Goal: Task Accomplishment & Management: Manage account settings

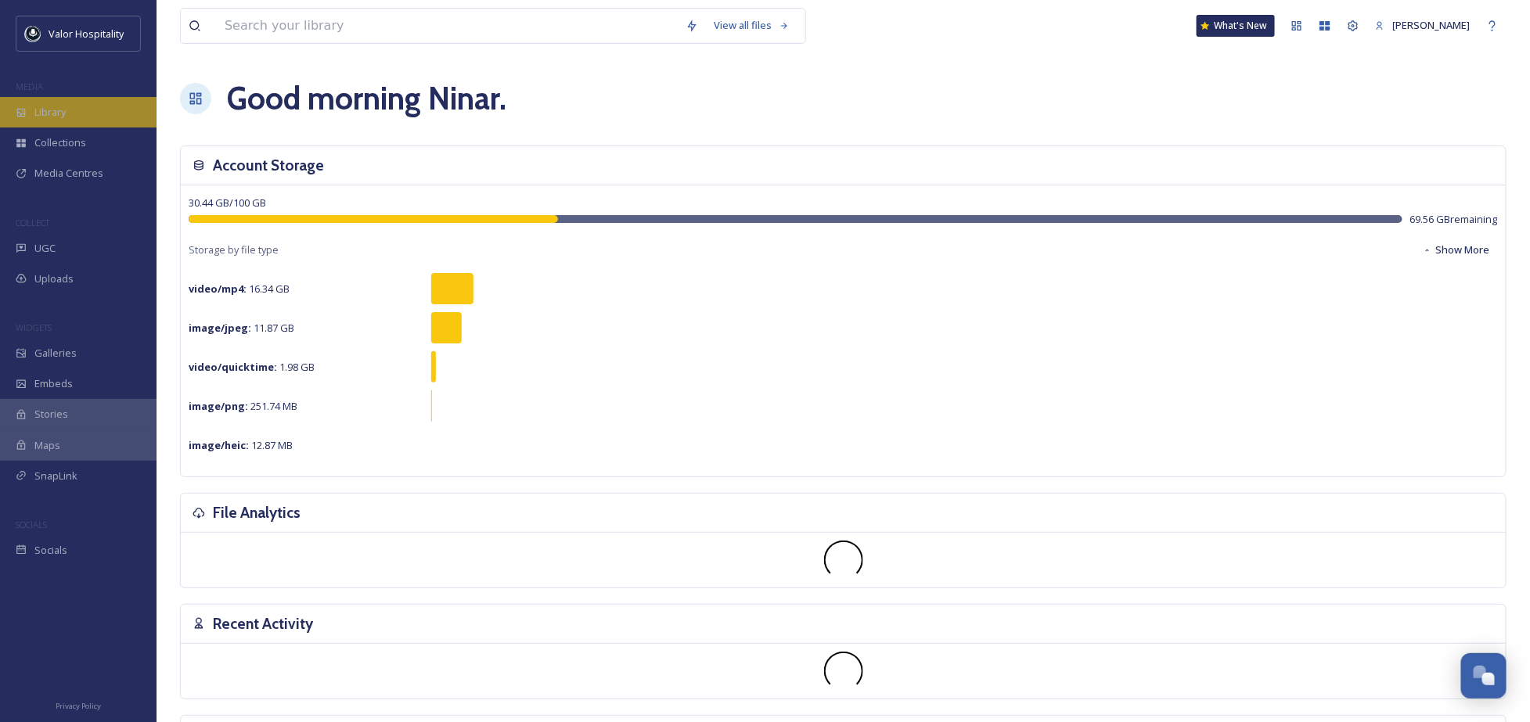
click at [45, 99] on div "Library" at bounding box center [78, 112] width 157 height 31
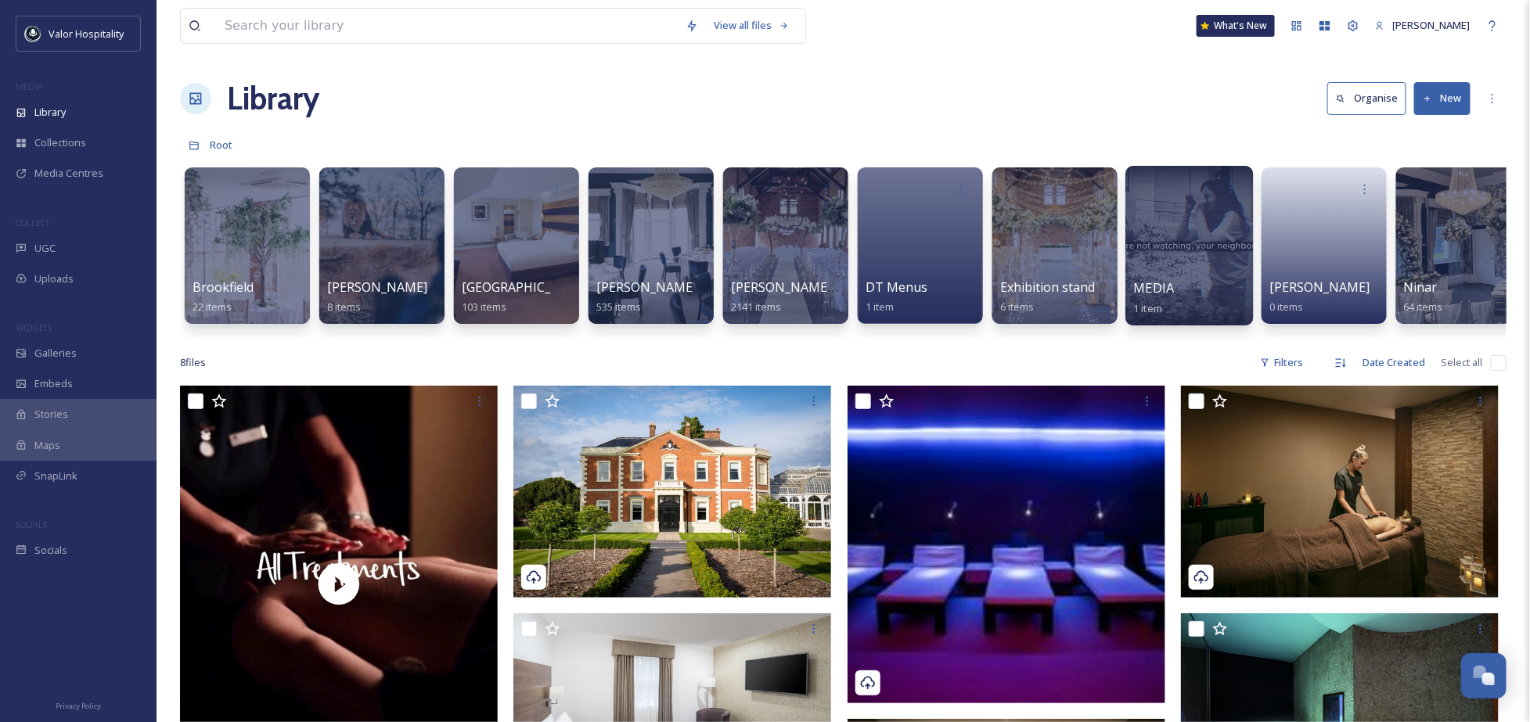
click at [1239, 243] on div at bounding box center [1190, 246] width 128 height 160
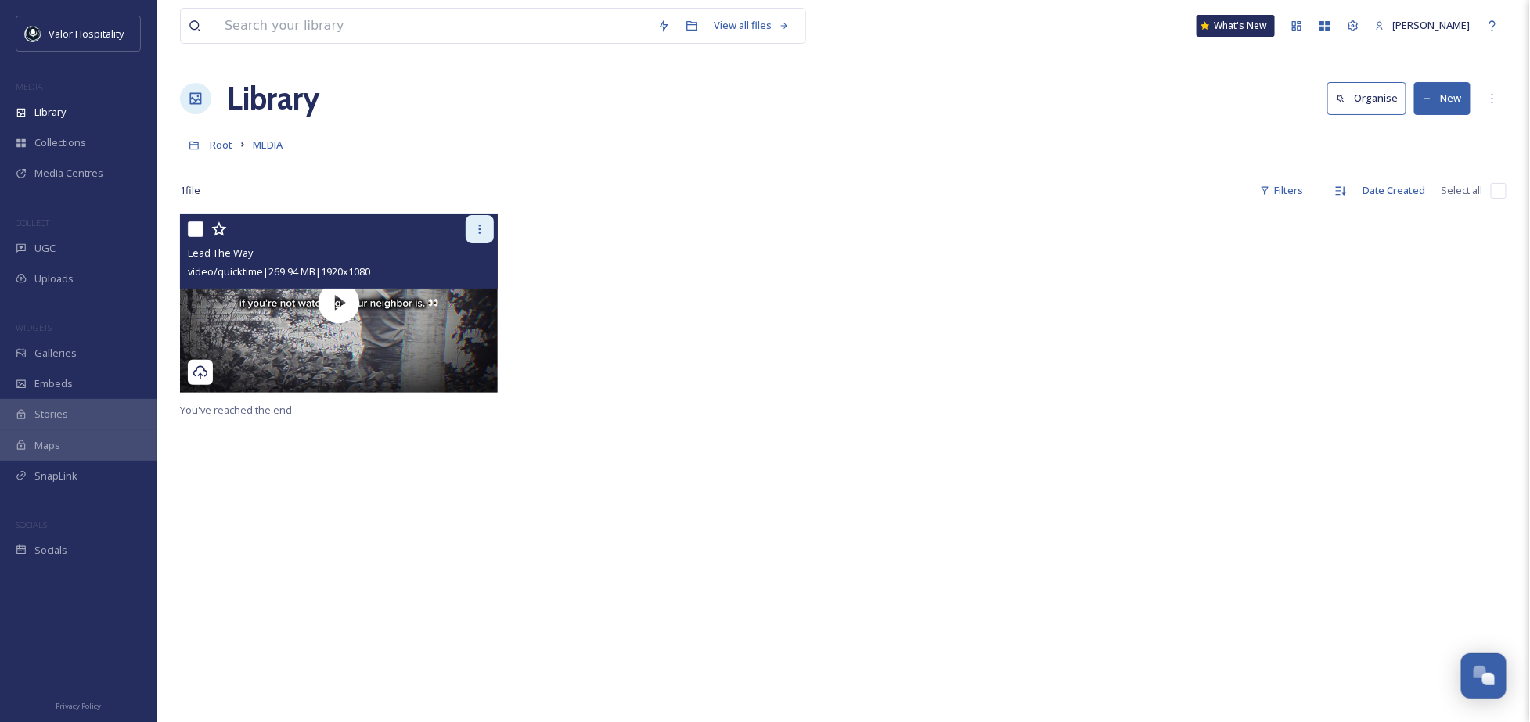
click at [483, 229] on icon at bounding box center [480, 229] width 13 height 13
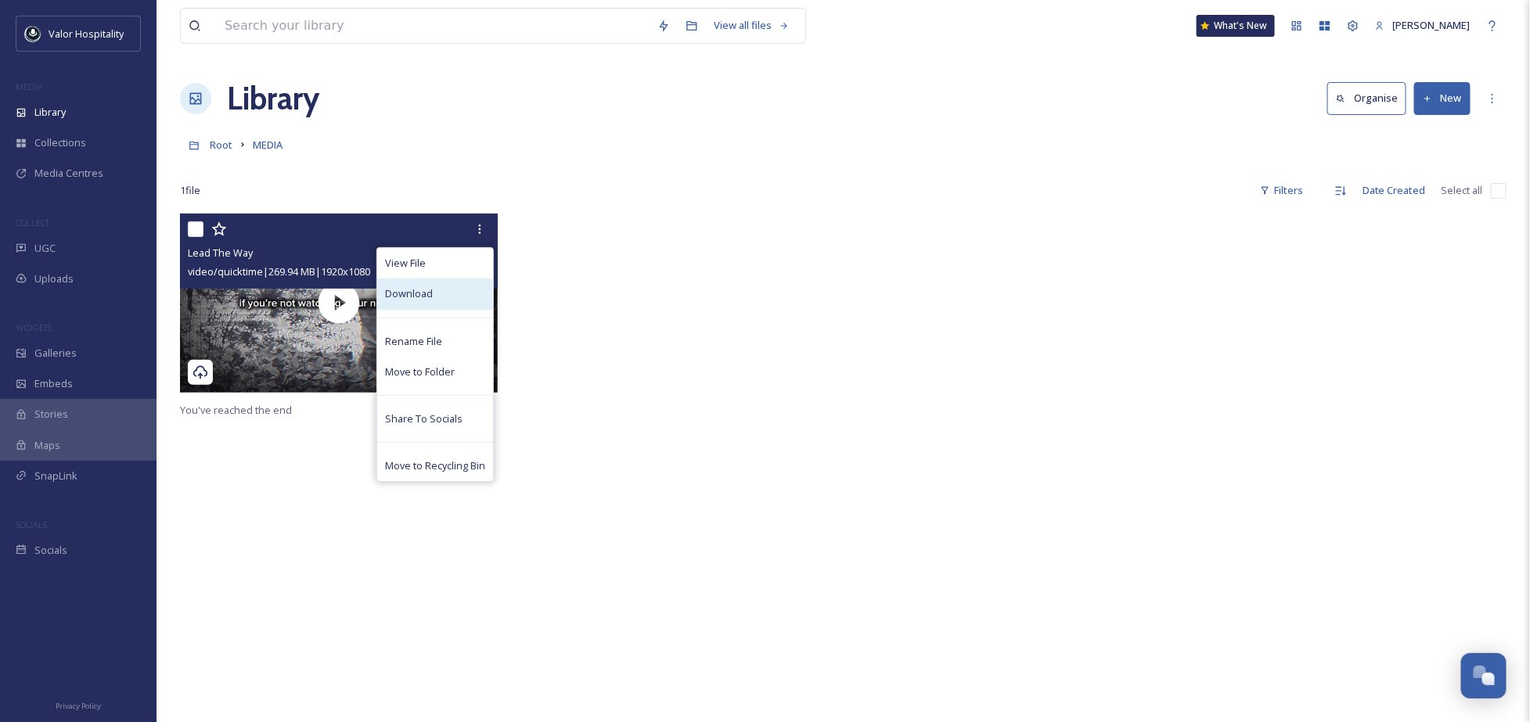
click at [447, 301] on div "Download" at bounding box center [435, 294] width 116 height 31
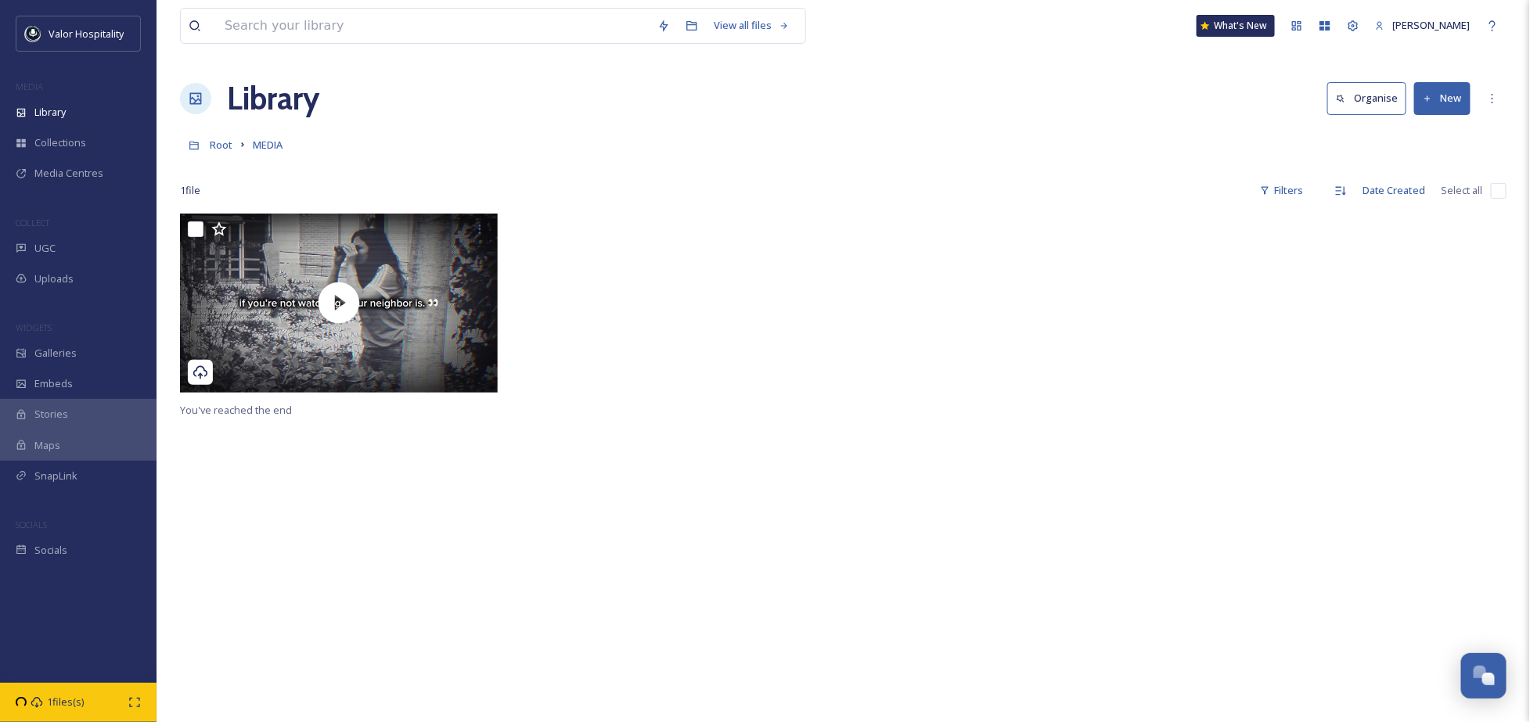
click at [736, 398] on div at bounding box center [676, 307] width 326 height 186
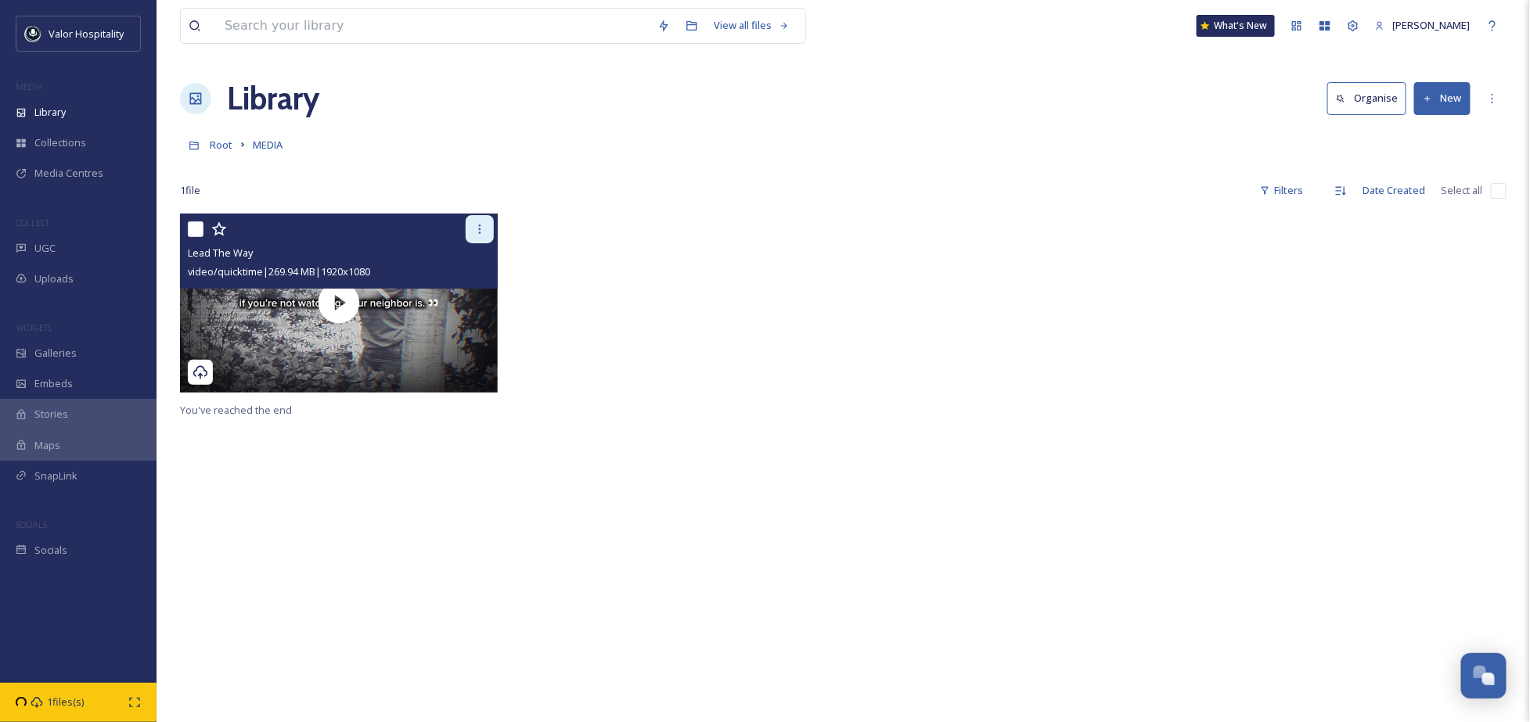
click at [479, 229] on icon at bounding box center [480, 229] width 2 height 9
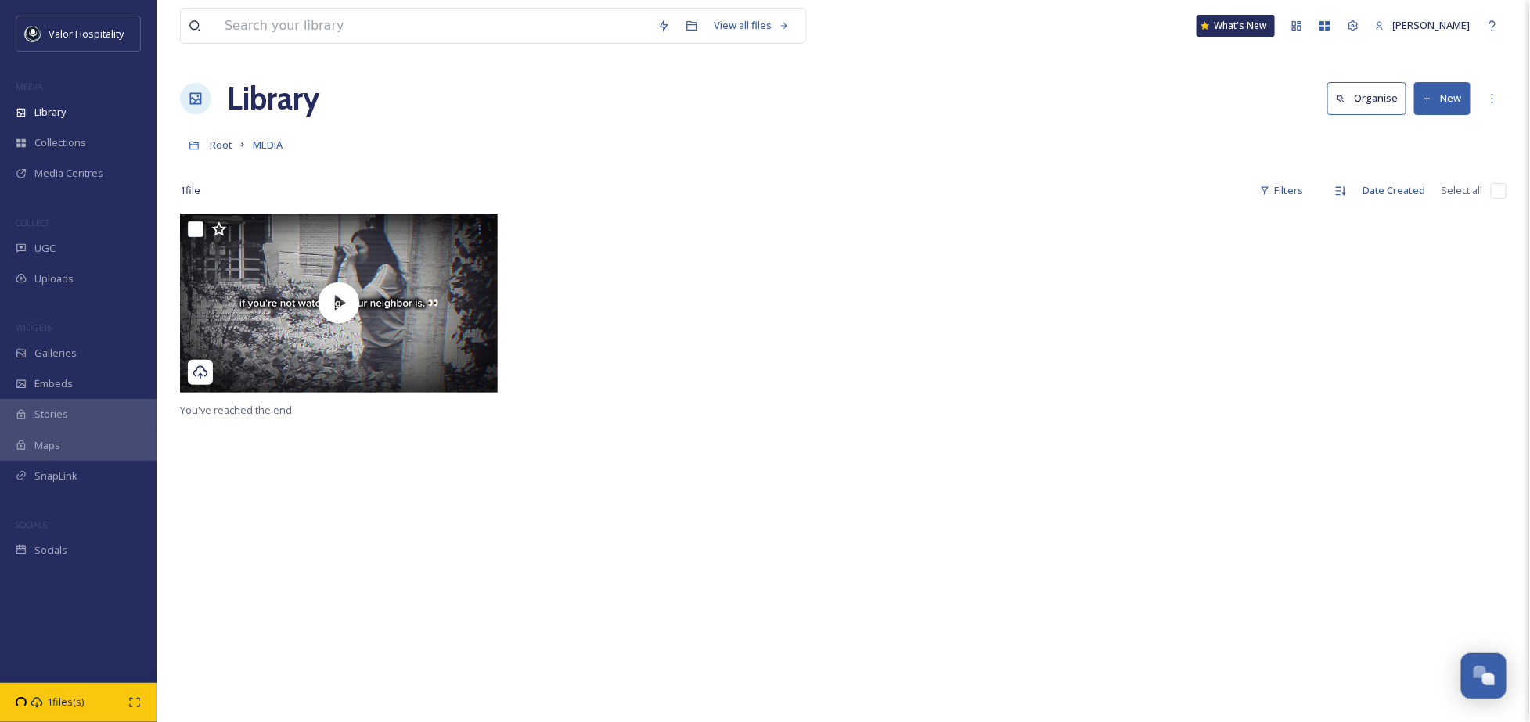
click at [585, 447] on div "You've reached the end" at bounding box center [843, 575] width 1327 height 722
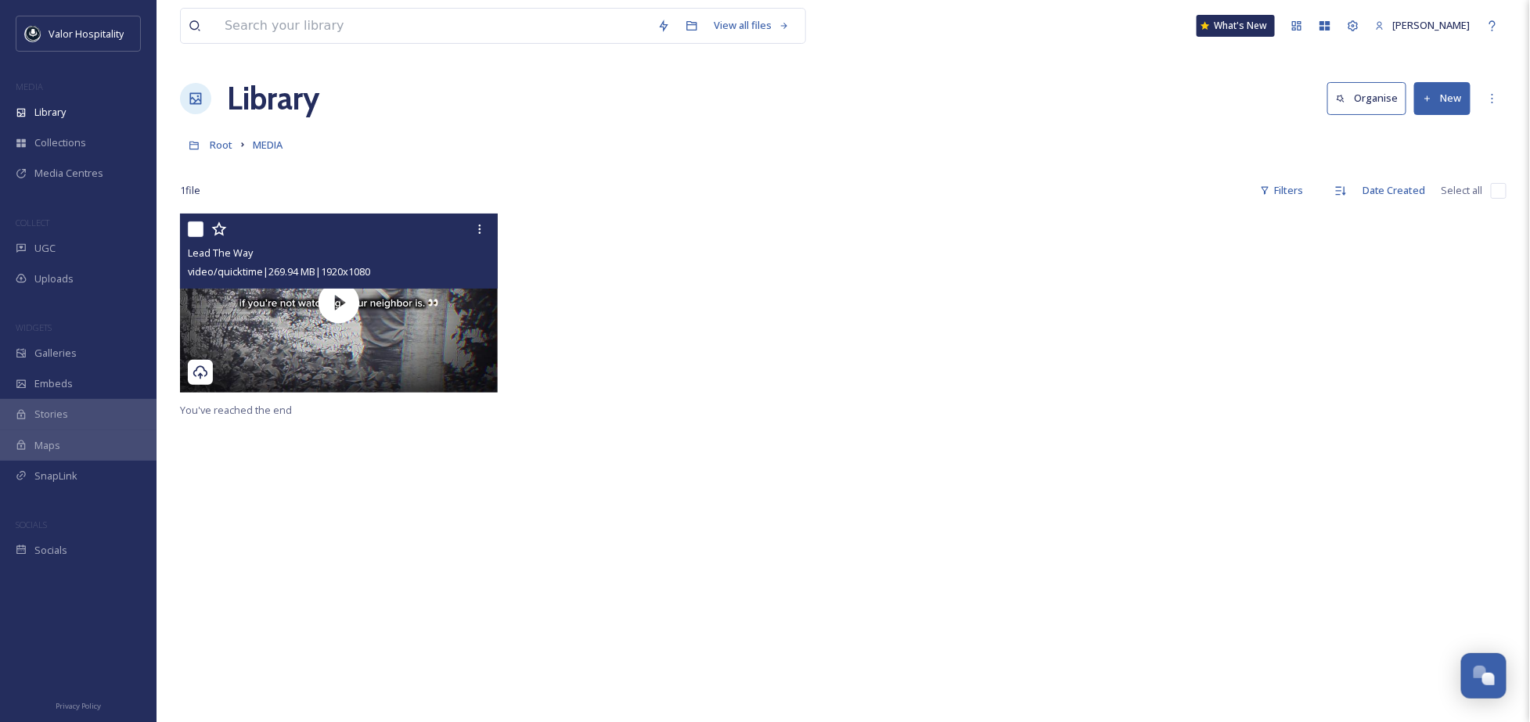
click at [200, 230] on input "checkbox" at bounding box center [196, 230] width 16 height 16
checkbox input "true"
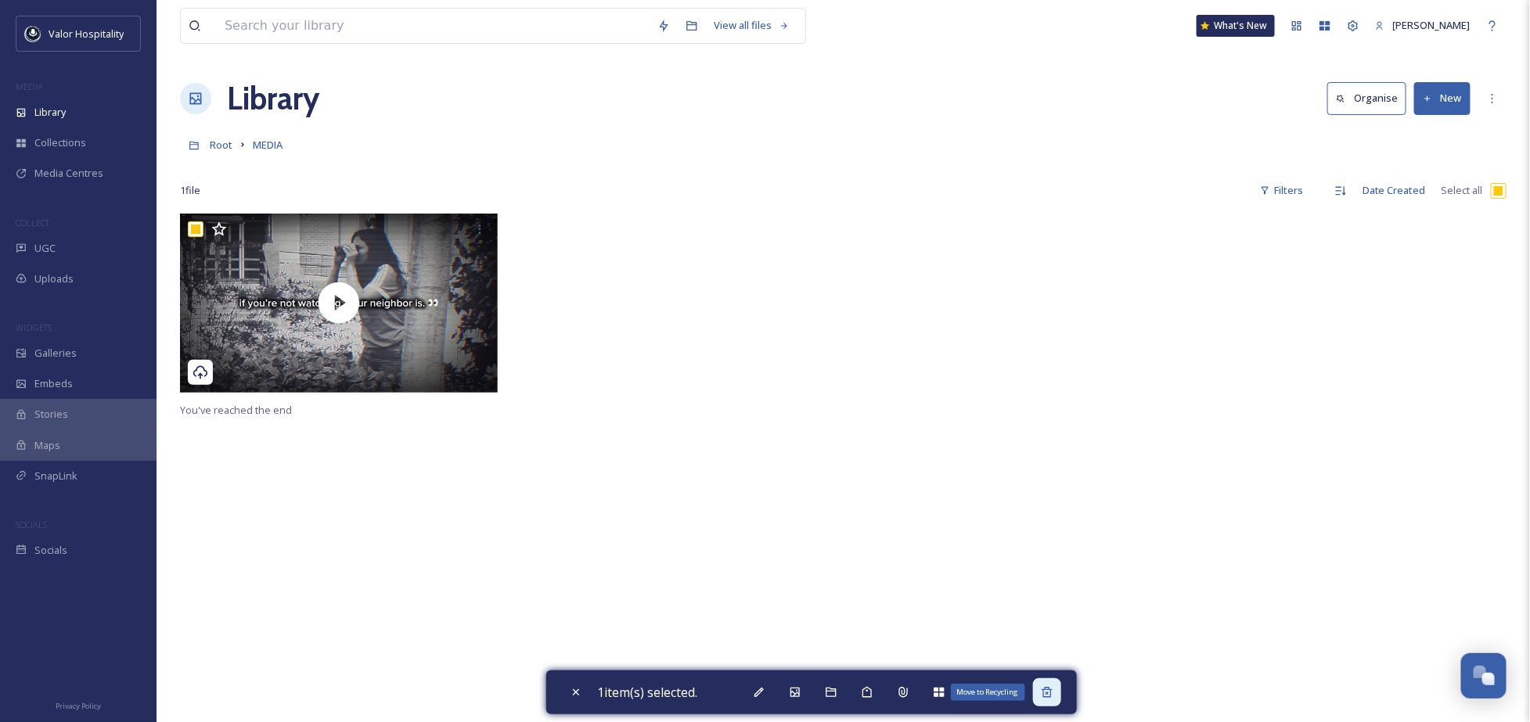
click at [1050, 696] on icon at bounding box center [1047, 692] width 13 height 13
checkbox input "false"
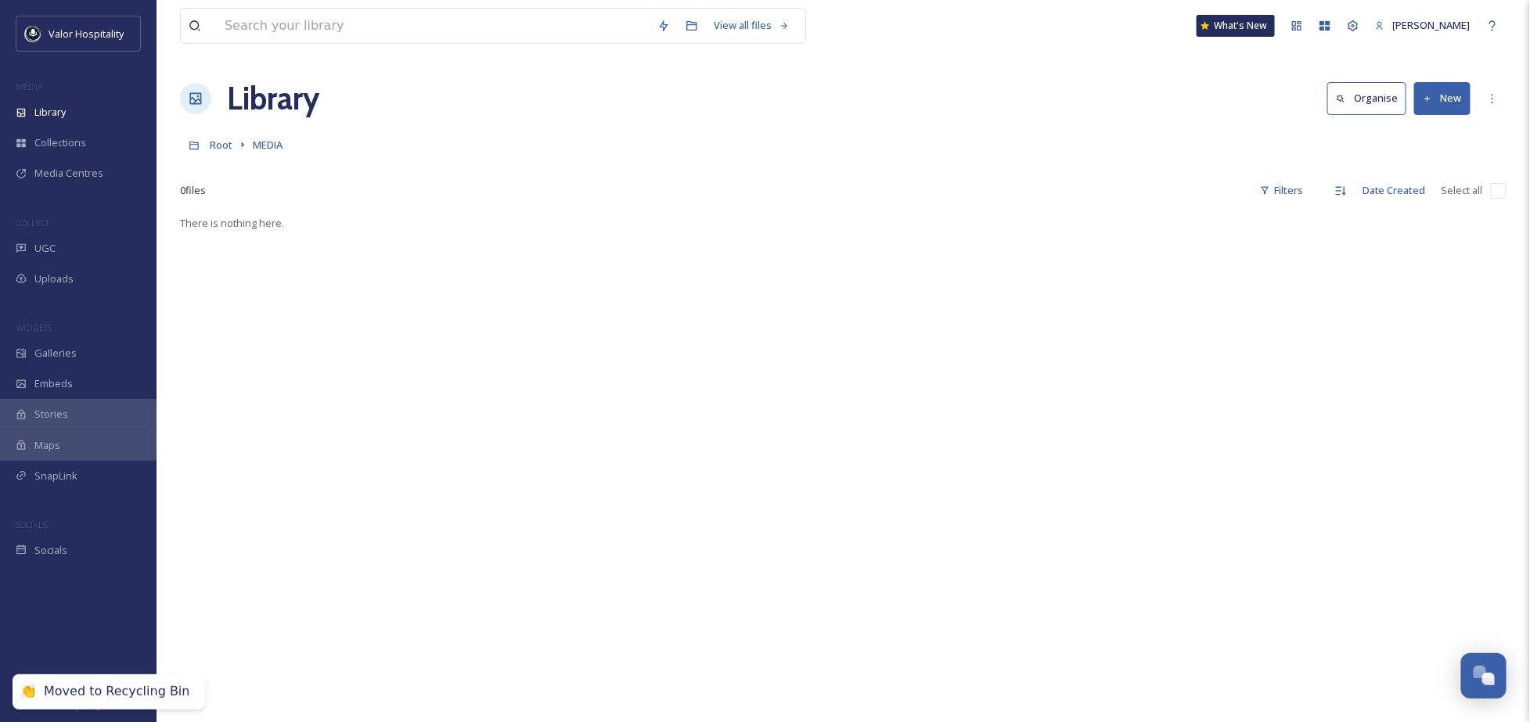
click at [438, 402] on div "There is nothing here." at bounding box center [843, 575] width 1327 height 722
click at [345, 289] on div "There is nothing here." at bounding box center [843, 575] width 1327 height 722
click at [441, 161] on div at bounding box center [843, 168] width 1327 height 16
click at [314, 208] on div "View all files What's New Ninar Elkak Library Organise New Root MEDIA Your Sele…" at bounding box center [844, 468] width 1374 height 936
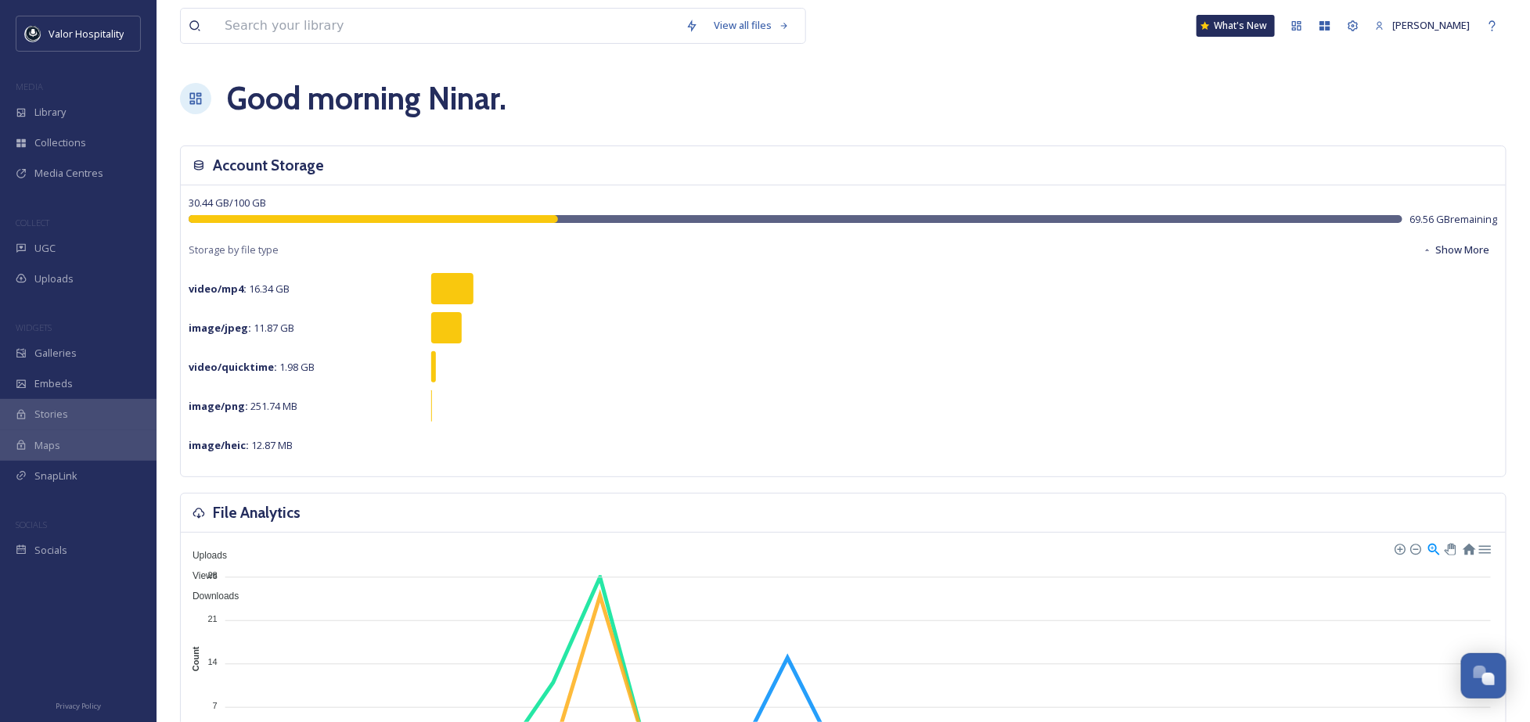
click at [719, 327] on div "image/jpeg : 11.87 GB" at bounding box center [843, 327] width 1309 height 31
click at [78, 112] on div "Library" at bounding box center [78, 112] width 157 height 31
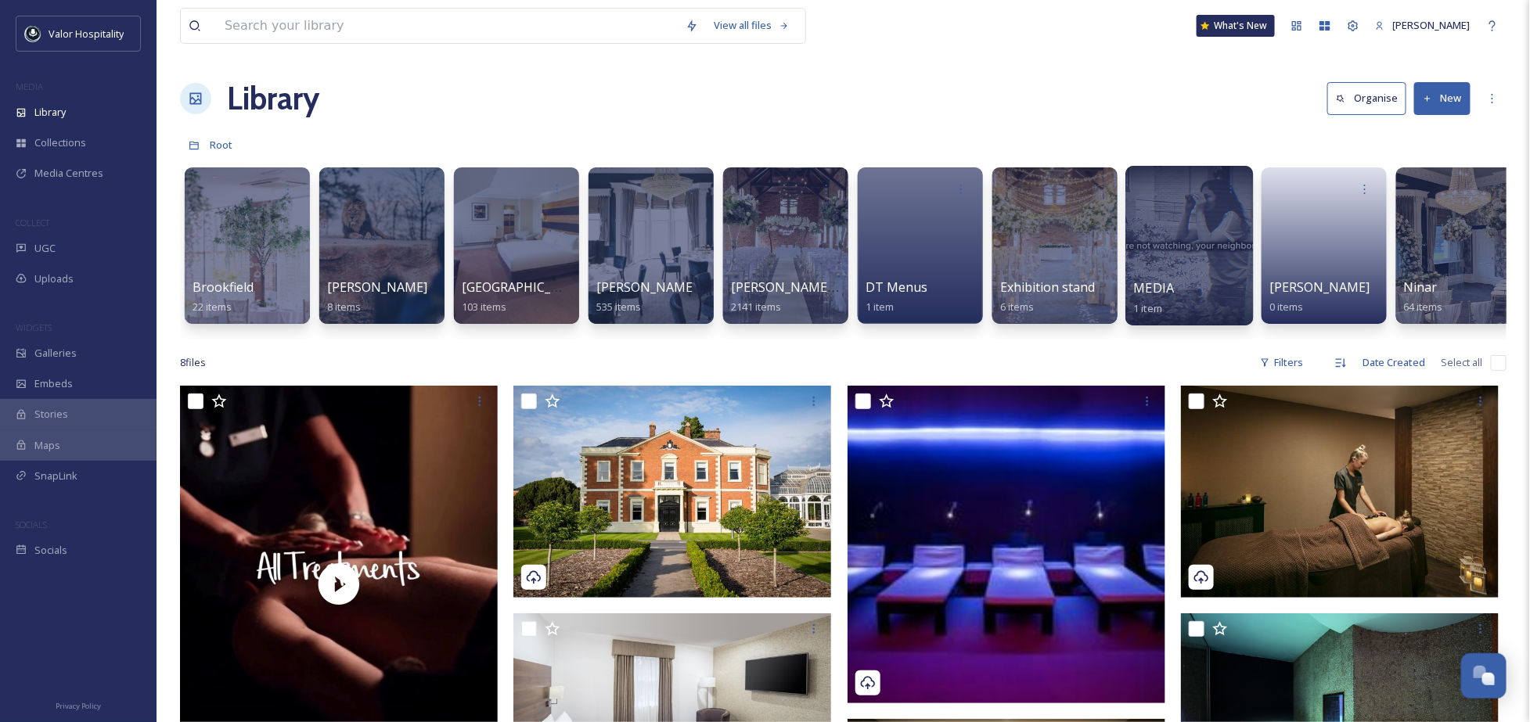
click at [1181, 236] on div at bounding box center [1190, 246] width 128 height 160
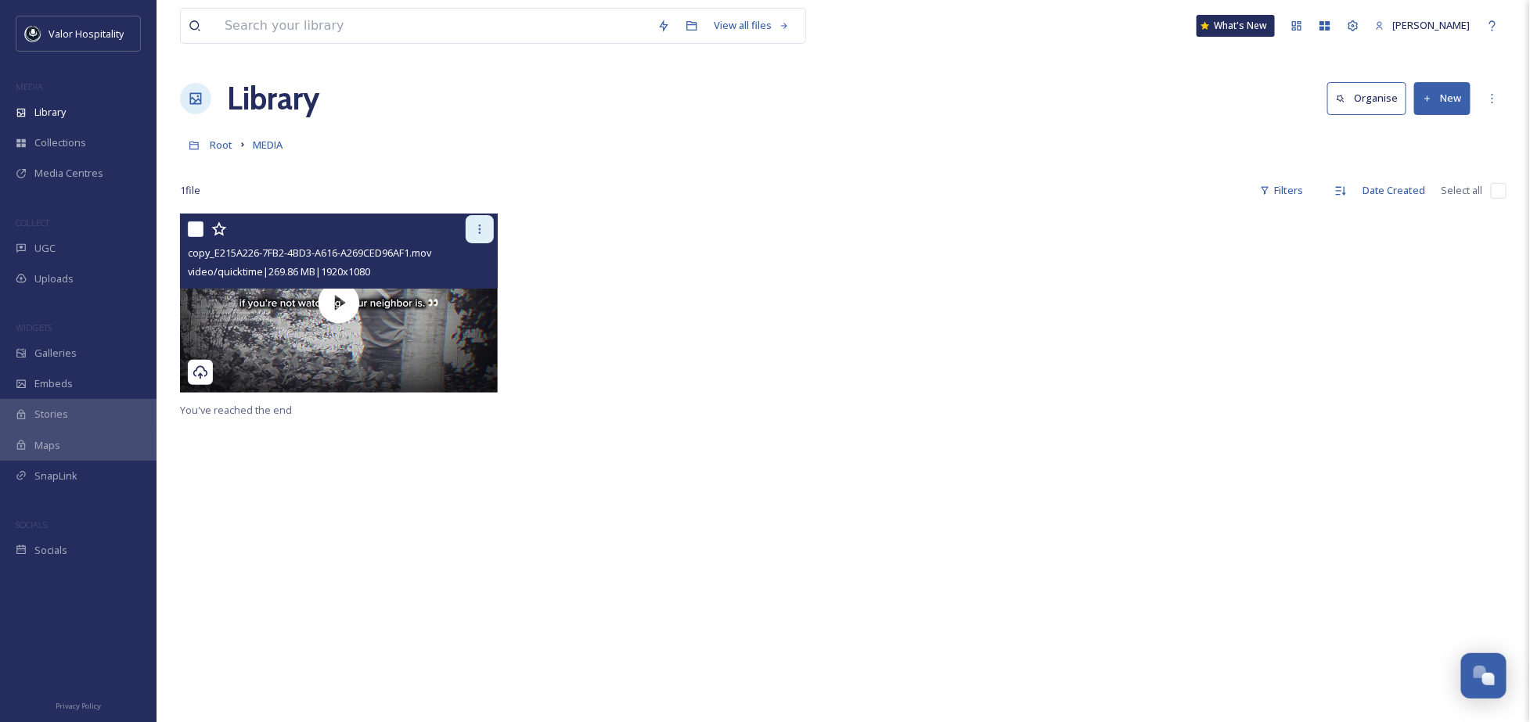
click at [487, 236] on div at bounding box center [480, 229] width 28 height 28
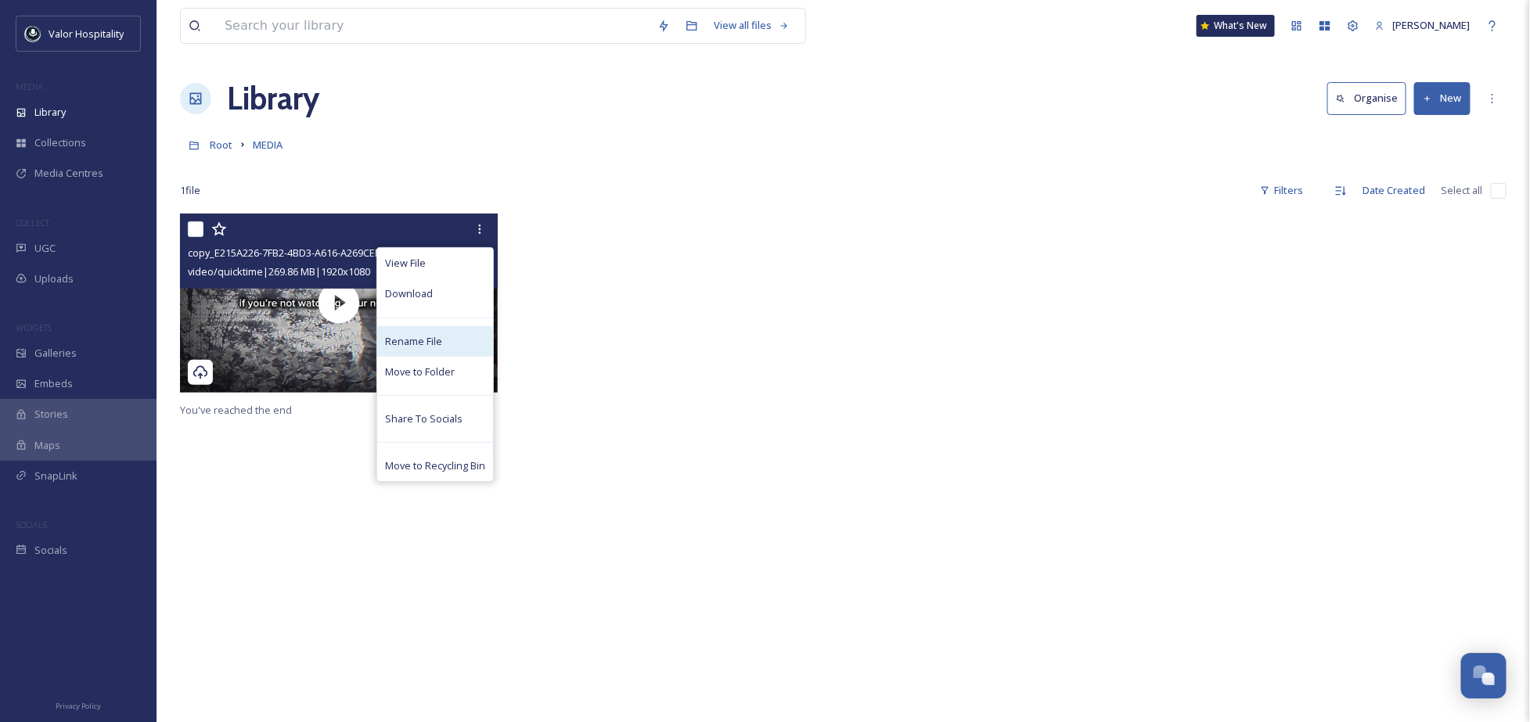
click at [443, 333] on div "Rename File" at bounding box center [435, 341] width 116 height 31
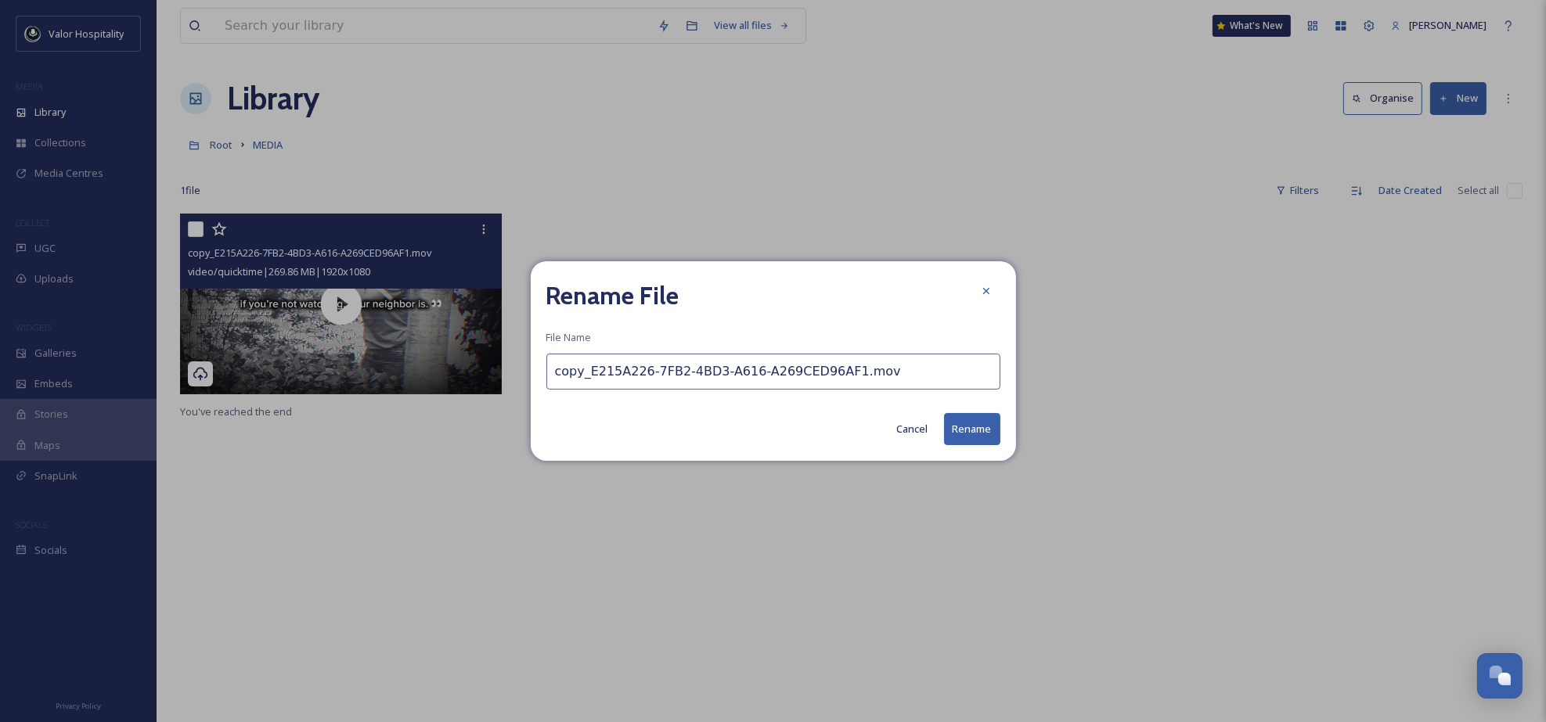
click at [792, 377] on input "copy_E215A226-7FB2-4BD3-A616-A269CED96AF1.mov" at bounding box center [773, 372] width 454 height 36
type input "LEAD THE WAY"
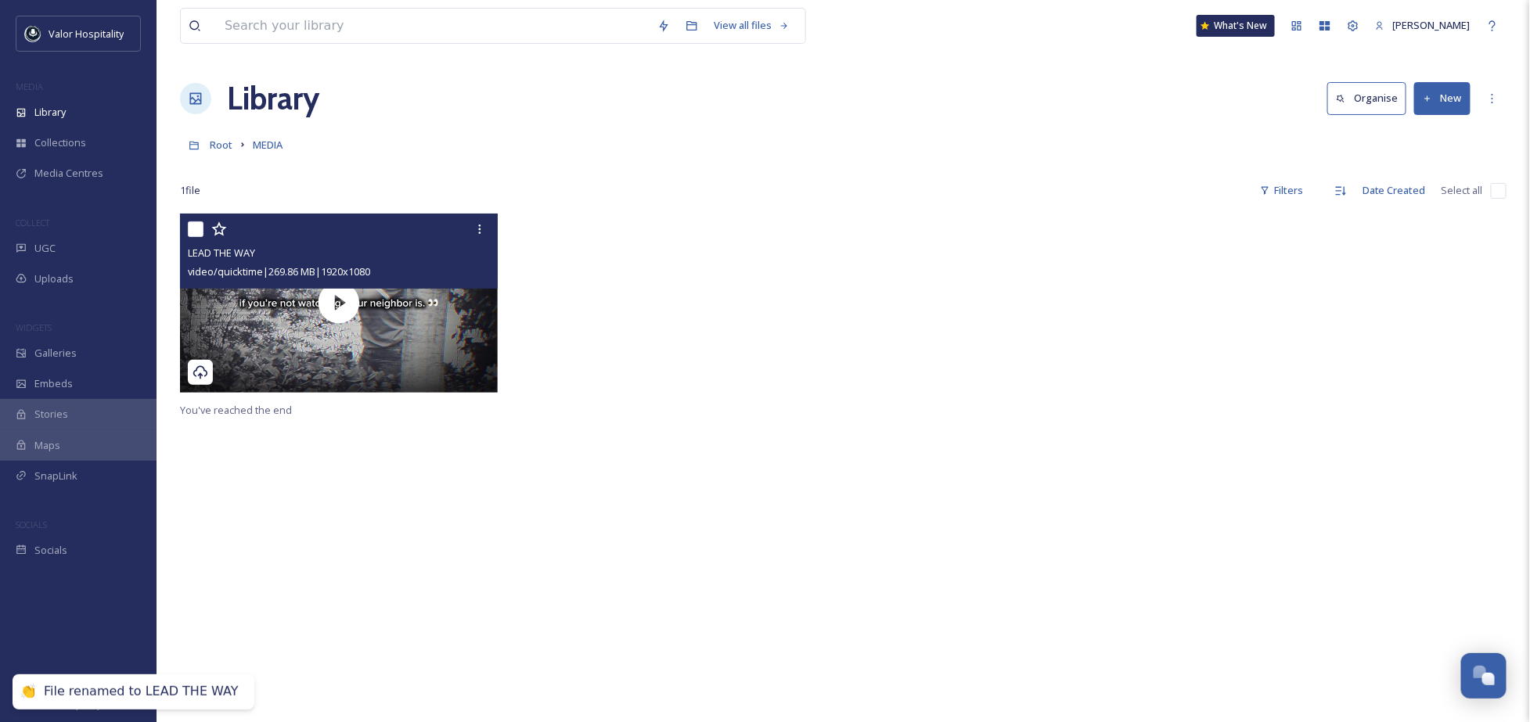
click at [747, 346] on div at bounding box center [676, 307] width 326 height 186
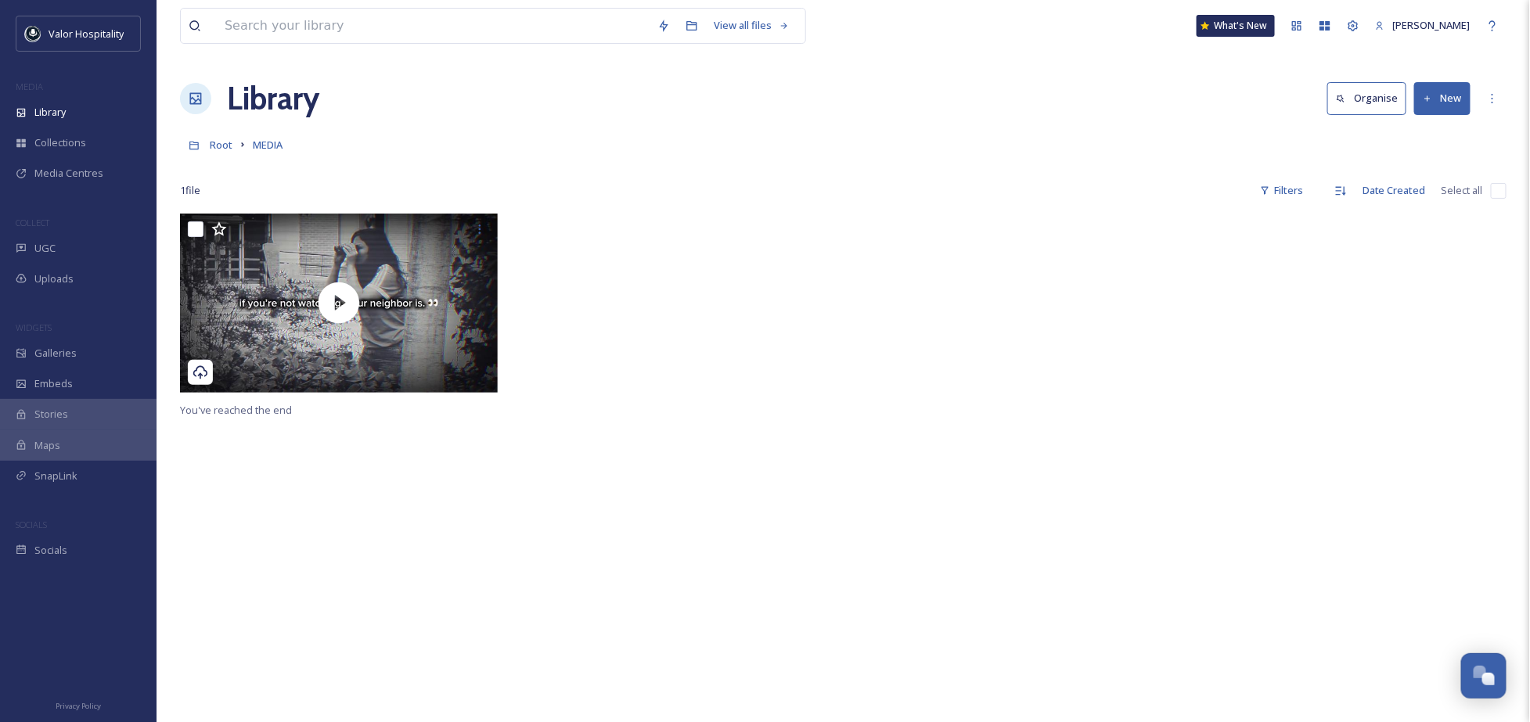
click at [785, 283] on div at bounding box center [676, 307] width 326 height 186
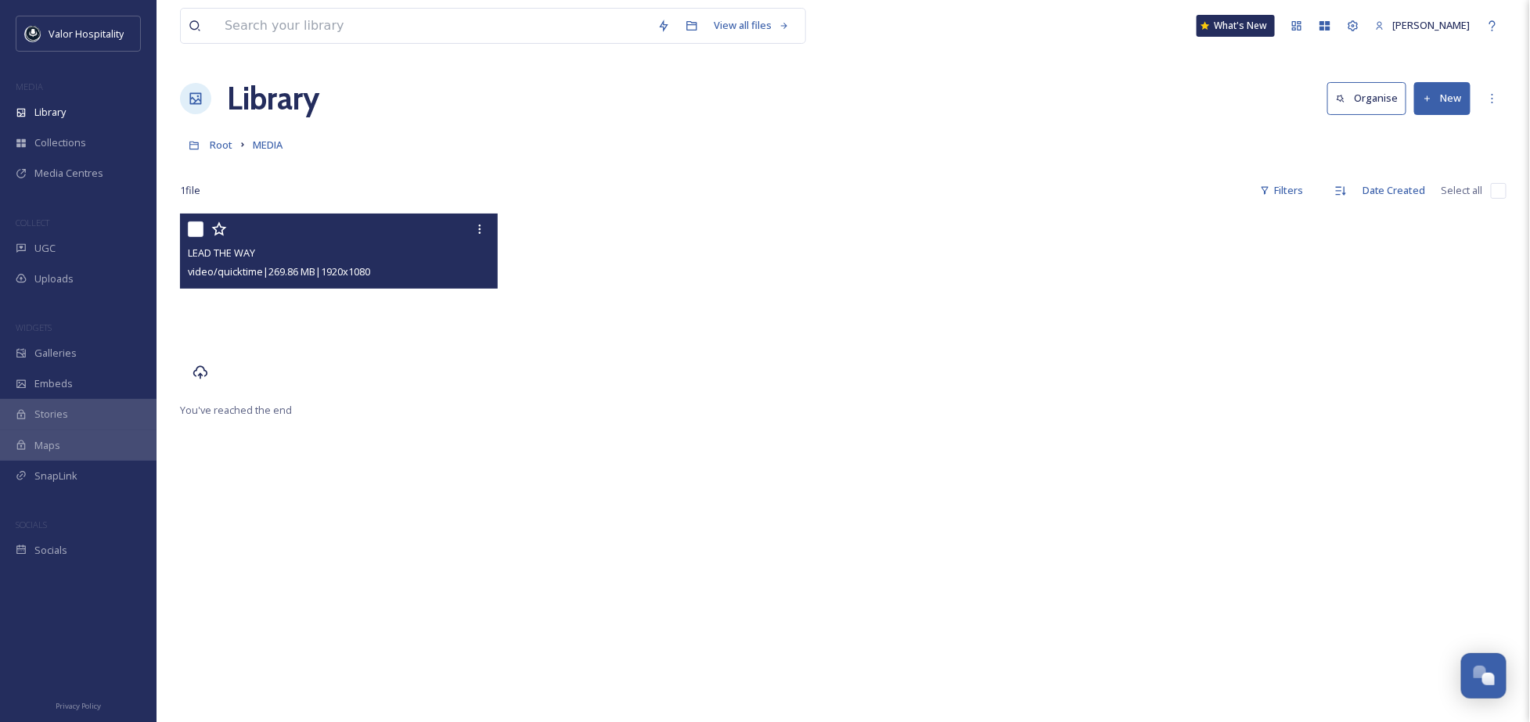
click at [419, 326] on video "LEAD THE WAY" at bounding box center [339, 303] width 318 height 178
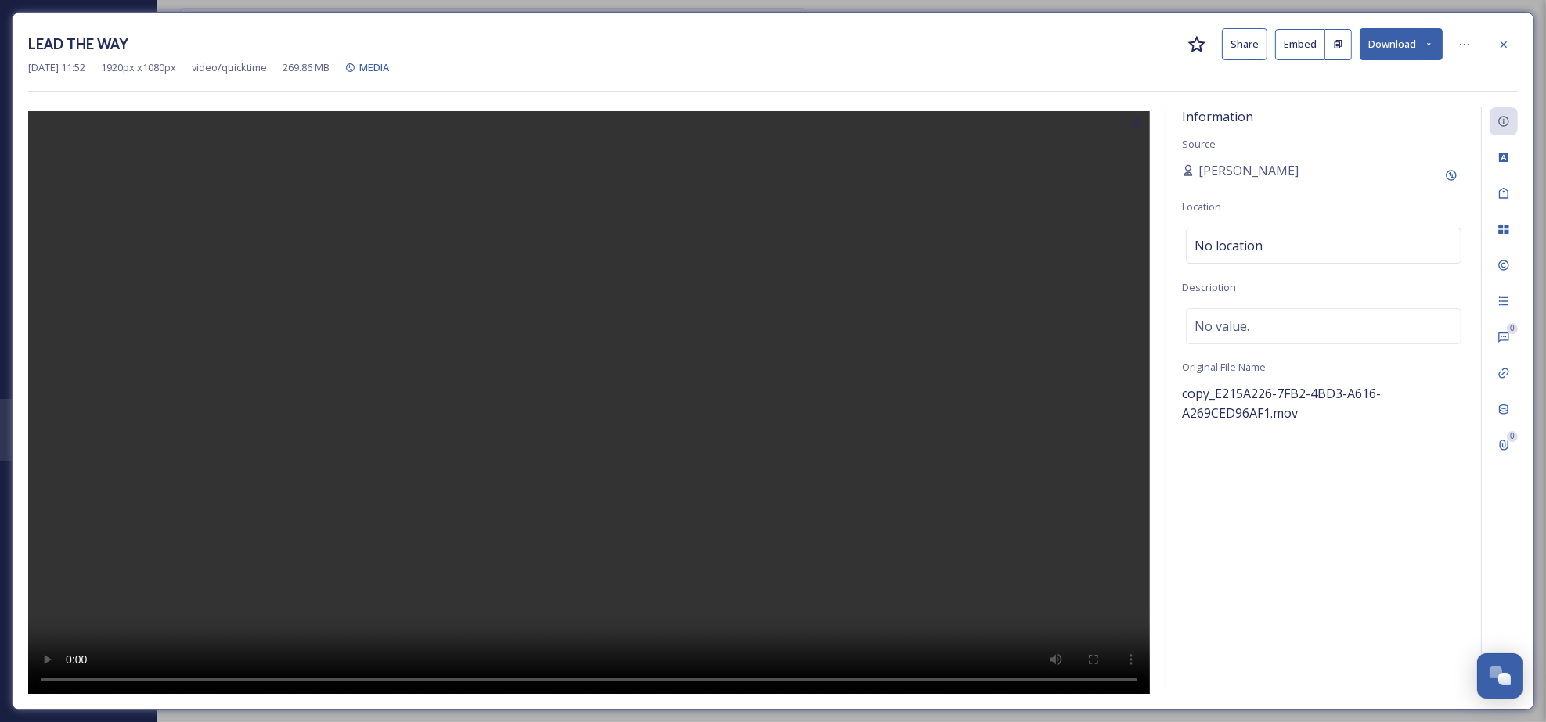
click at [1340, 395] on span "copy_E215A226-7FB2-4BD3-A616-A269CED96AF1.mov" at bounding box center [1281, 403] width 199 height 37
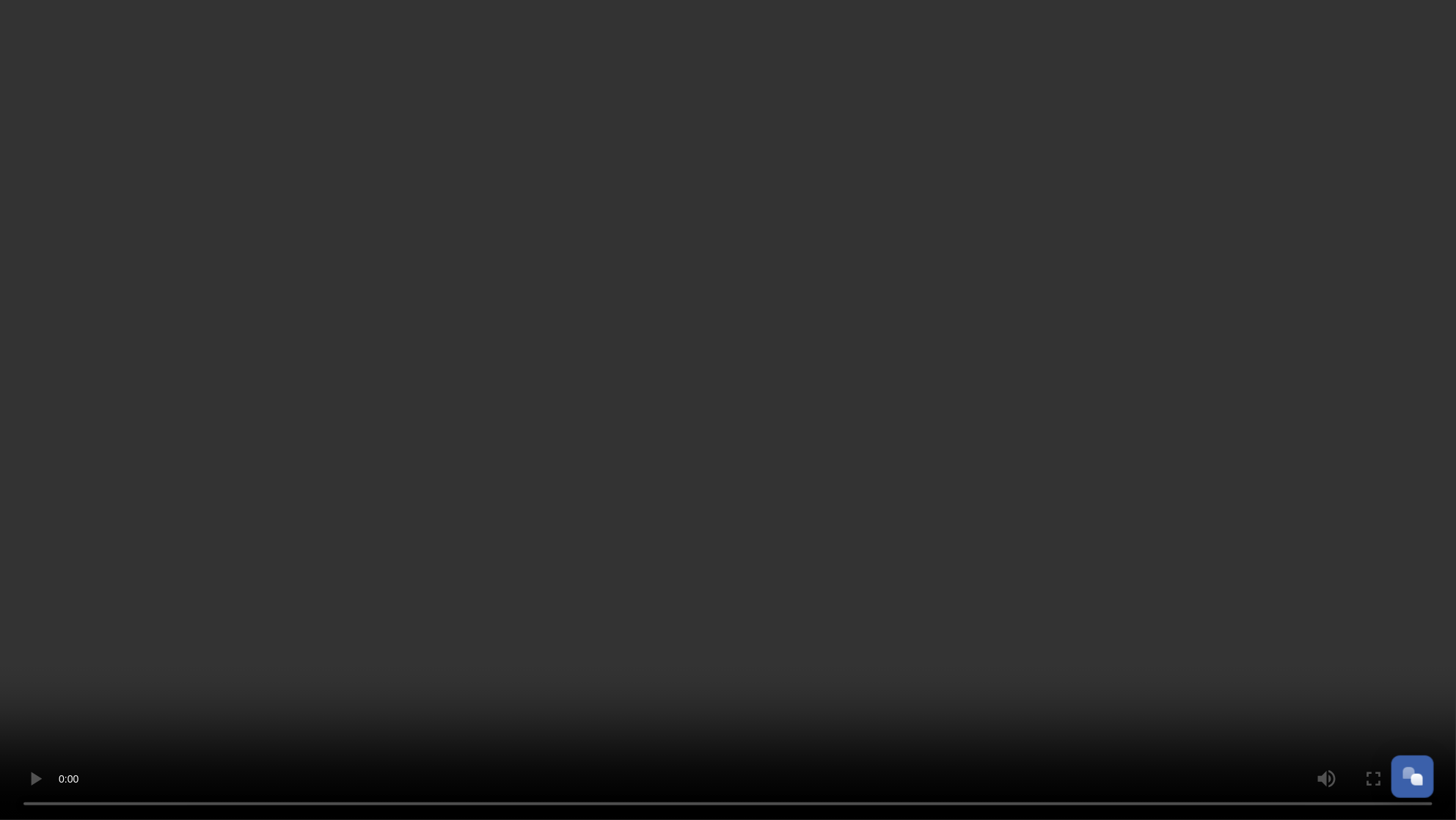
click at [711, 405] on video at bounding box center [728, 410] width 1456 height 820
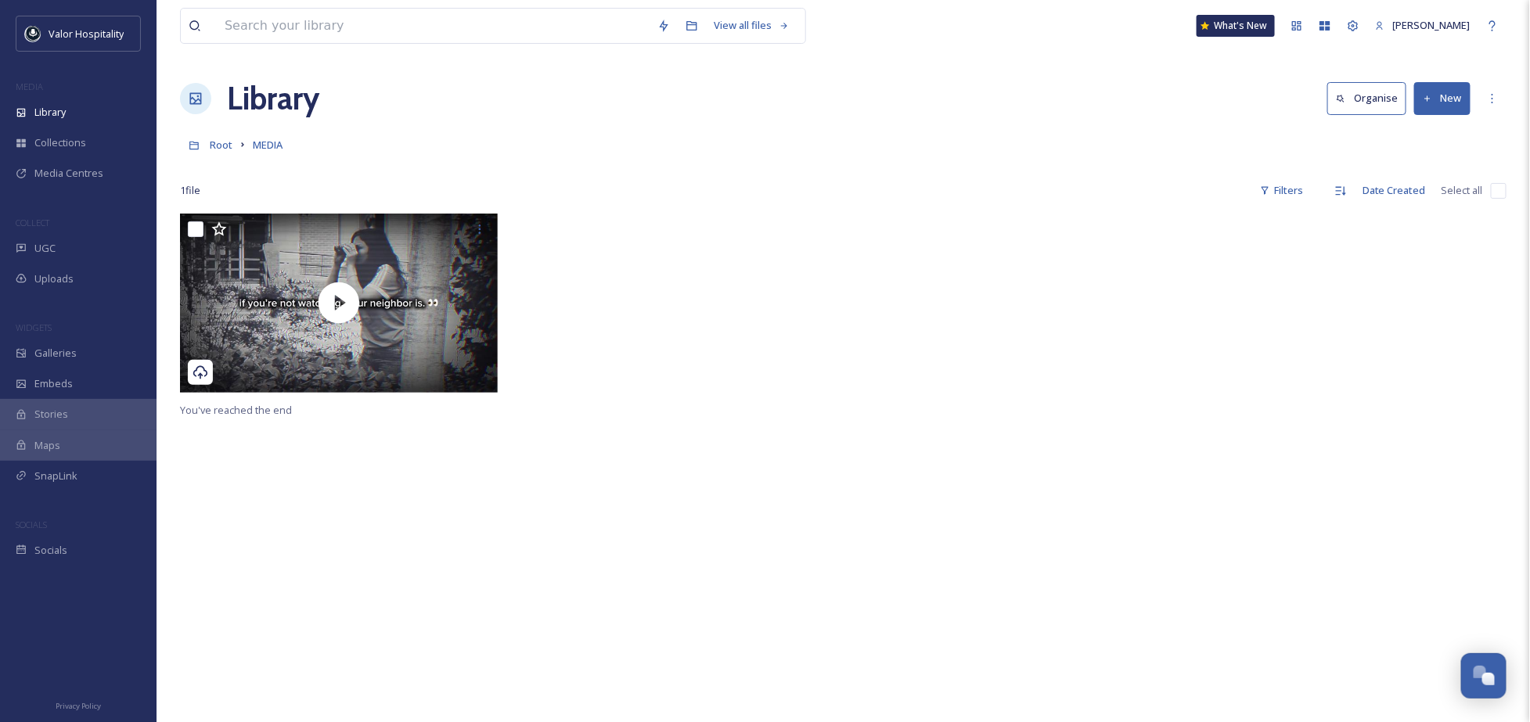
click at [692, 279] on div at bounding box center [676, 307] width 326 height 186
click at [767, 357] on div at bounding box center [676, 307] width 326 height 186
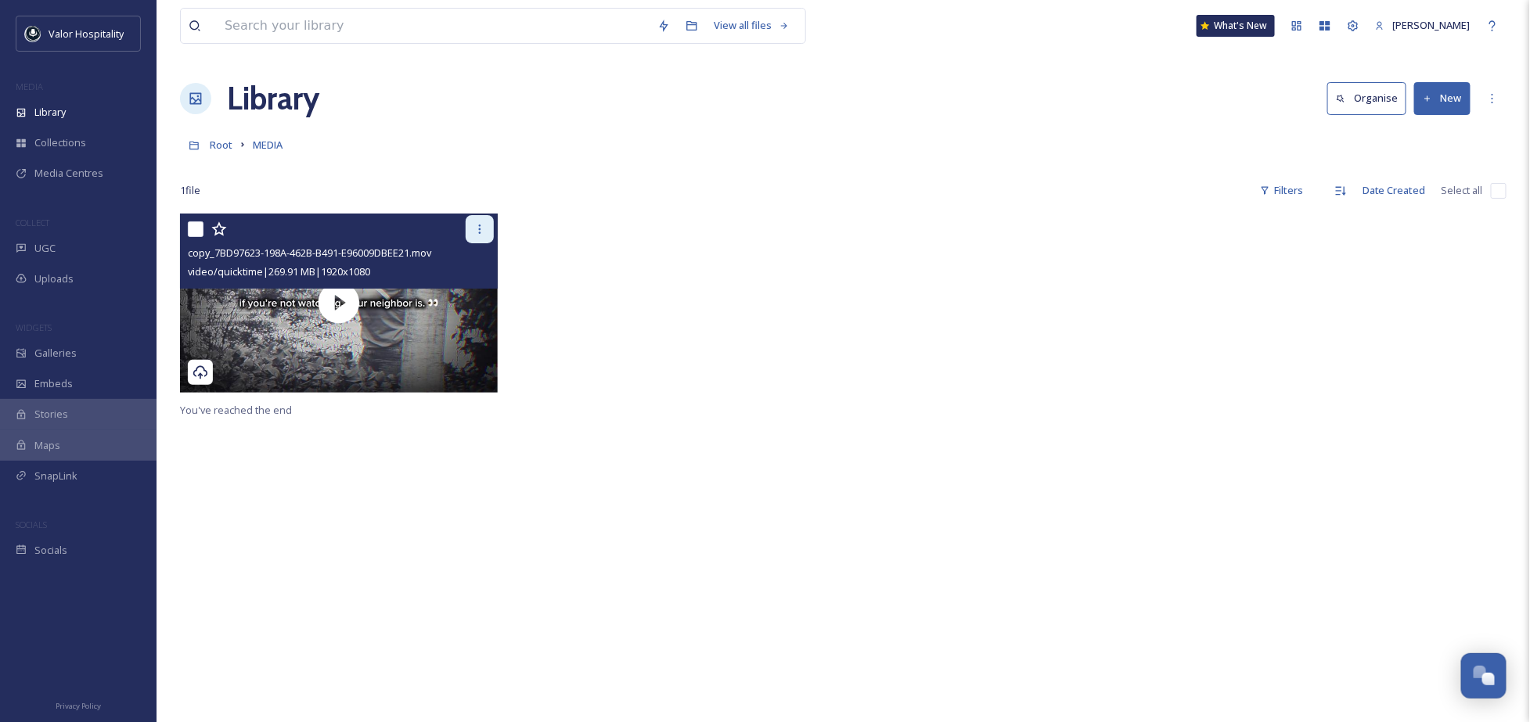
click at [484, 236] on div at bounding box center [480, 229] width 28 height 28
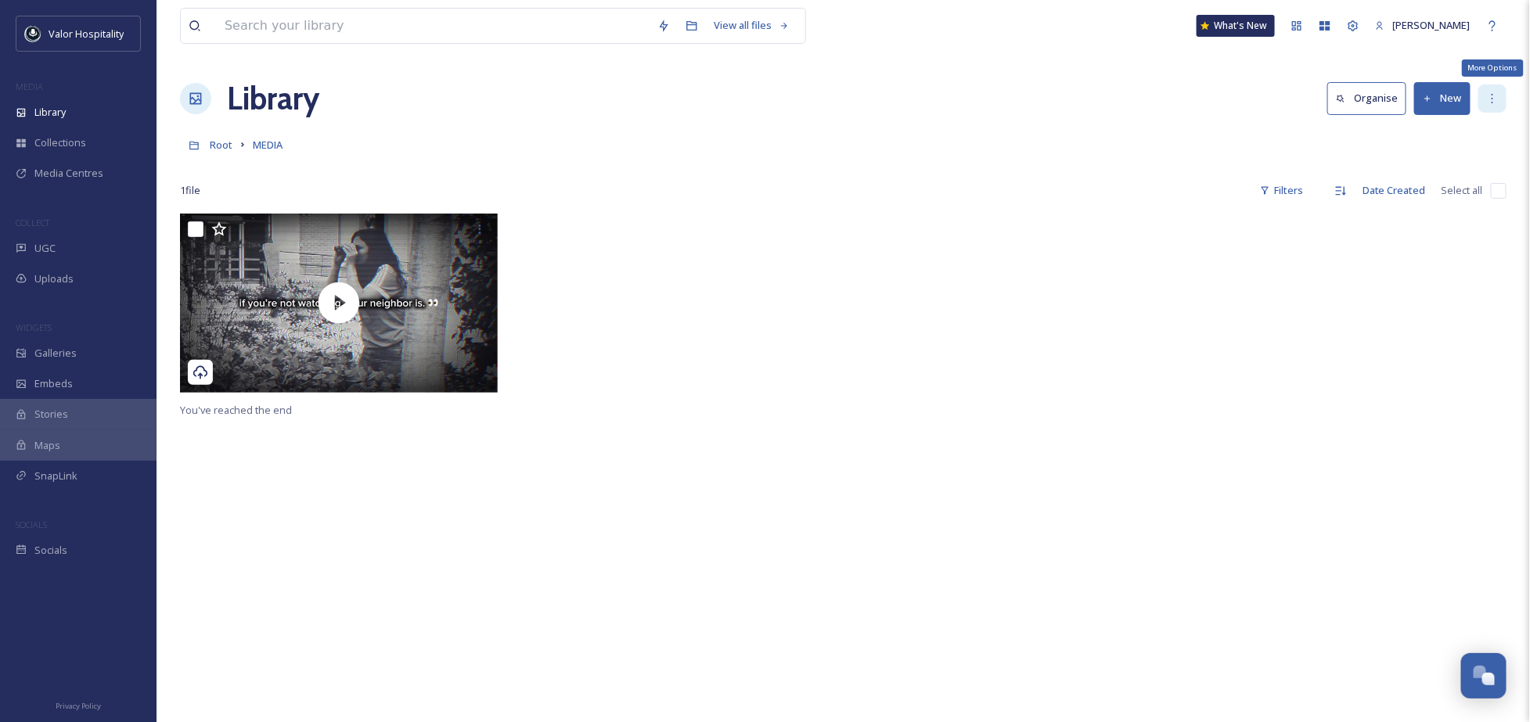
click at [1494, 94] on icon at bounding box center [1492, 98] width 13 height 13
click at [893, 132] on div "Root MEDIA" at bounding box center [843, 145] width 1327 height 30
click at [893, 131] on div "Root MEDIA" at bounding box center [843, 145] width 1327 height 30
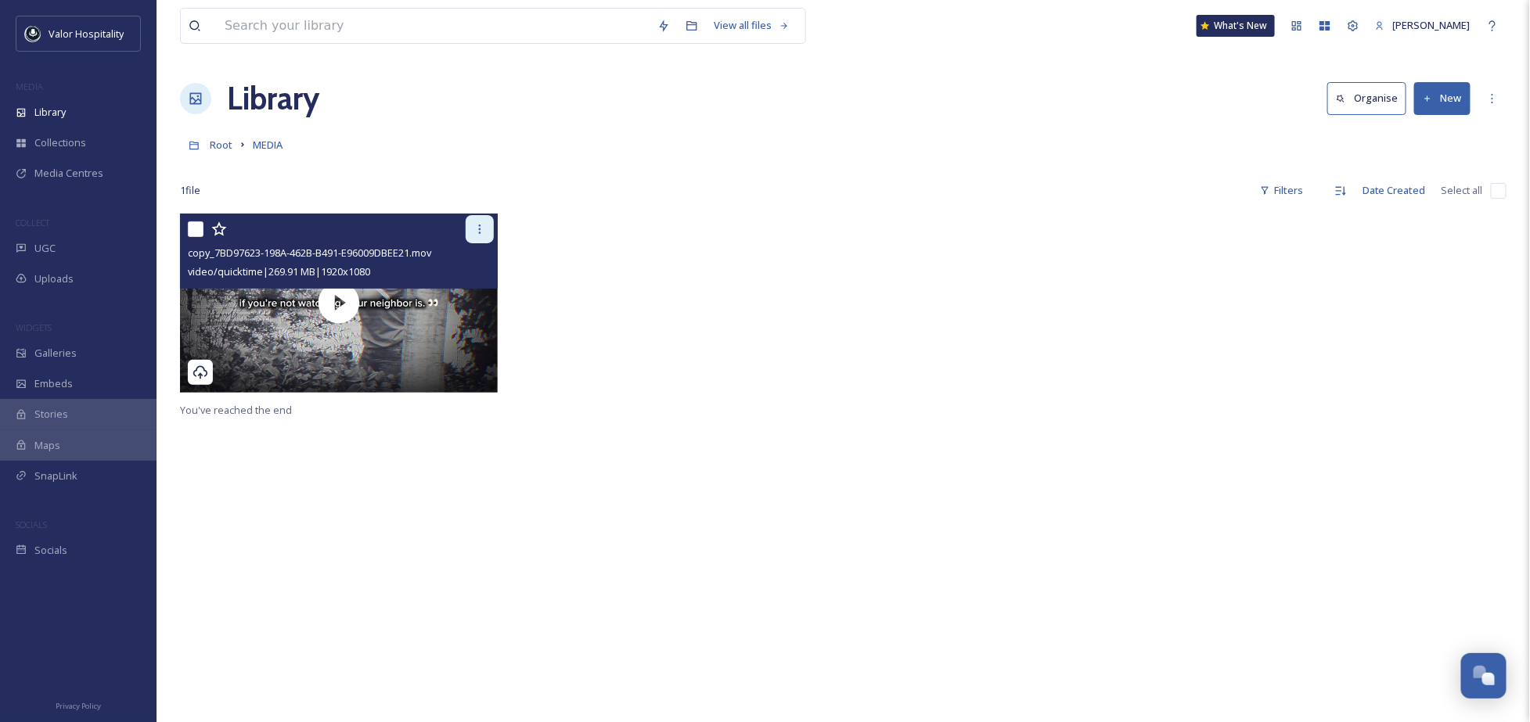
drag, startPoint x: 458, startPoint y: 218, endPoint x: 466, endPoint y: 221, distance: 9.2
click at [462, 221] on div at bounding box center [341, 229] width 306 height 28
click at [487, 225] on div at bounding box center [480, 229] width 28 height 28
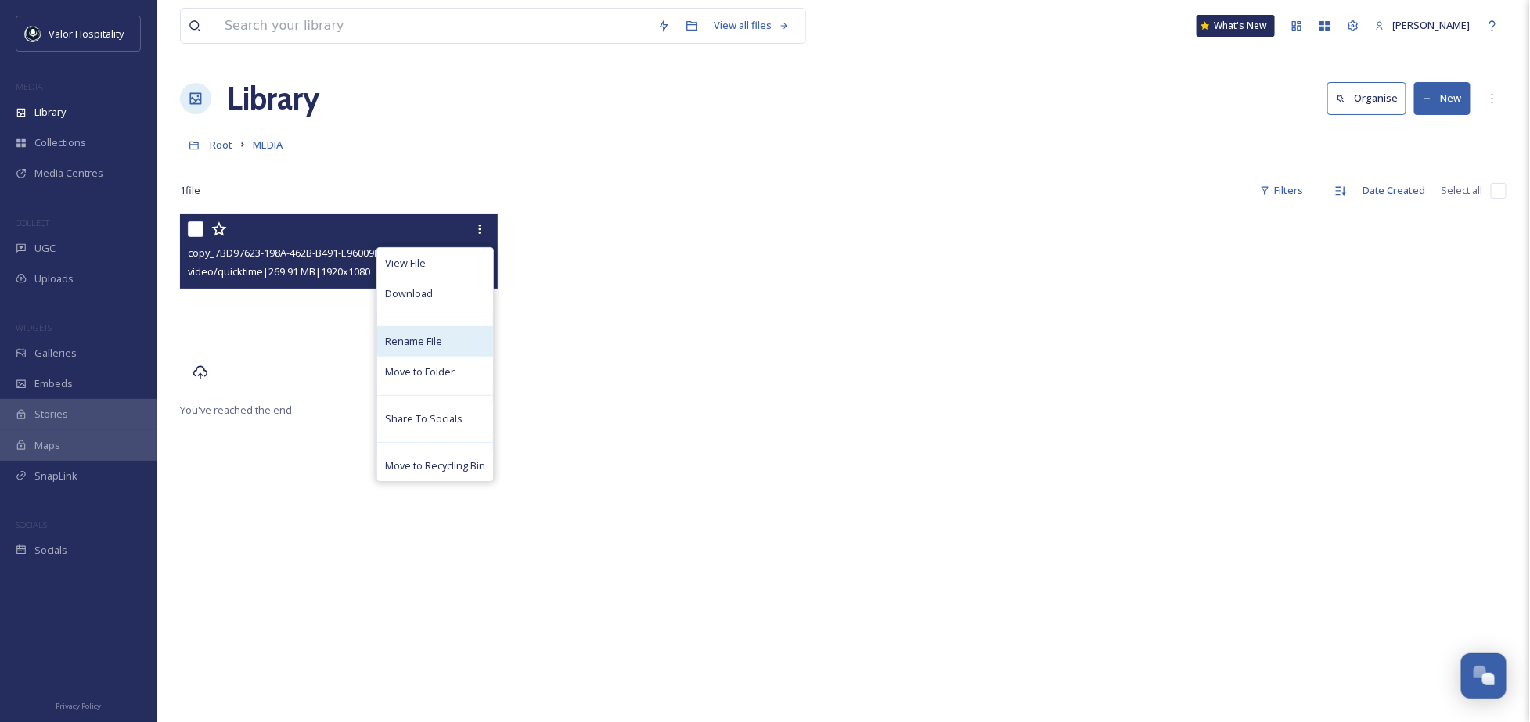
click at [460, 332] on div "Rename File" at bounding box center [435, 341] width 116 height 31
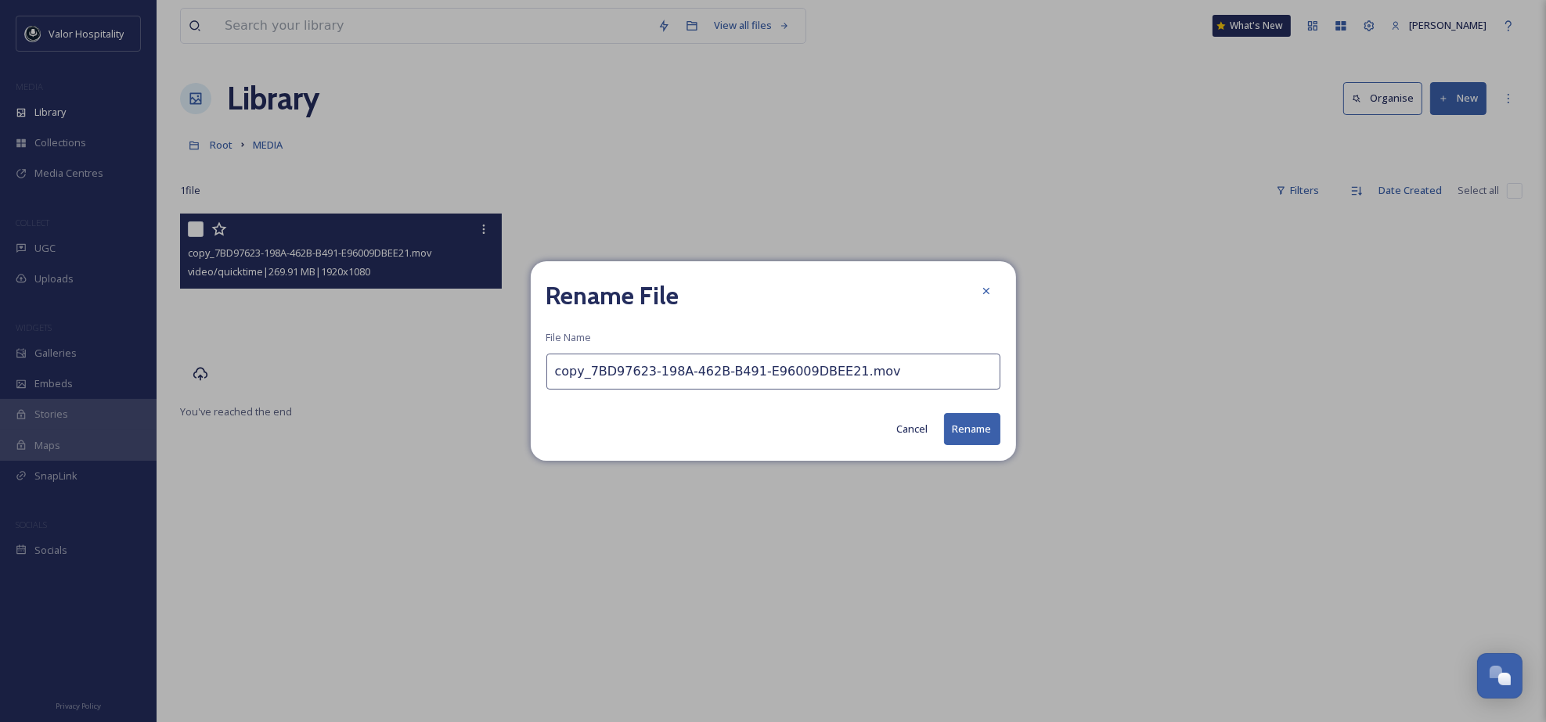
click at [931, 362] on input "copy_7BD97623-198A-462B-B491-E96009DBEE21.mov" at bounding box center [773, 372] width 454 height 36
type input "Lead The Way!"
click at [974, 423] on button "Rename" at bounding box center [972, 429] width 56 height 32
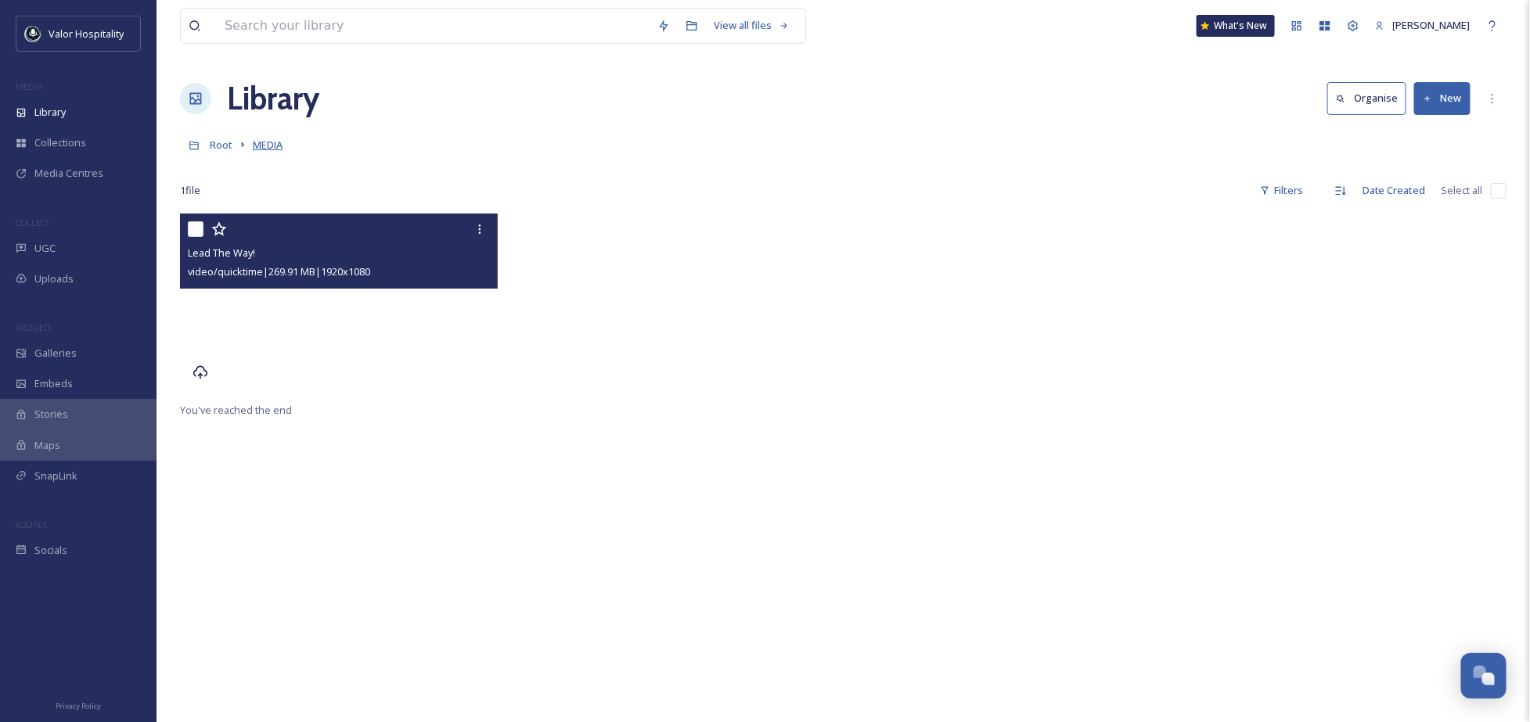
click at [270, 149] on span "MEDIA" at bounding box center [268, 145] width 30 height 14
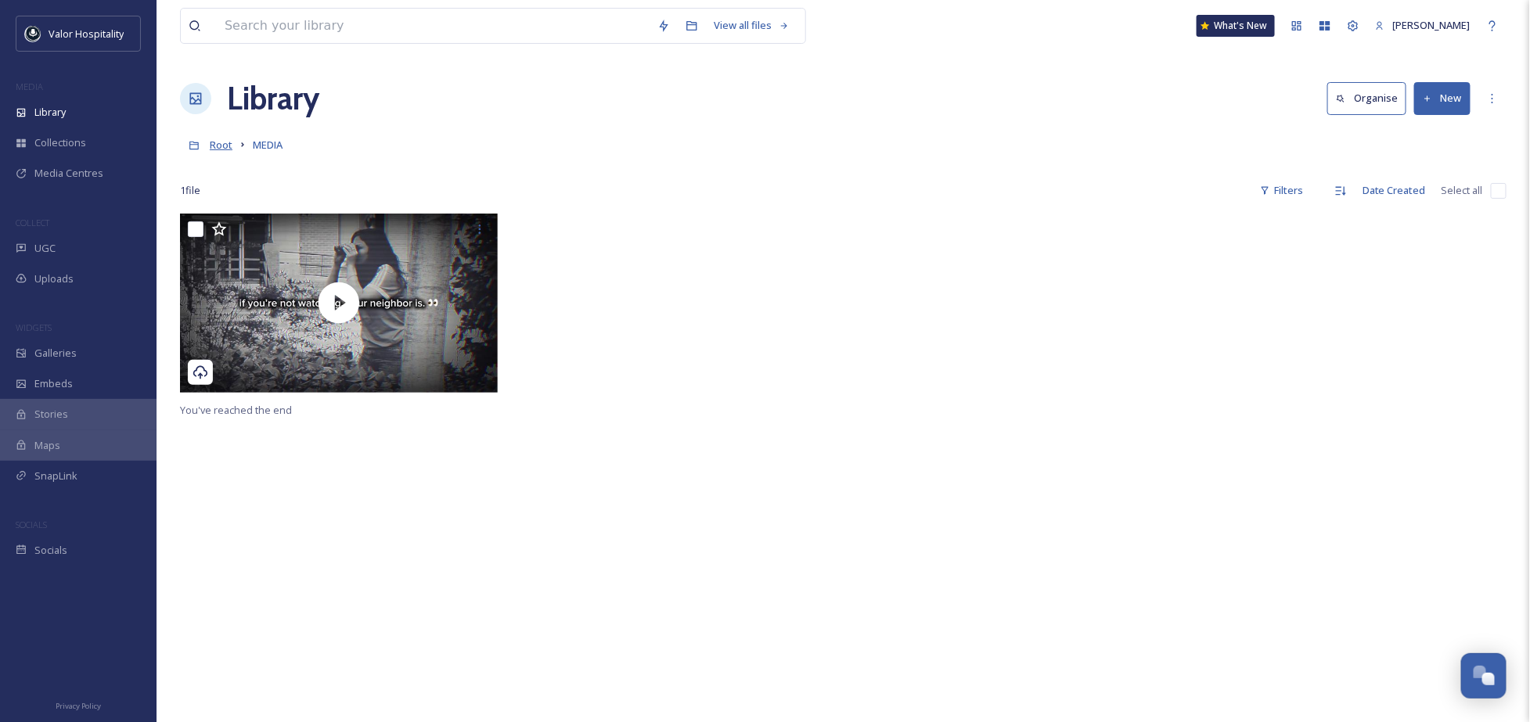
click at [232, 142] on span "Root" at bounding box center [221, 145] width 23 height 14
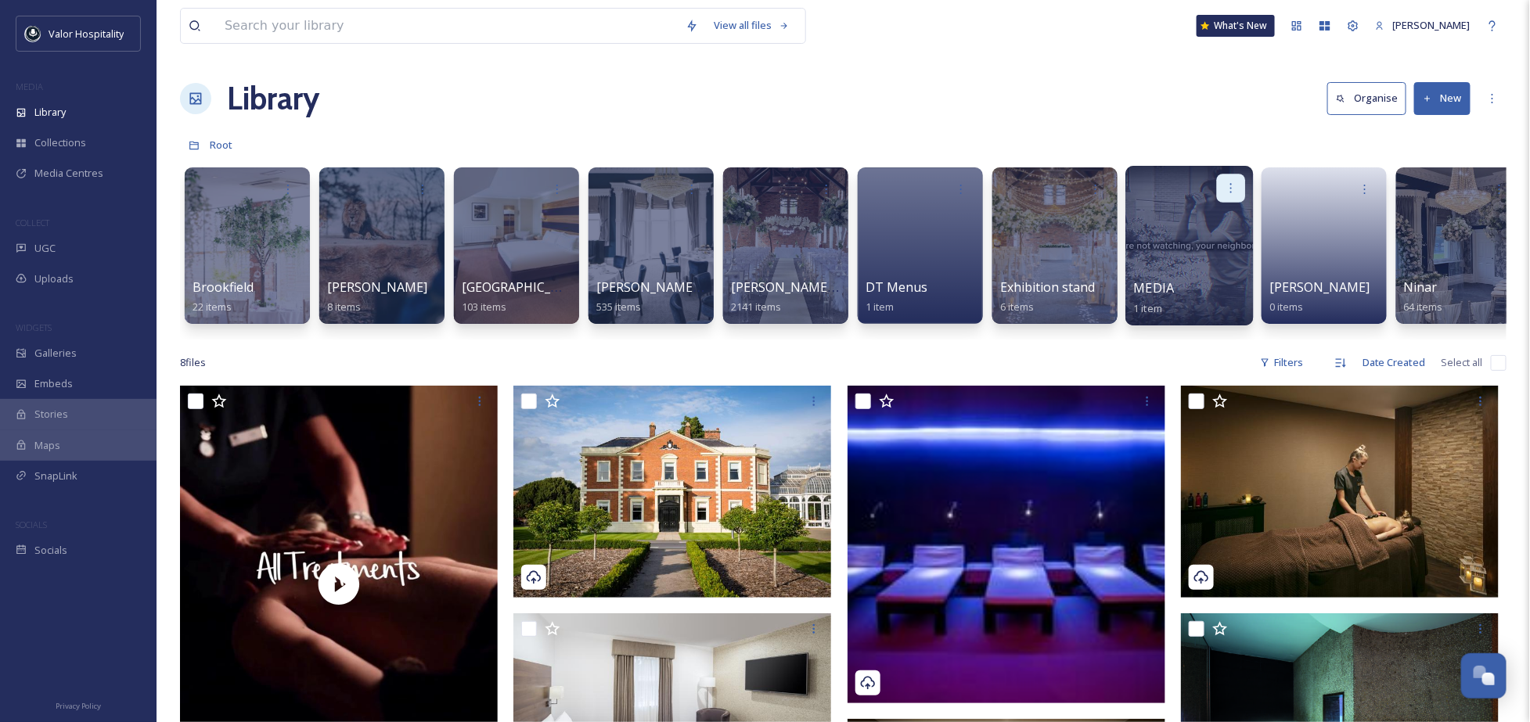
click at [1234, 186] on icon at bounding box center [1231, 188] width 13 height 13
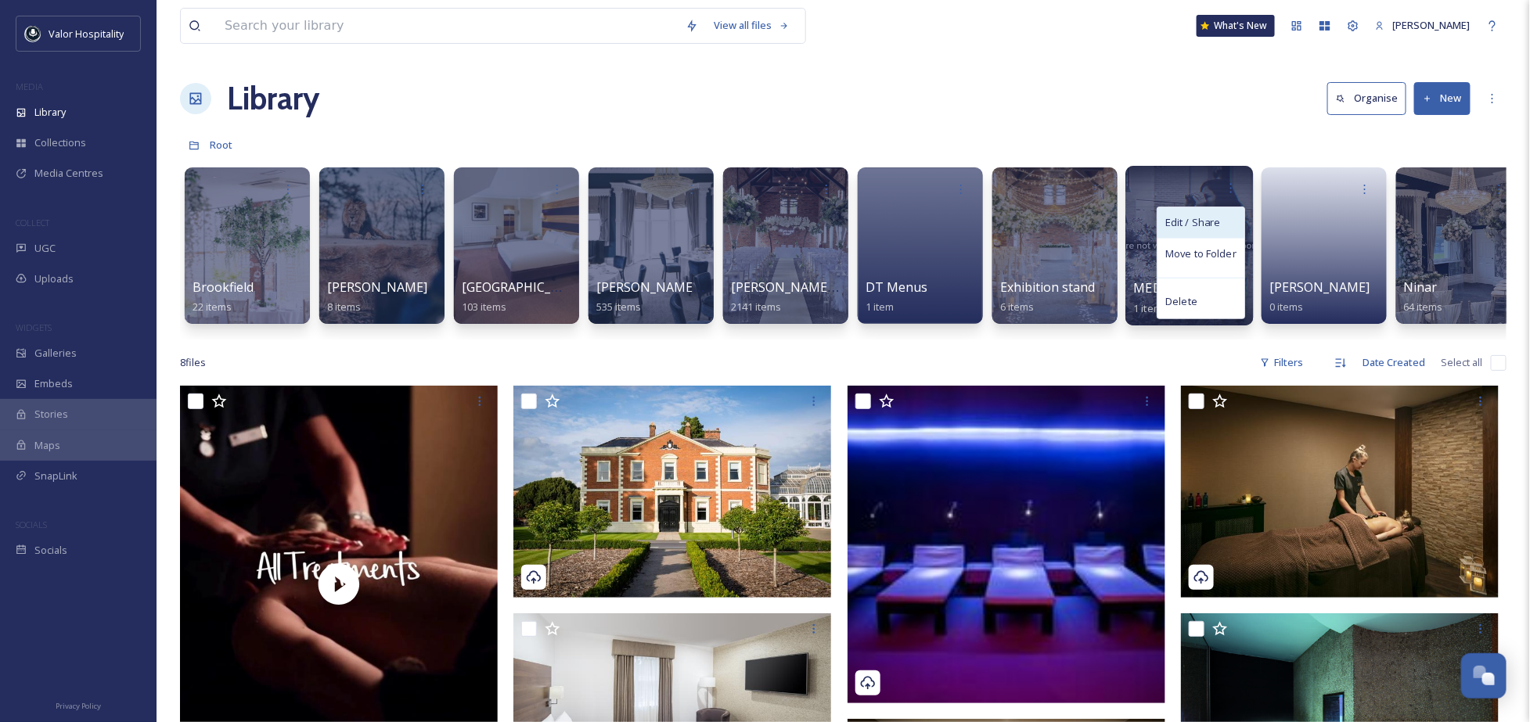
click at [1226, 217] on div "Edit / Share" at bounding box center [1201, 222] width 87 height 31
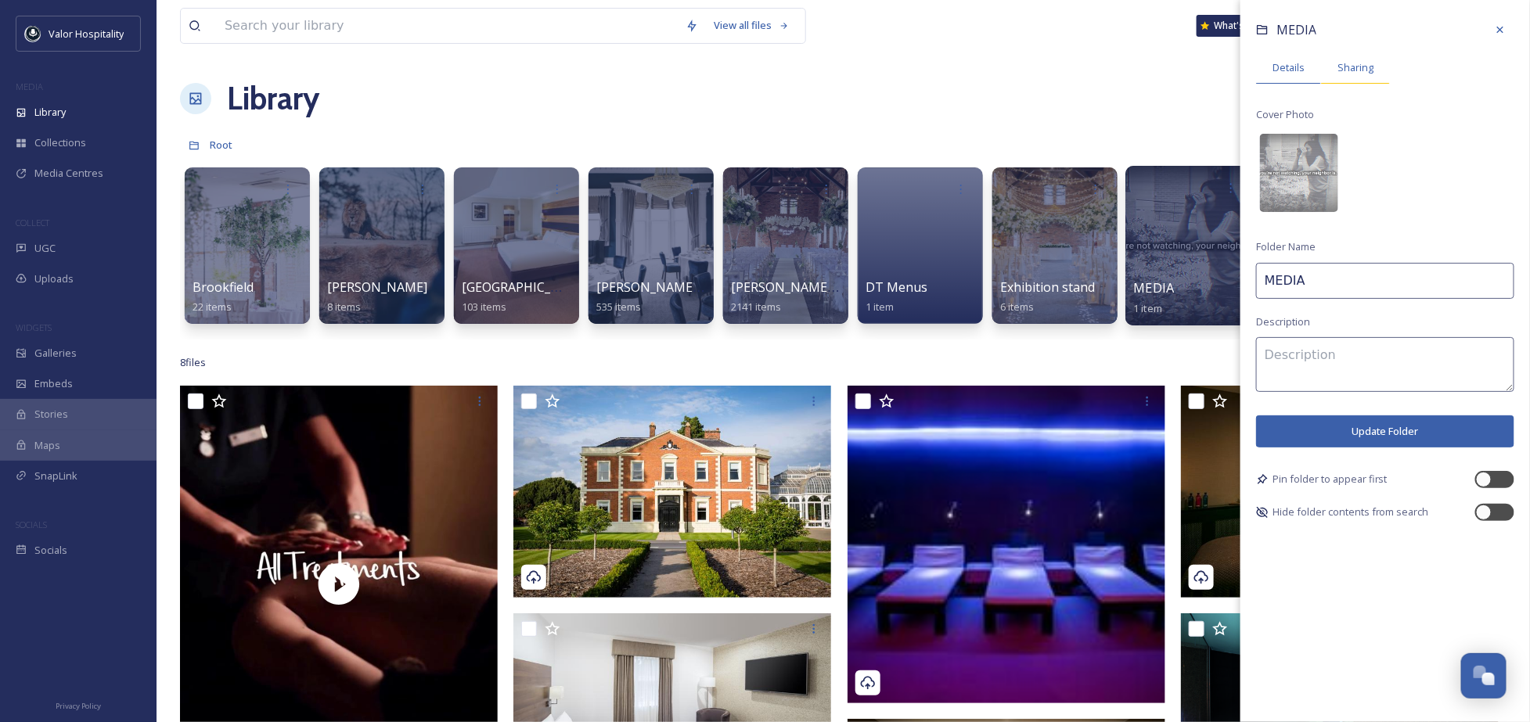
click at [1352, 60] on span "Sharing" at bounding box center [1356, 67] width 36 height 15
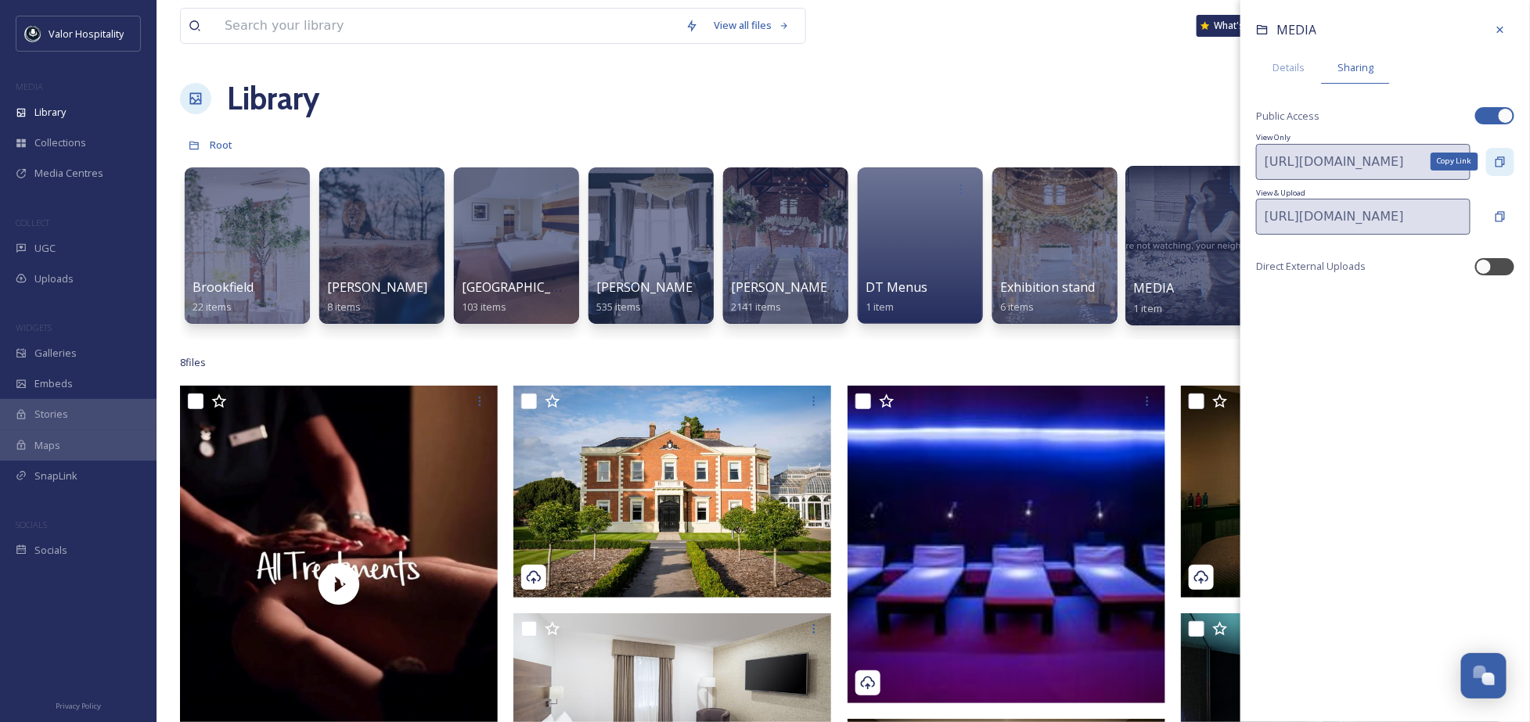
click at [1500, 162] on icon at bounding box center [1500, 162] width 13 height 13
click at [951, 125] on div "View all files What's New Ninar Elkak Library Organise New Root Your Selections…" at bounding box center [844, 554] width 1374 height 1108
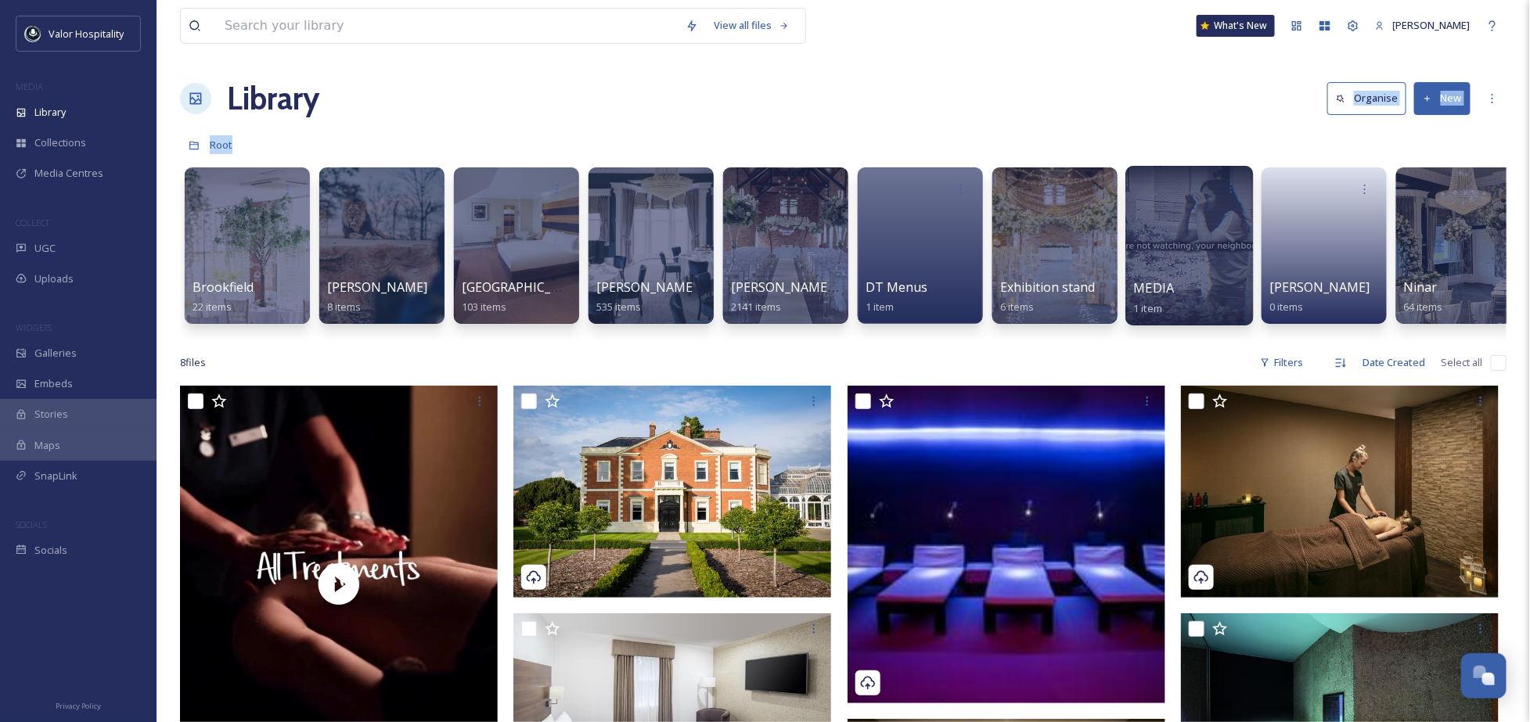
click at [1195, 228] on div at bounding box center [1190, 246] width 128 height 160
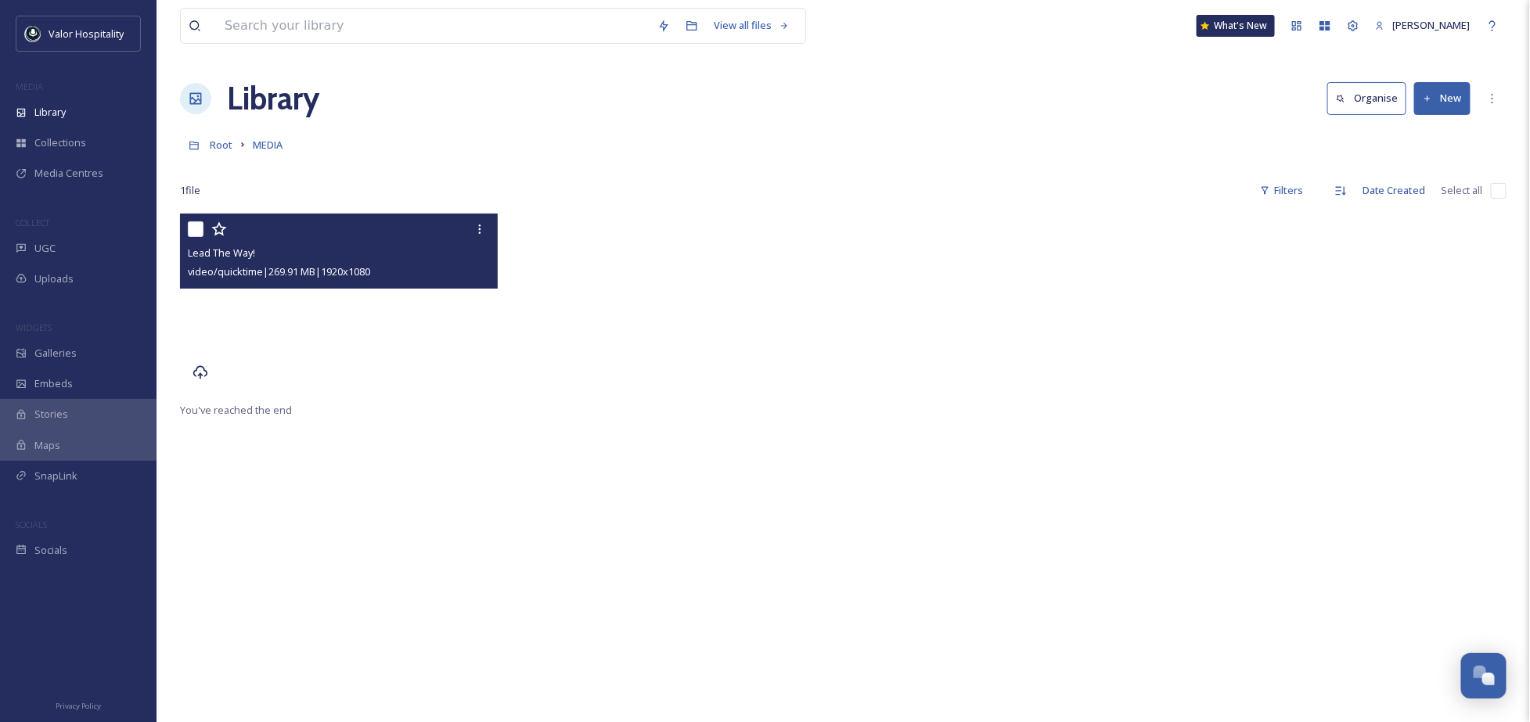
click at [342, 308] on video "Lead The Way!" at bounding box center [339, 303] width 318 height 178
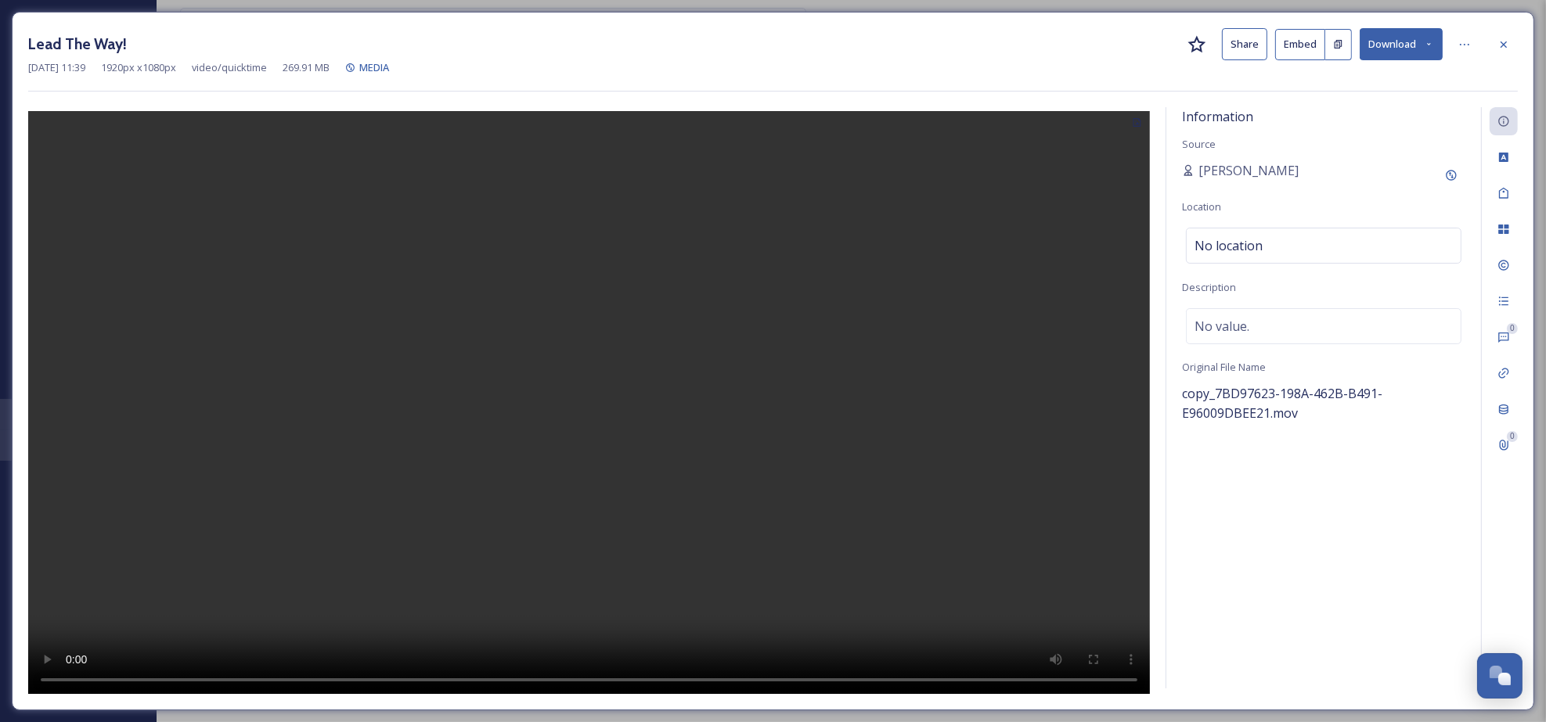
click at [719, 432] on video at bounding box center [589, 404] width 1122 height 586
click at [1374, 574] on div "Information Source Ninar Elkak Location No location Description No value. Origi…" at bounding box center [1323, 398] width 315 height 582
click at [1511, 45] on div at bounding box center [1503, 45] width 28 height 28
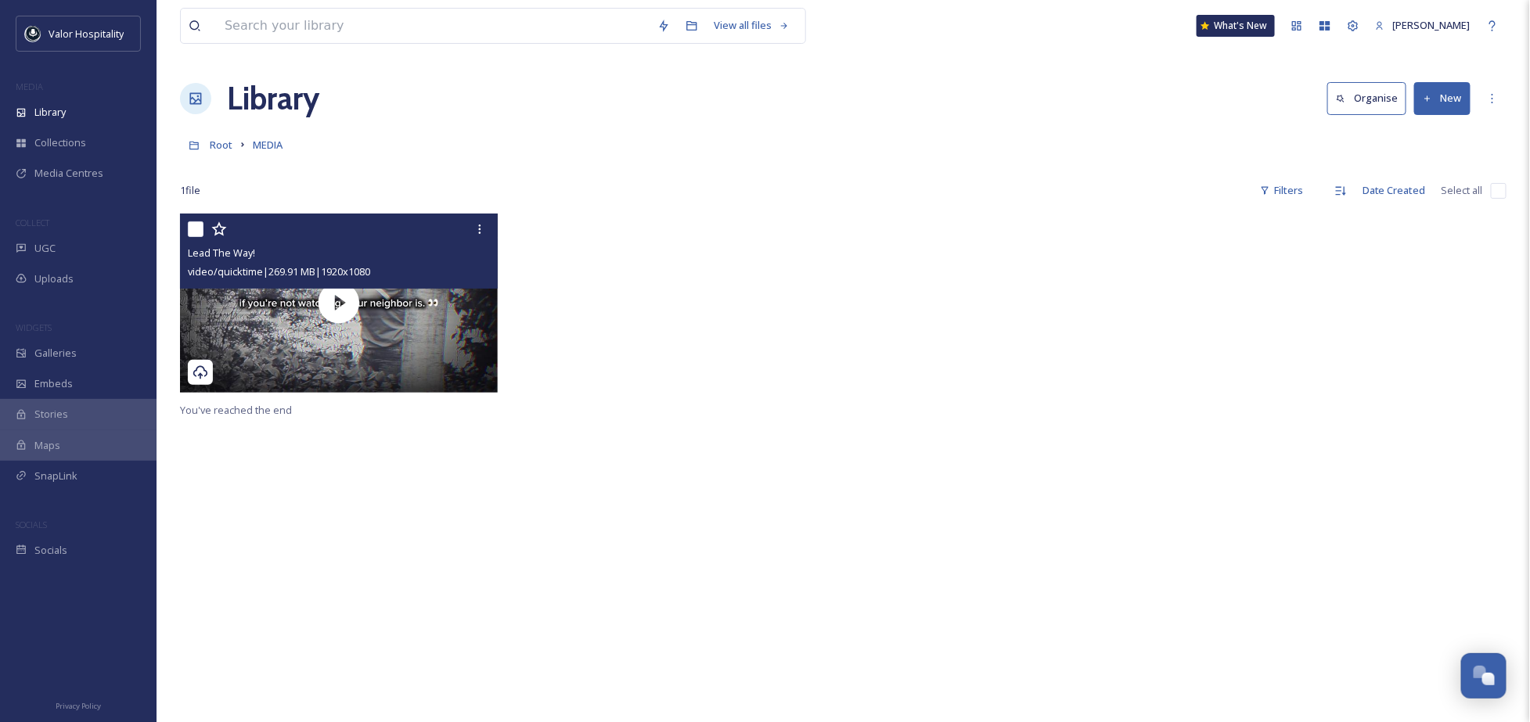
click at [764, 497] on div "Lead The Way! video/quicktime | 269.91 MB | 1920 x 1080 You've reached the end" at bounding box center [843, 575] width 1327 height 722
click at [195, 237] on div at bounding box center [341, 229] width 306 height 28
click at [196, 227] on input "checkbox" at bounding box center [196, 230] width 16 height 16
checkbox input "true"
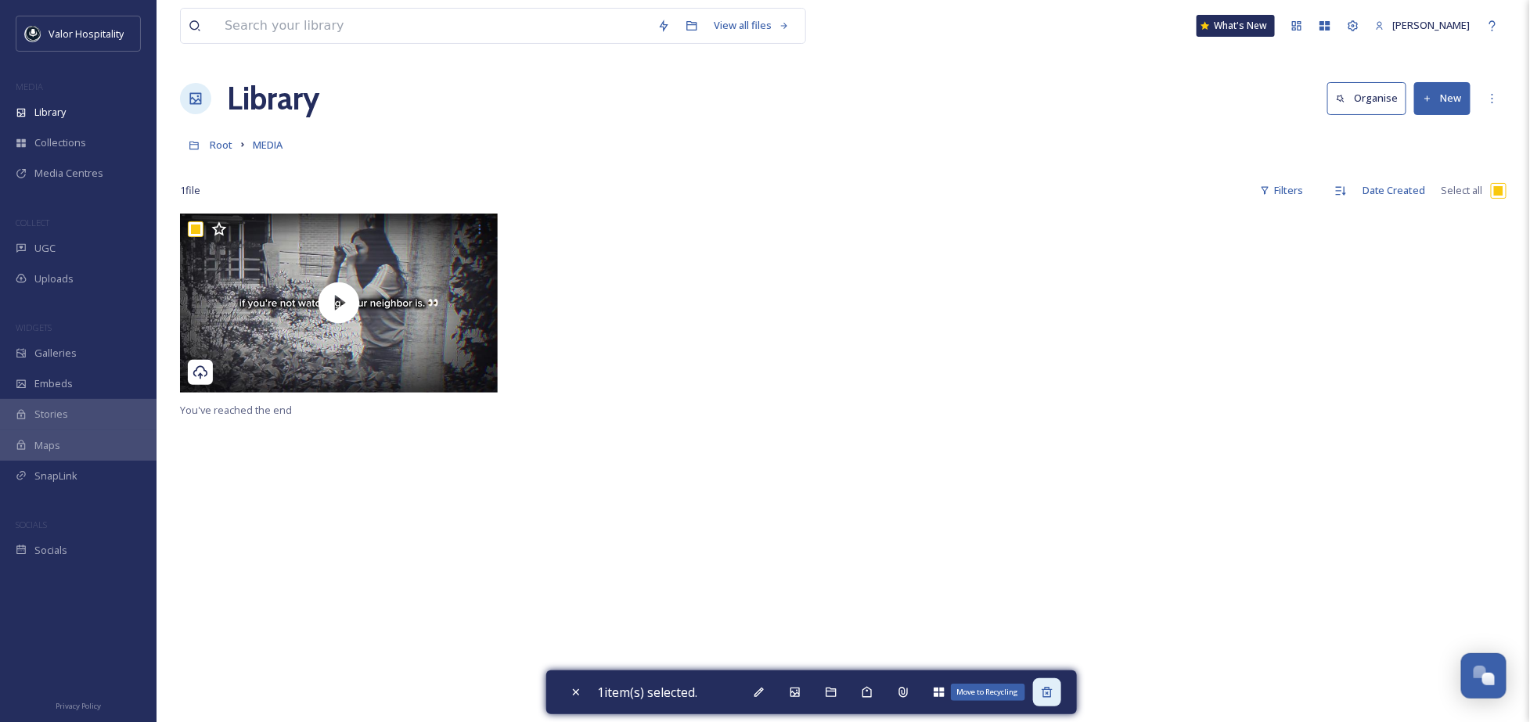
click at [1058, 689] on div "Move to Recycling" at bounding box center [1047, 693] width 28 height 28
checkbox input "false"
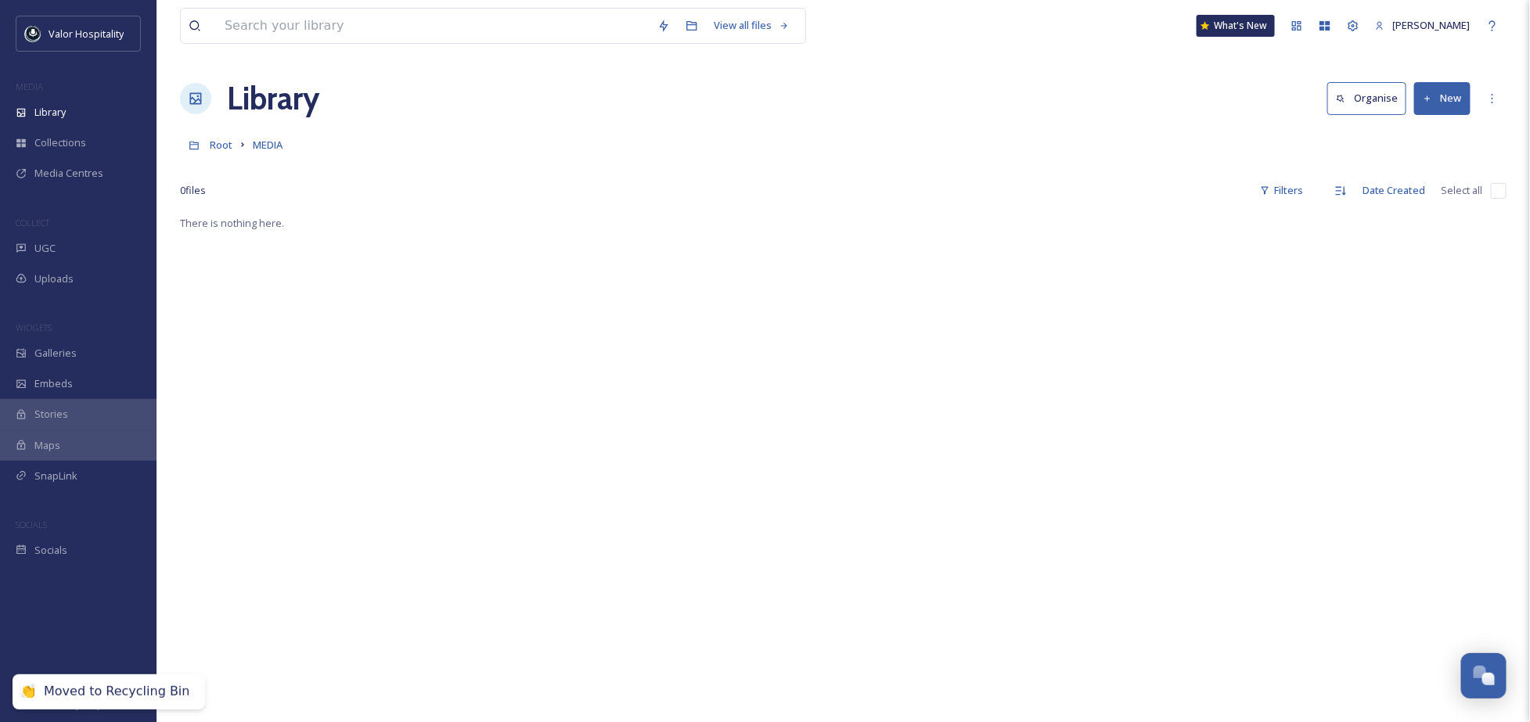
click at [744, 362] on div "There is nothing here." at bounding box center [843, 575] width 1327 height 722
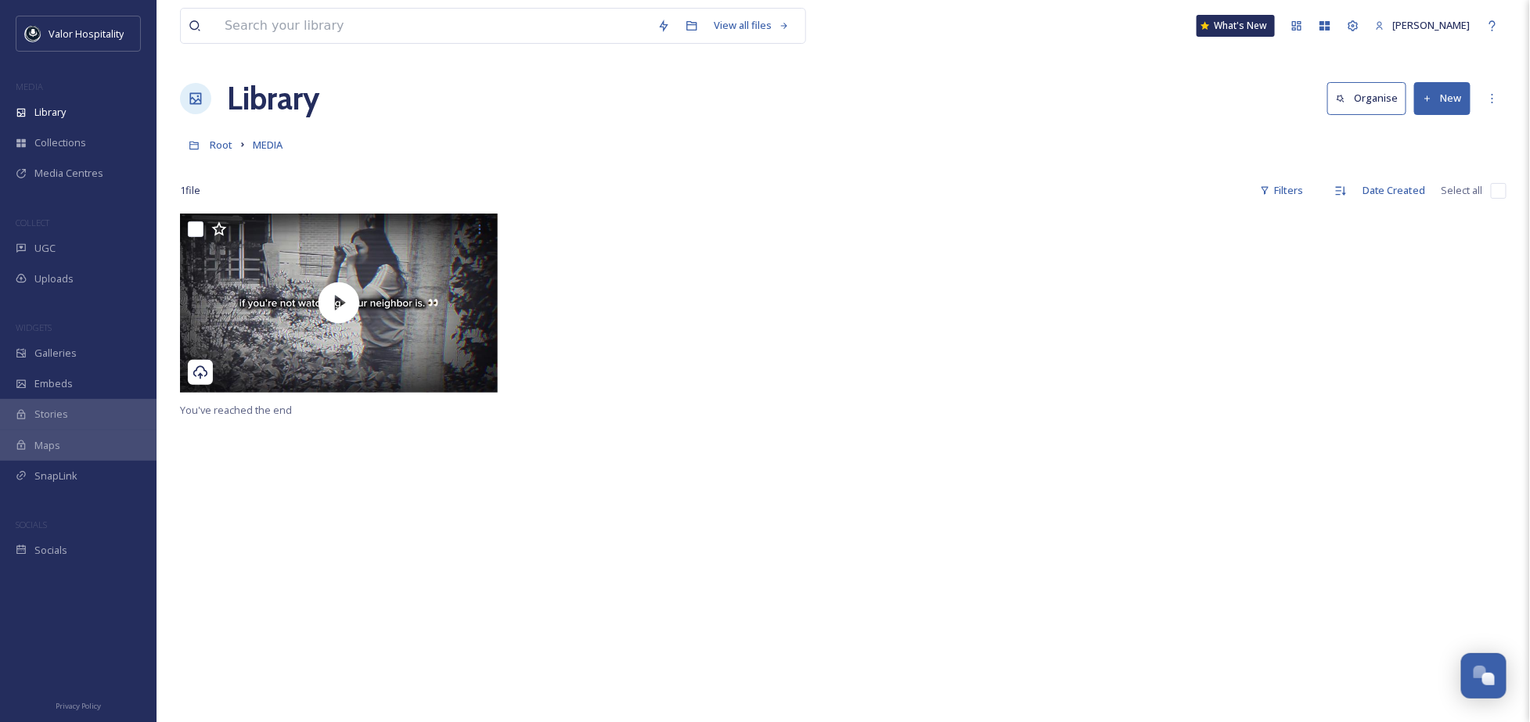
drag, startPoint x: 716, startPoint y: 236, endPoint x: 714, endPoint y: 203, distance: 33.7
click at [718, 214] on div at bounding box center [676, 307] width 326 height 186
click at [208, 142] on link "Directory" at bounding box center [195, 145] width 30 height 30
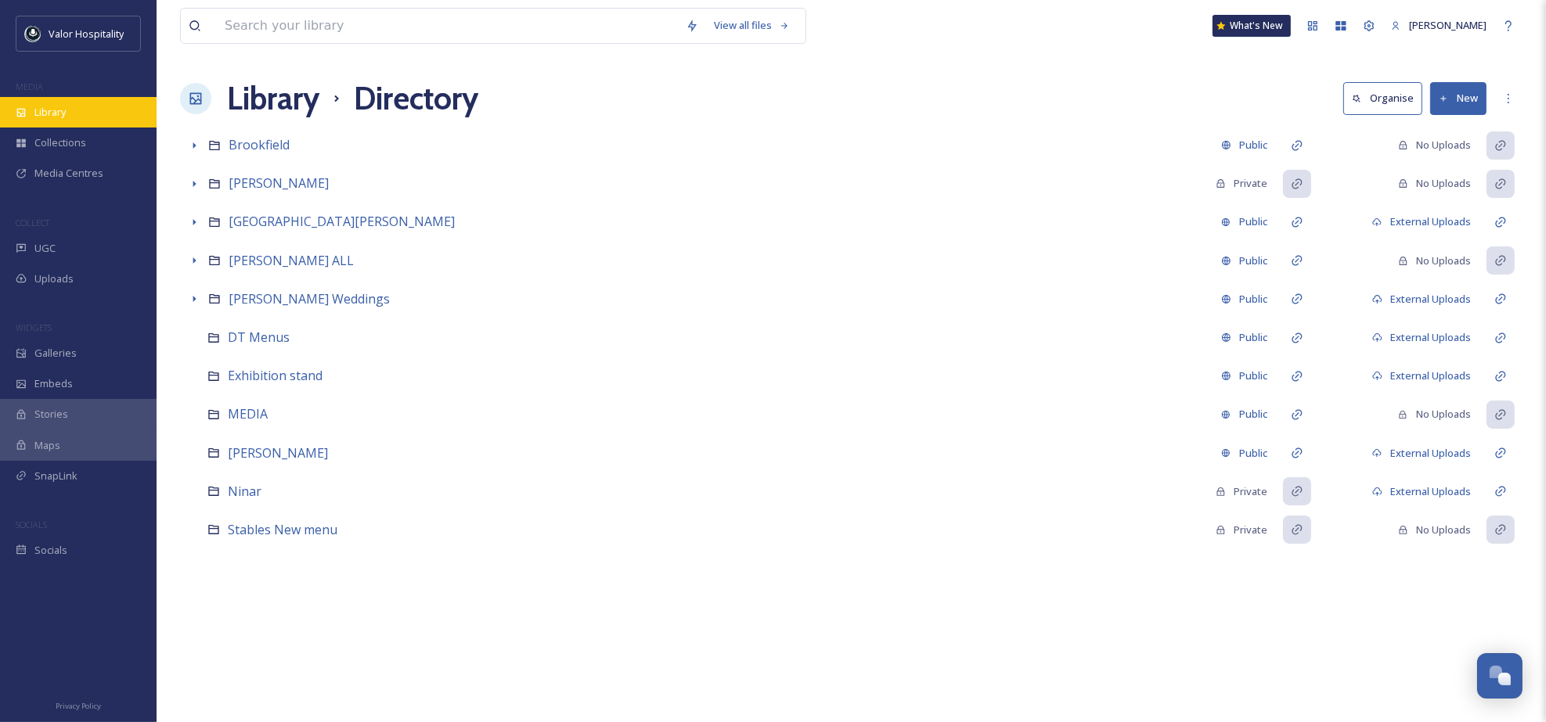
click at [75, 106] on div "Library" at bounding box center [78, 112] width 157 height 31
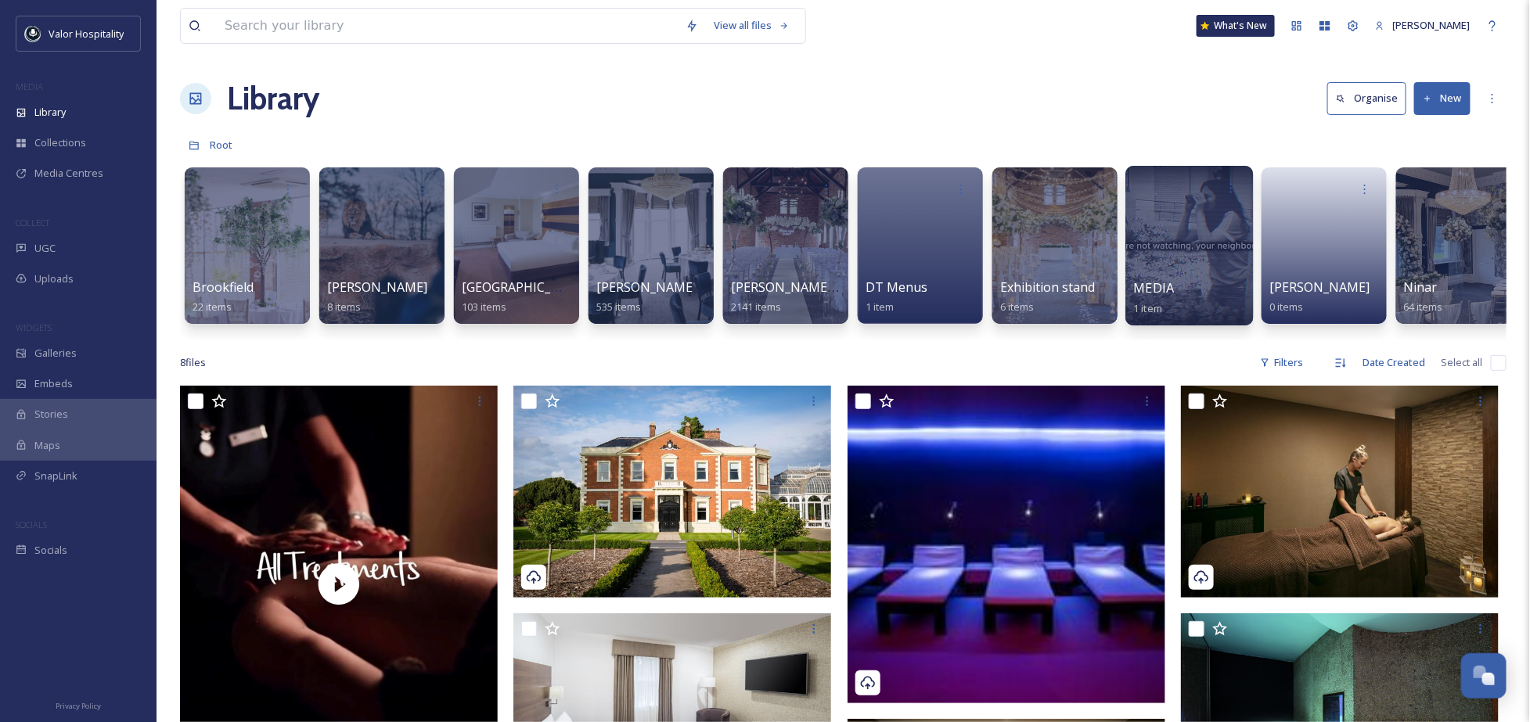
click at [1194, 213] on div at bounding box center [1190, 246] width 128 height 160
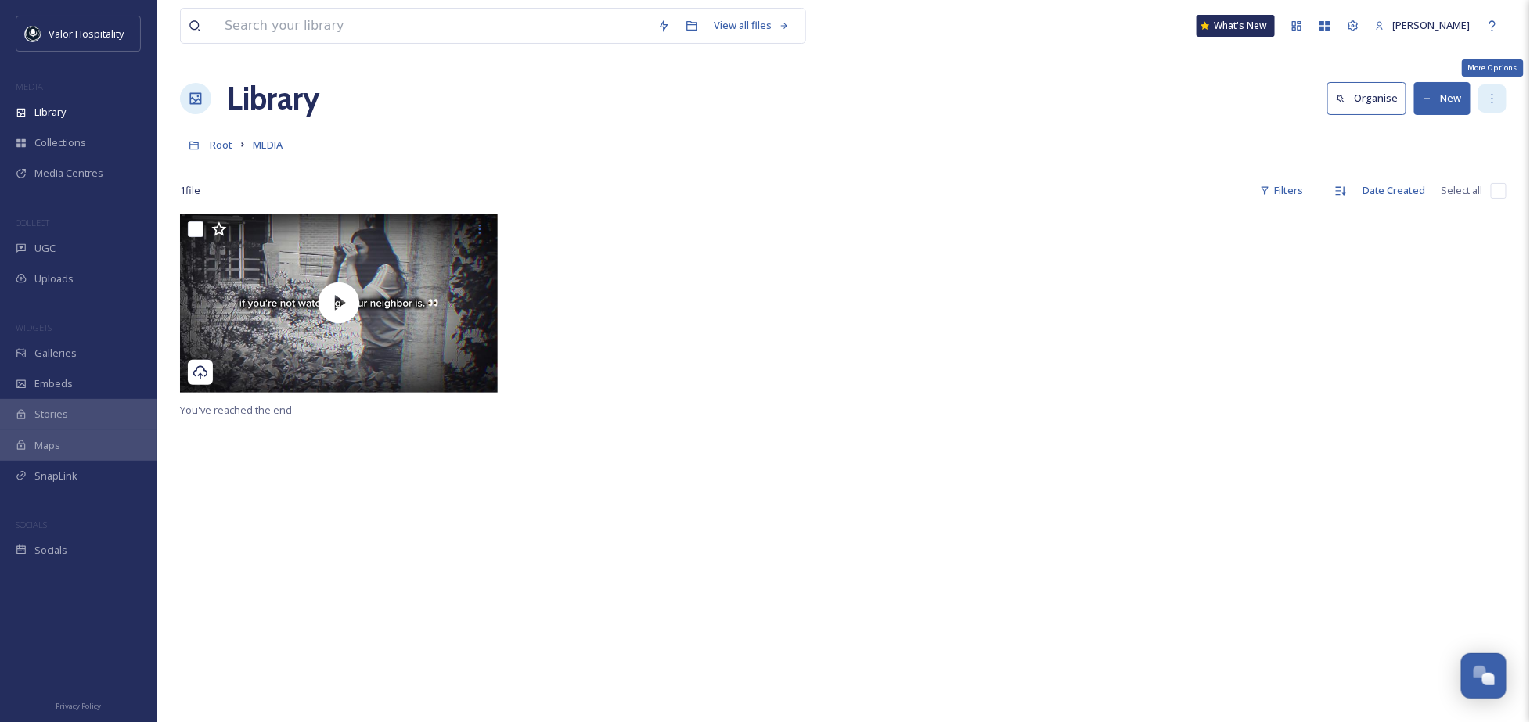
click at [1491, 105] on div "More Options" at bounding box center [1493, 99] width 28 height 28
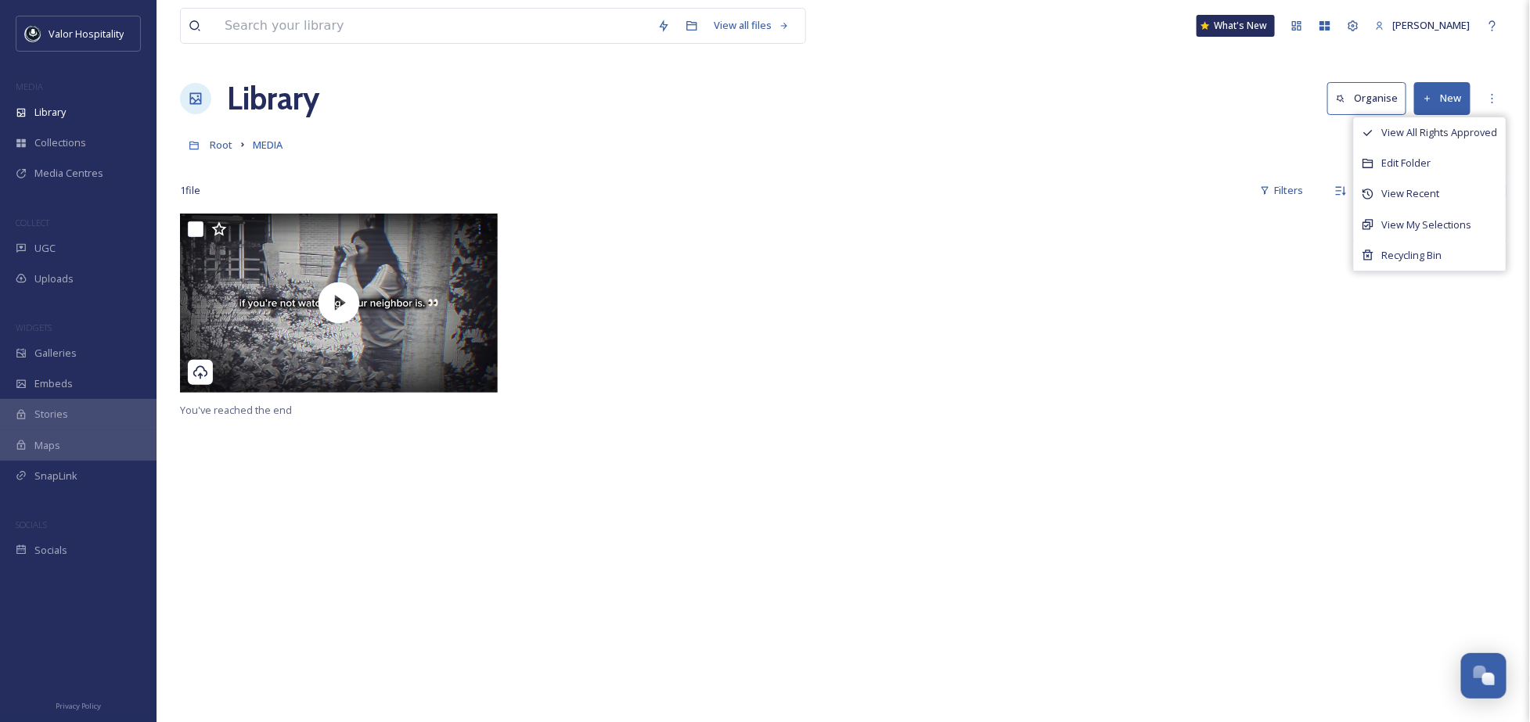
click at [552, 106] on div "Library Organise New View All Rights Approved Edit Folder View Recent View My S…" at bounding box center [843, 98] width 1327 height 47
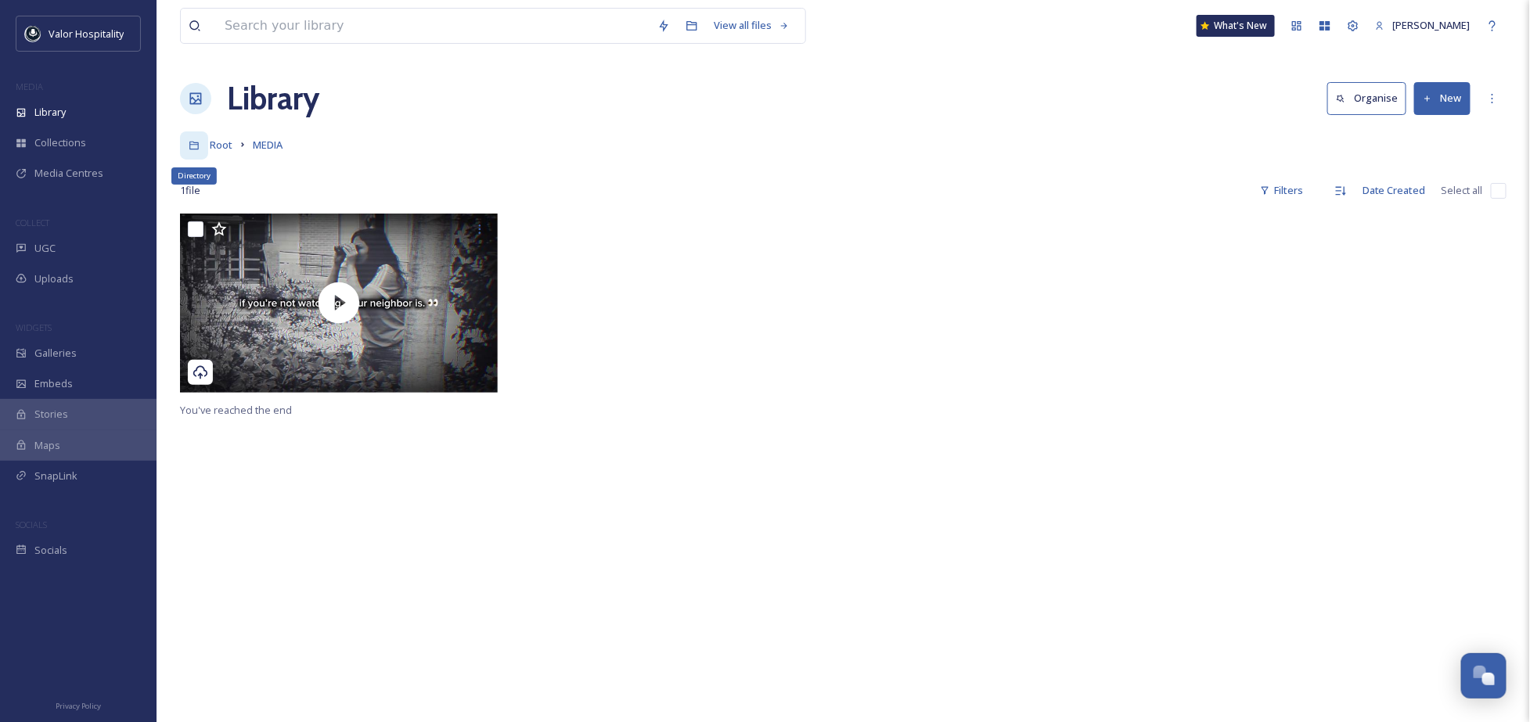
click at [203, 144] on div "Directory" at bounding box center [194, 145] width 28 height 28
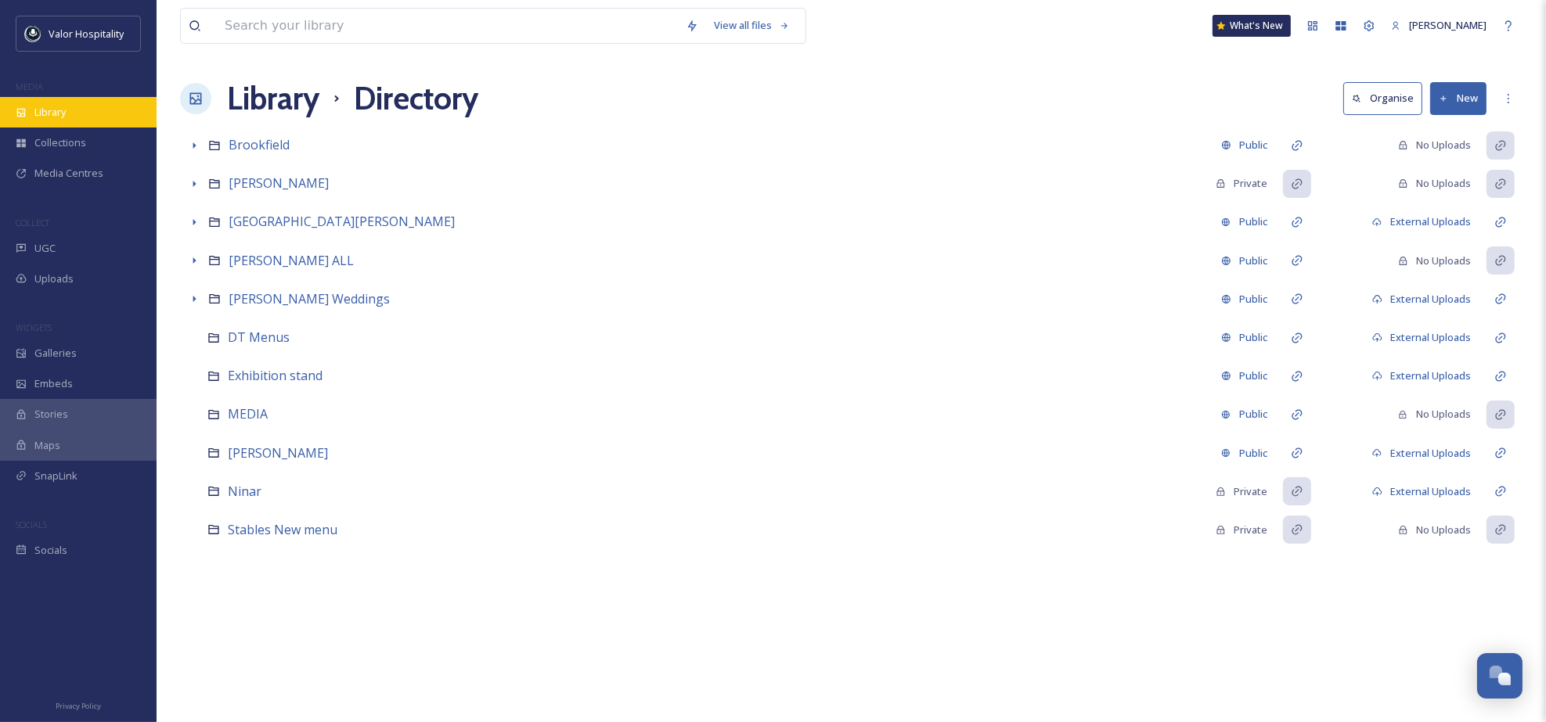
click at [34, 110] on span "Library" at bounding box center [49, 112] width 31 height 15
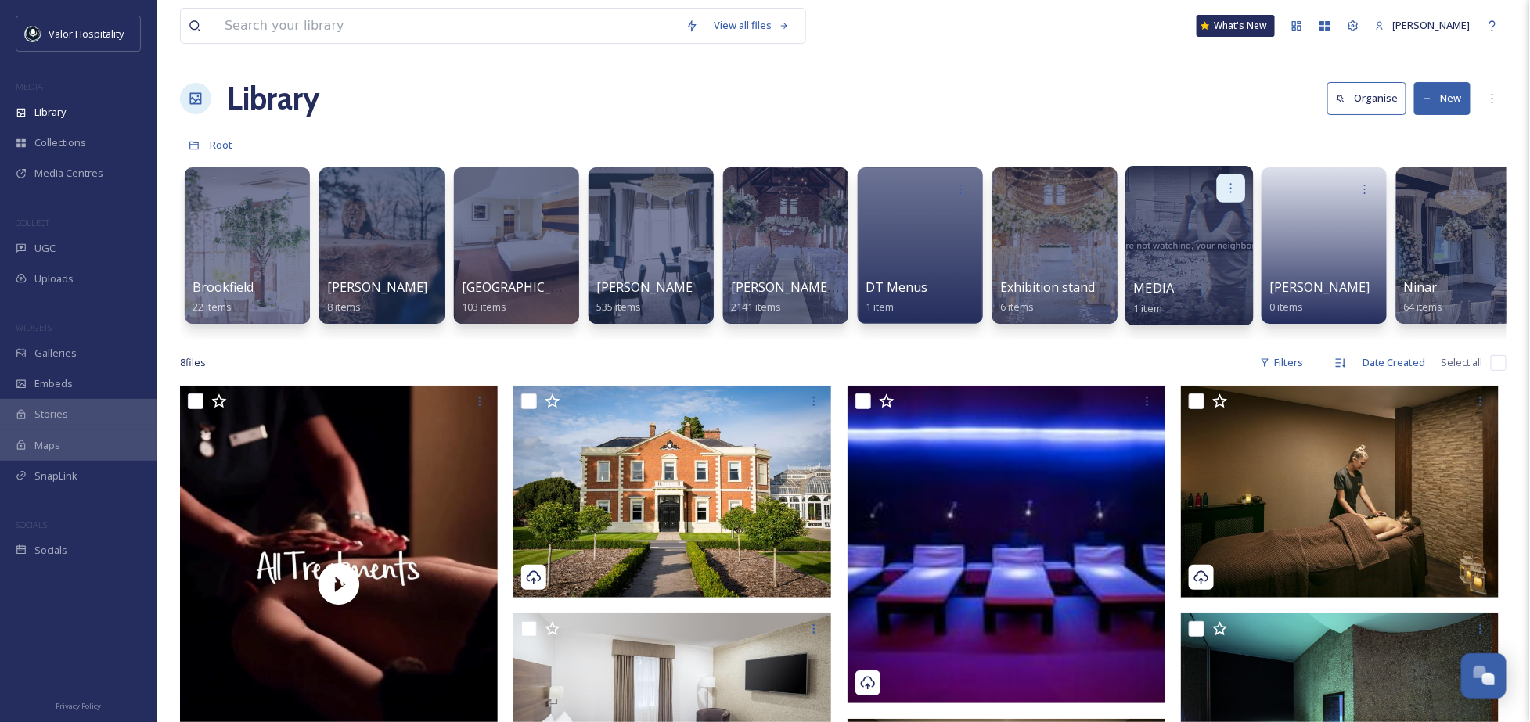
click at [1233, 182] on icon at bounding box center [1231, 188] width 13 height 13
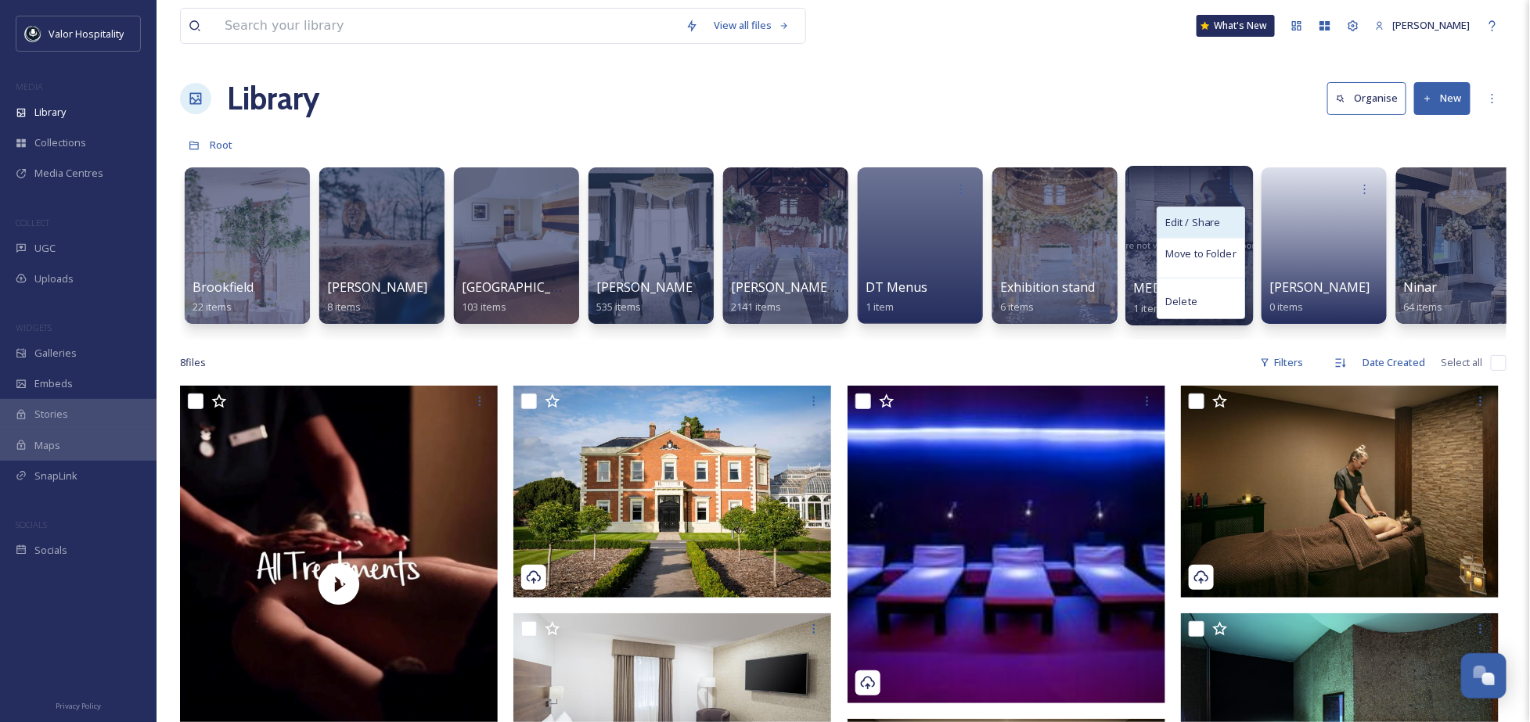
click at [1212, 212] on div "Edit / Share" at bounding box center [1201, 222] width 87 height 31
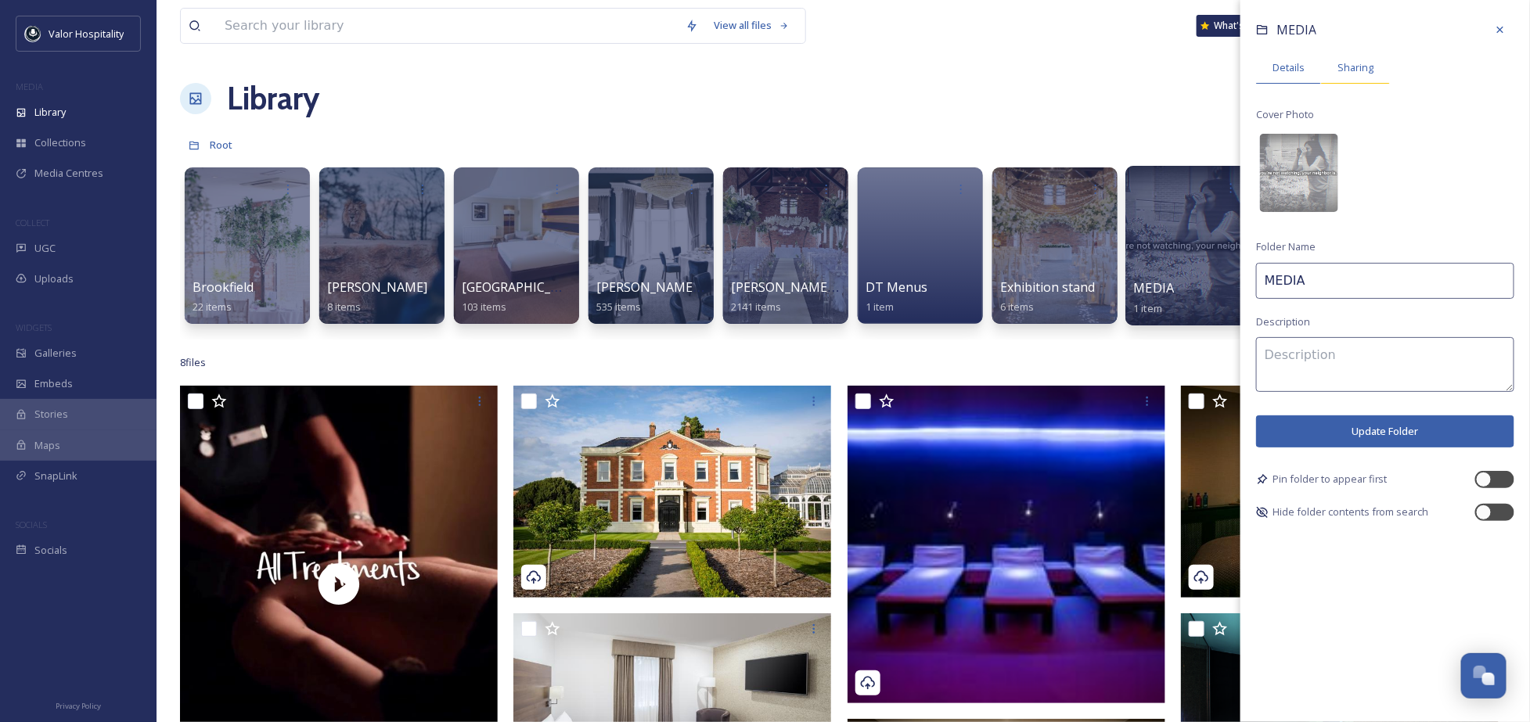
click at [1357, 74] on span "Sharing" at bounding box center [1356, 67] width 36 height 15
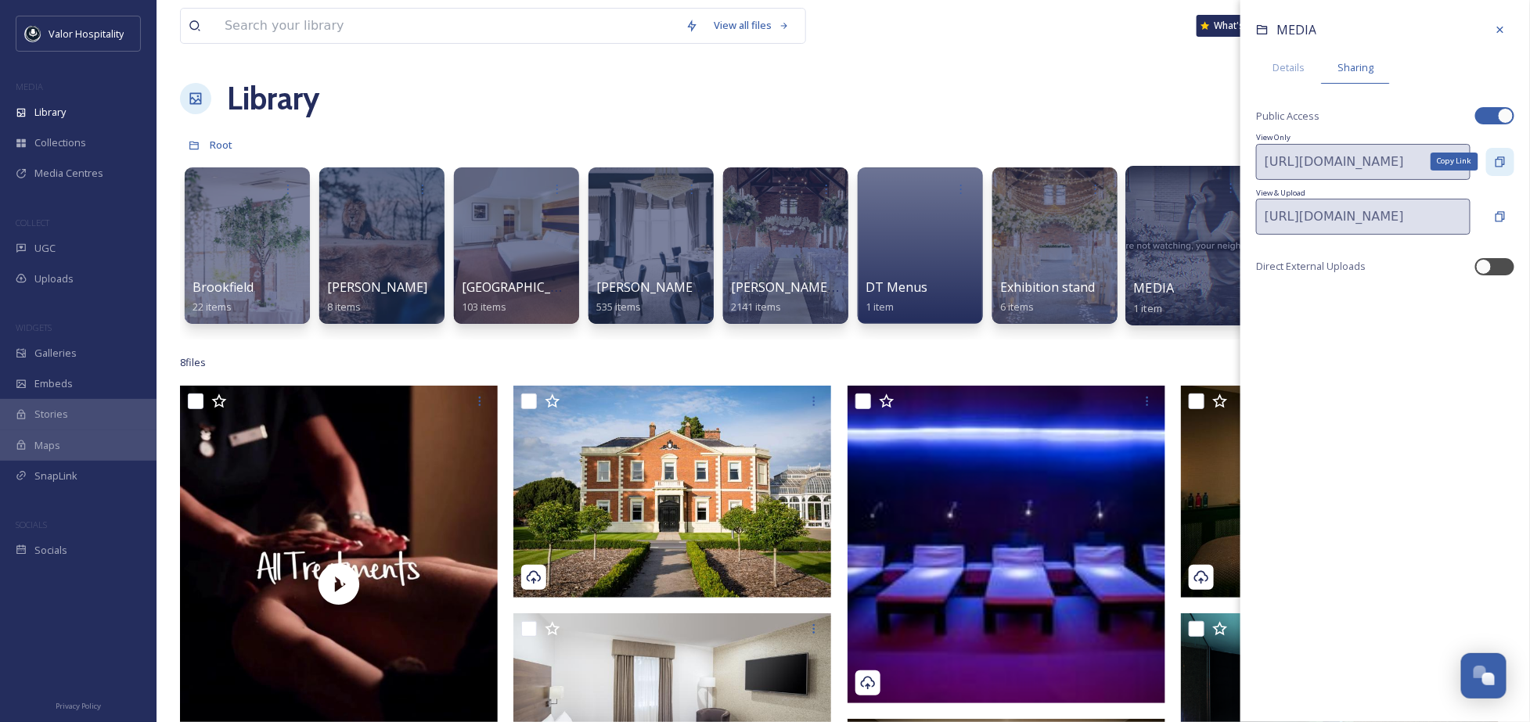
click at [1500, 160] on icon at bounding box center [1500, 162] width 13 height 13
click at [1356, 511] on div "MEDIA Details Sharing Public Access View Only https://app.snapsea.io/p/folder/v…" at bounding box center [1386, 361] width 290 height 722
click at [549, 87] on div "Library Organise New" at bounding box center [843, 98] width 1327 height 47
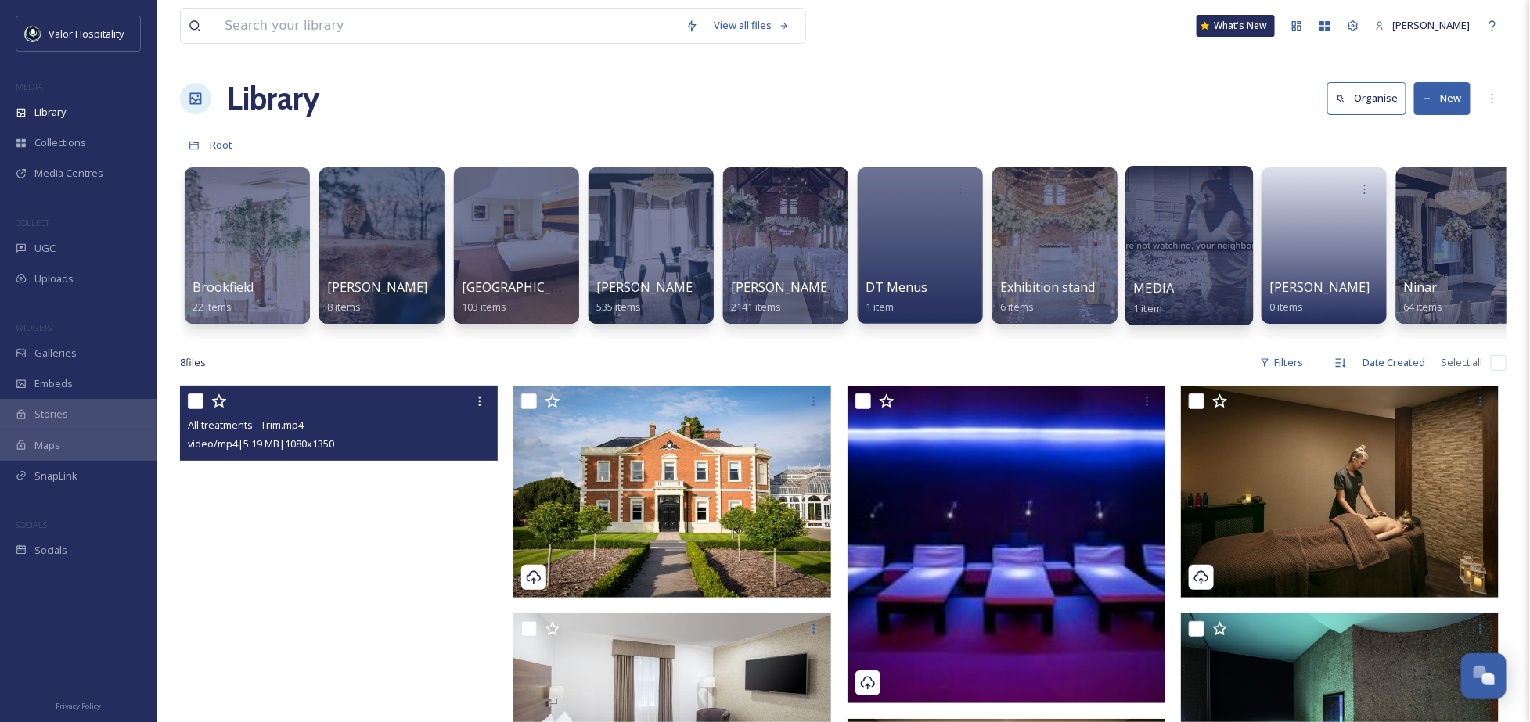
click at [857, 46] on div "View all files What's New Ninar Elkak" at bounding box center [843, 26] width 1327 height 52
click at [1165, 261] on div at bounding box center [1190, 246] width 128 height 160
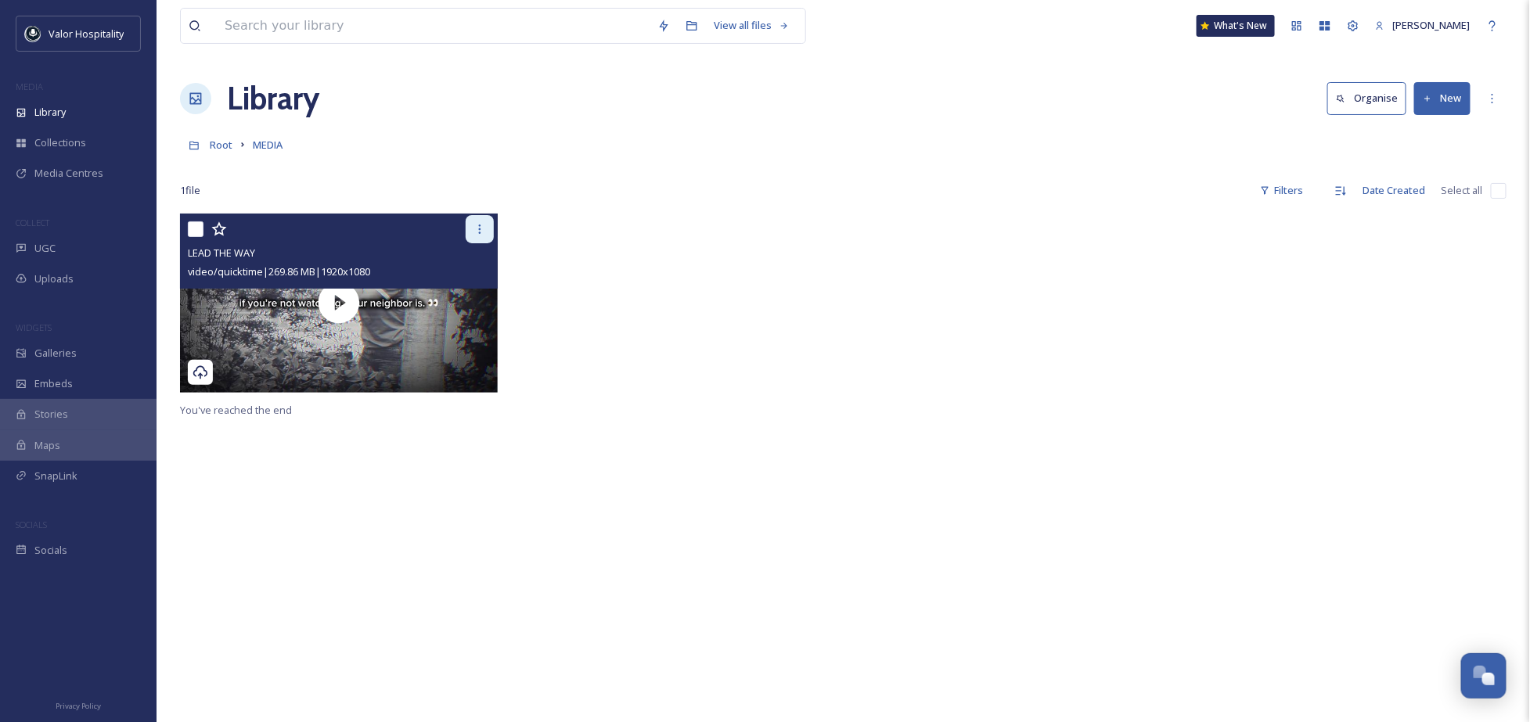
click at [482, 231] on icon at bounding box center [480, 229] width 13 height 13
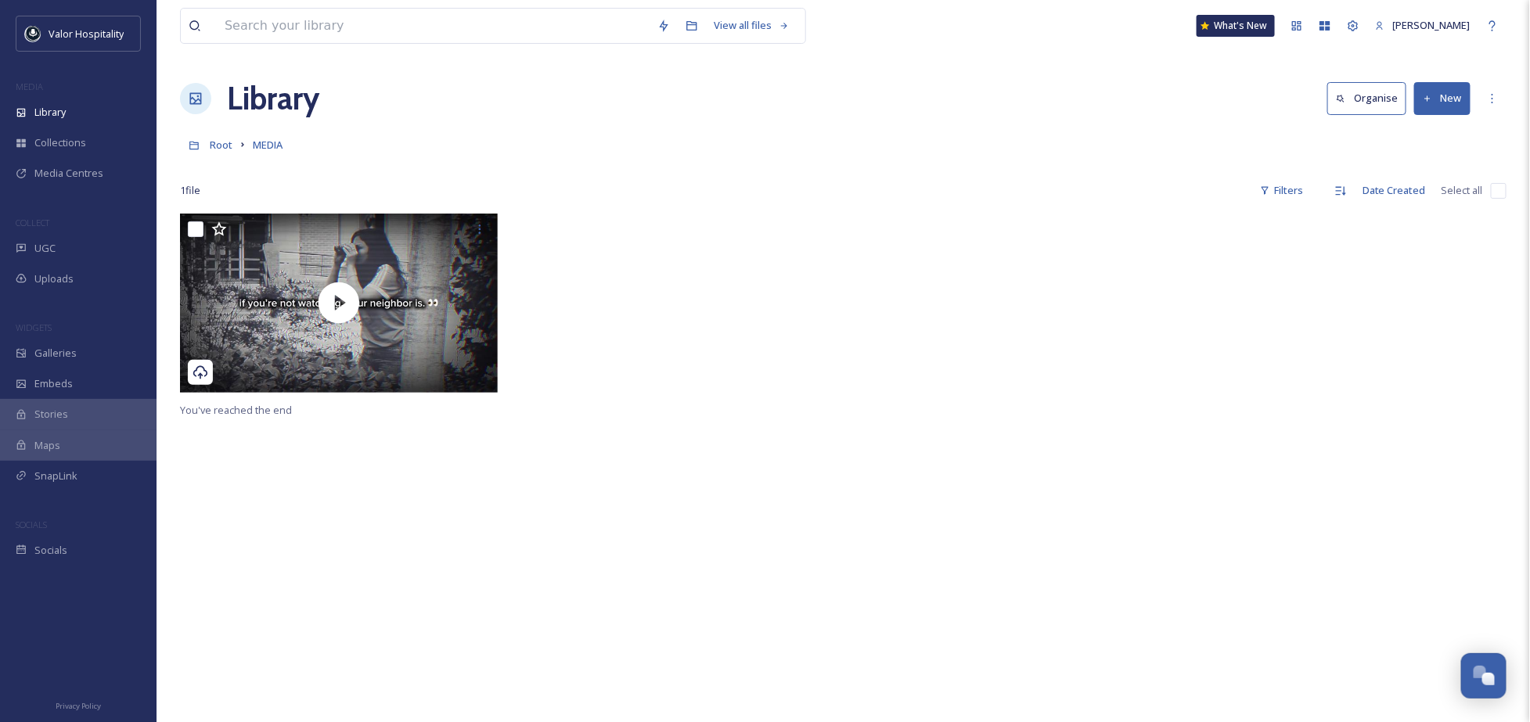
click at [457, 143] on div "Root MEDIA" at bounding box center [843, 145] width 1327 height 30
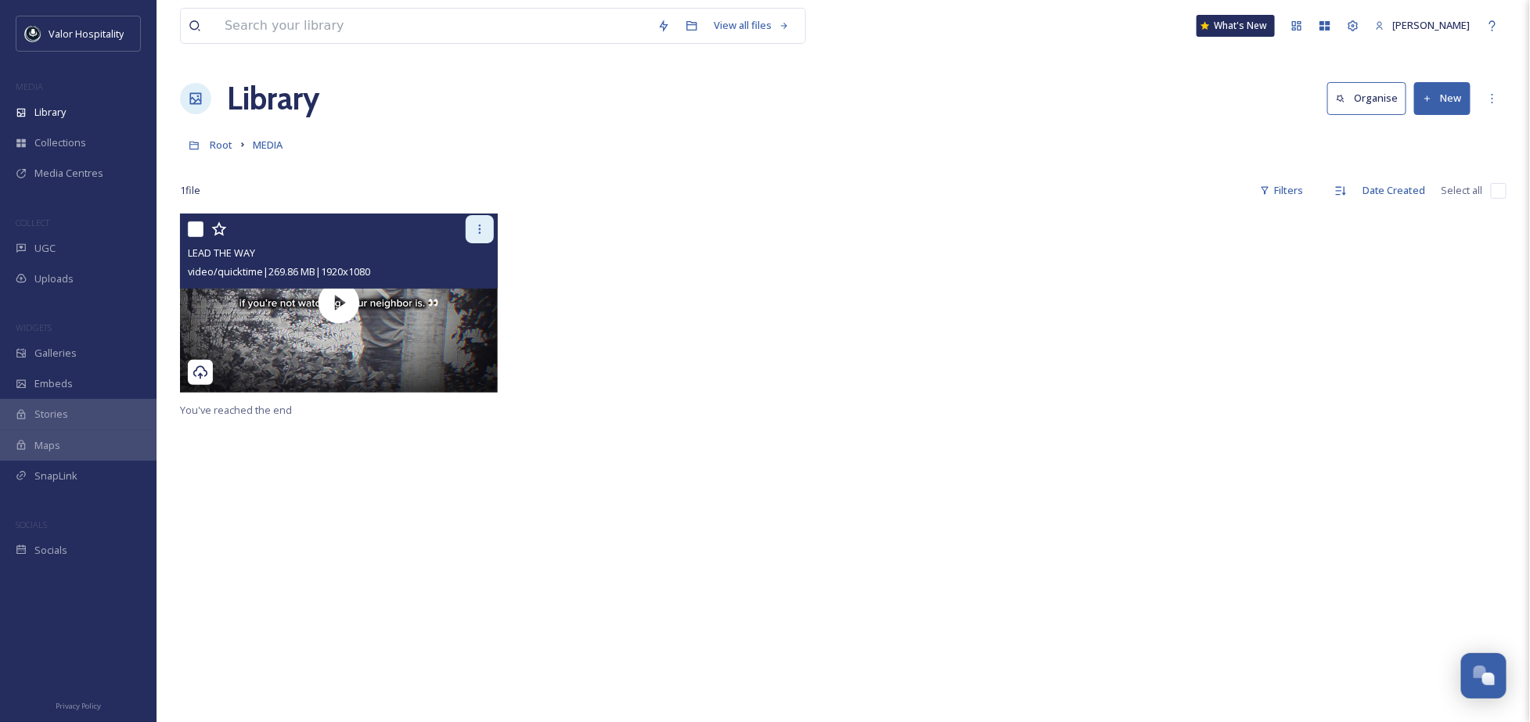
click at [481, 228] on icon at bounding box center [480, 229] width 13 height 13
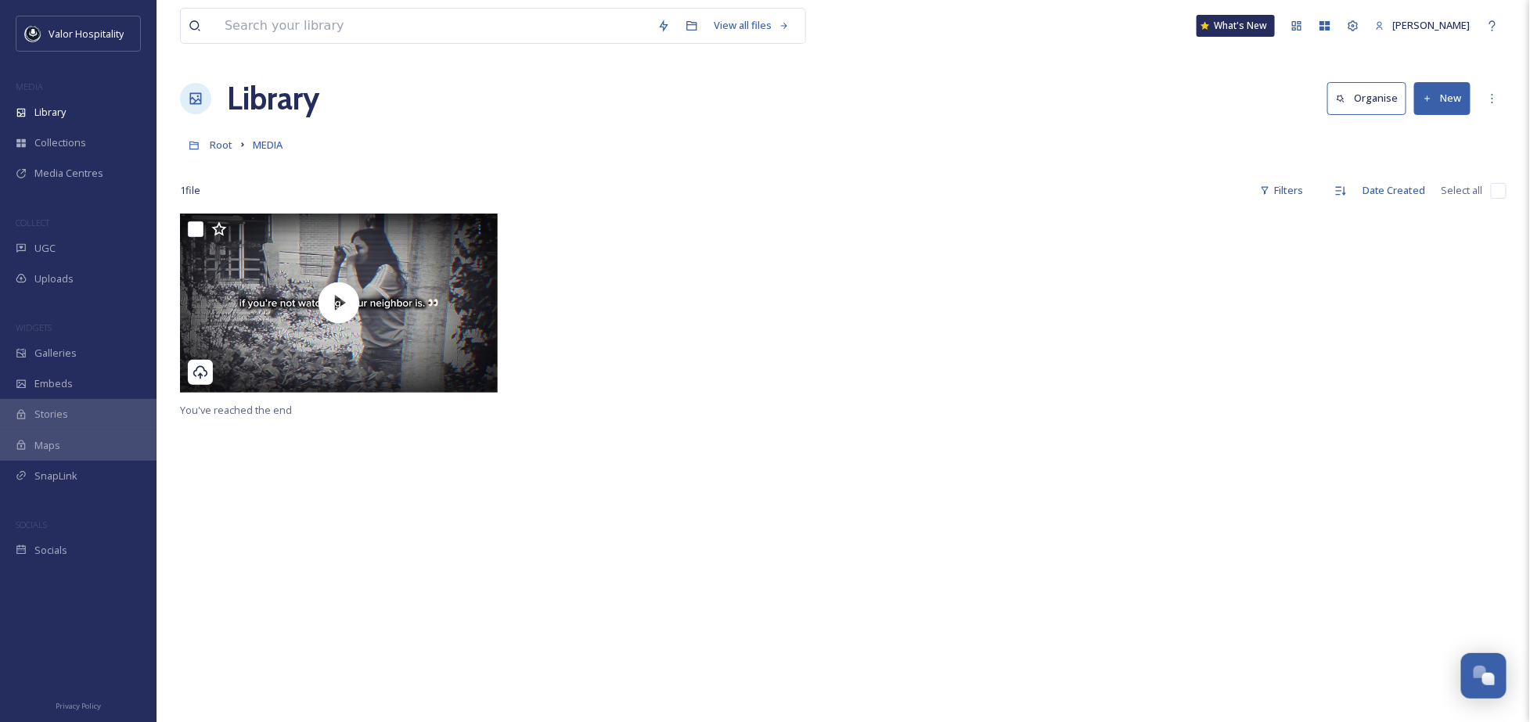
click at [444, 146] on div "Root MEDIA" at bounding box center [843, 145] width 1327 height 30
click at [304, 162] on div at bounding box center [843, 168] width 1327 height 16
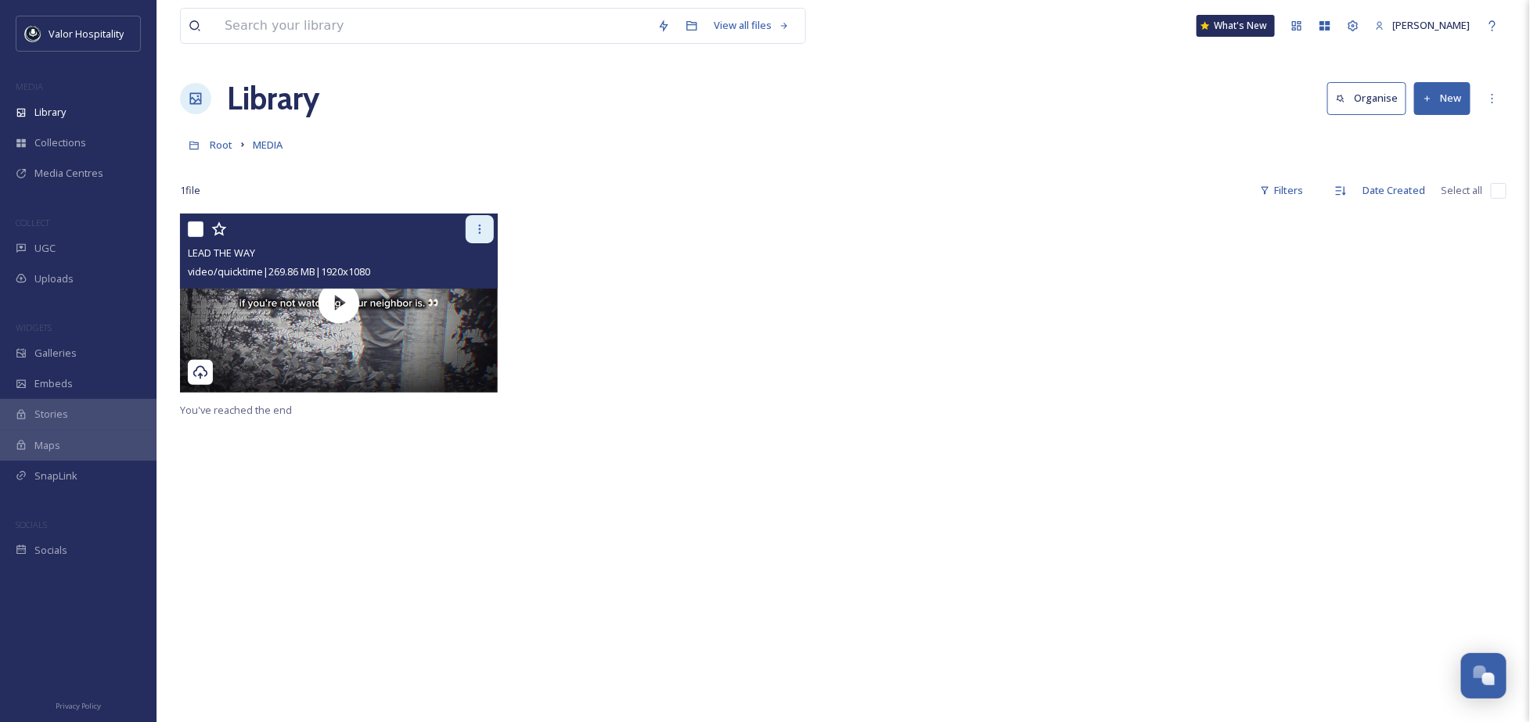
click at [476, 235] on icon at bounding box center [480, 229] width 13 height 13
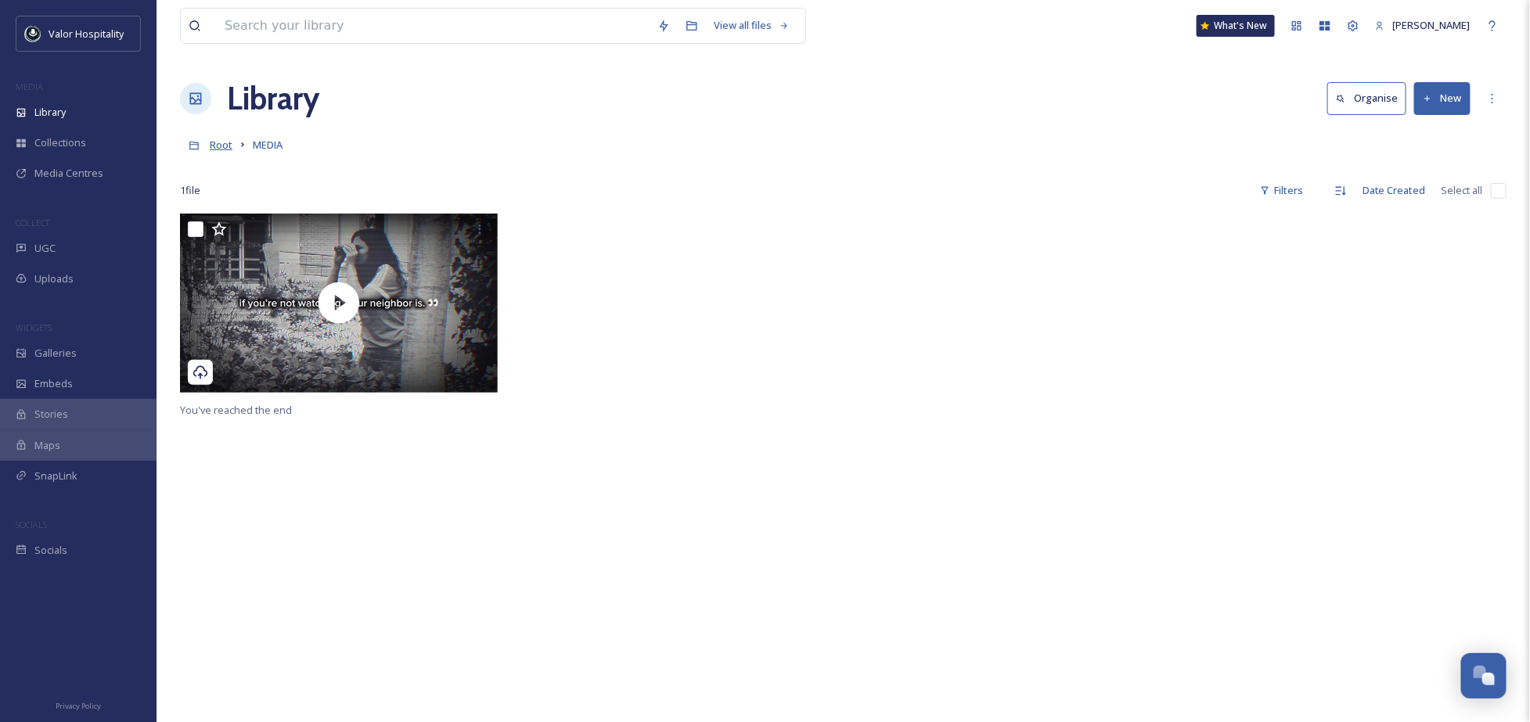
click at [227, 145] on span "Root" at bounding box center [221, 145] width 23 height 14
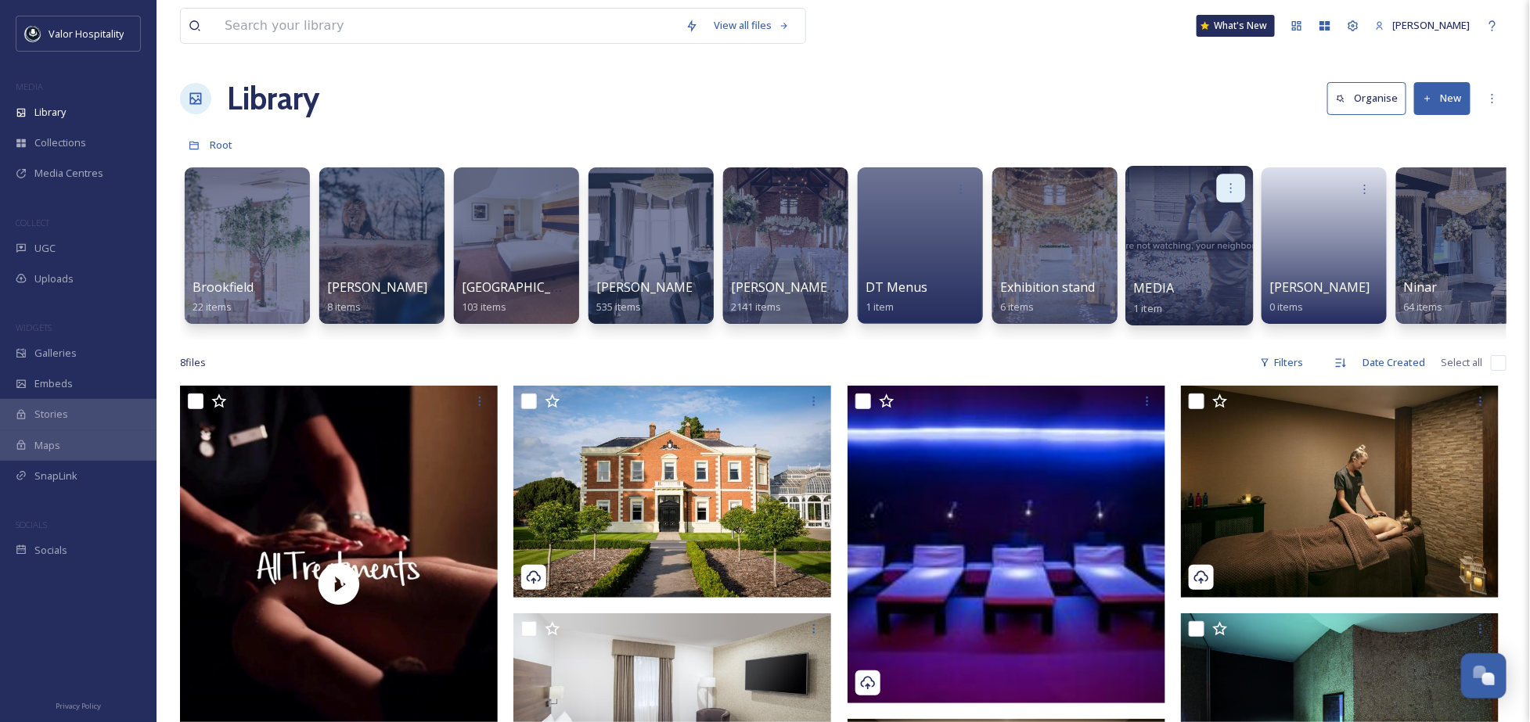
click at [1230, 182] on icon at bounding box center [1231, 188] width 13 height 13
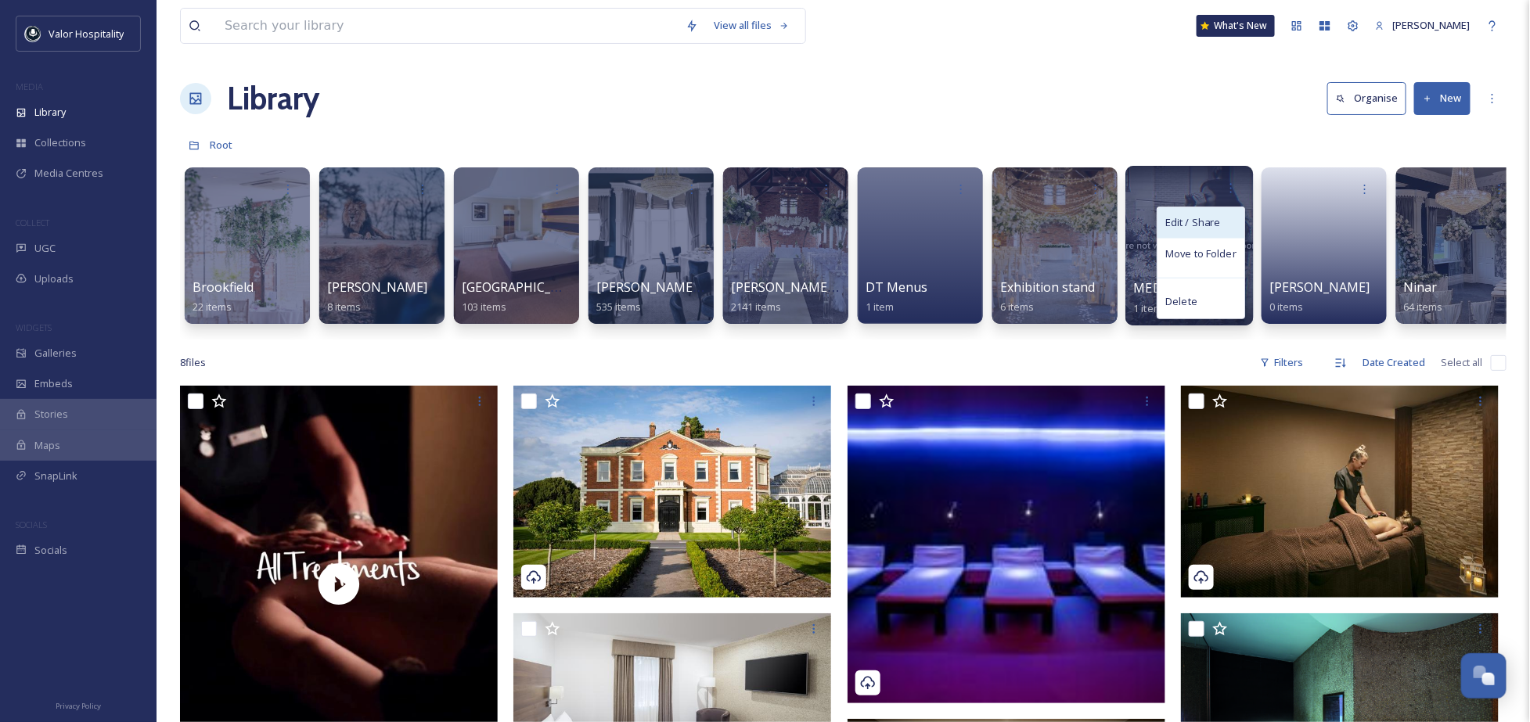
click at [1217, 215] on span "Edit / Share" at bounding box center [1192, 223] width 55 height 16
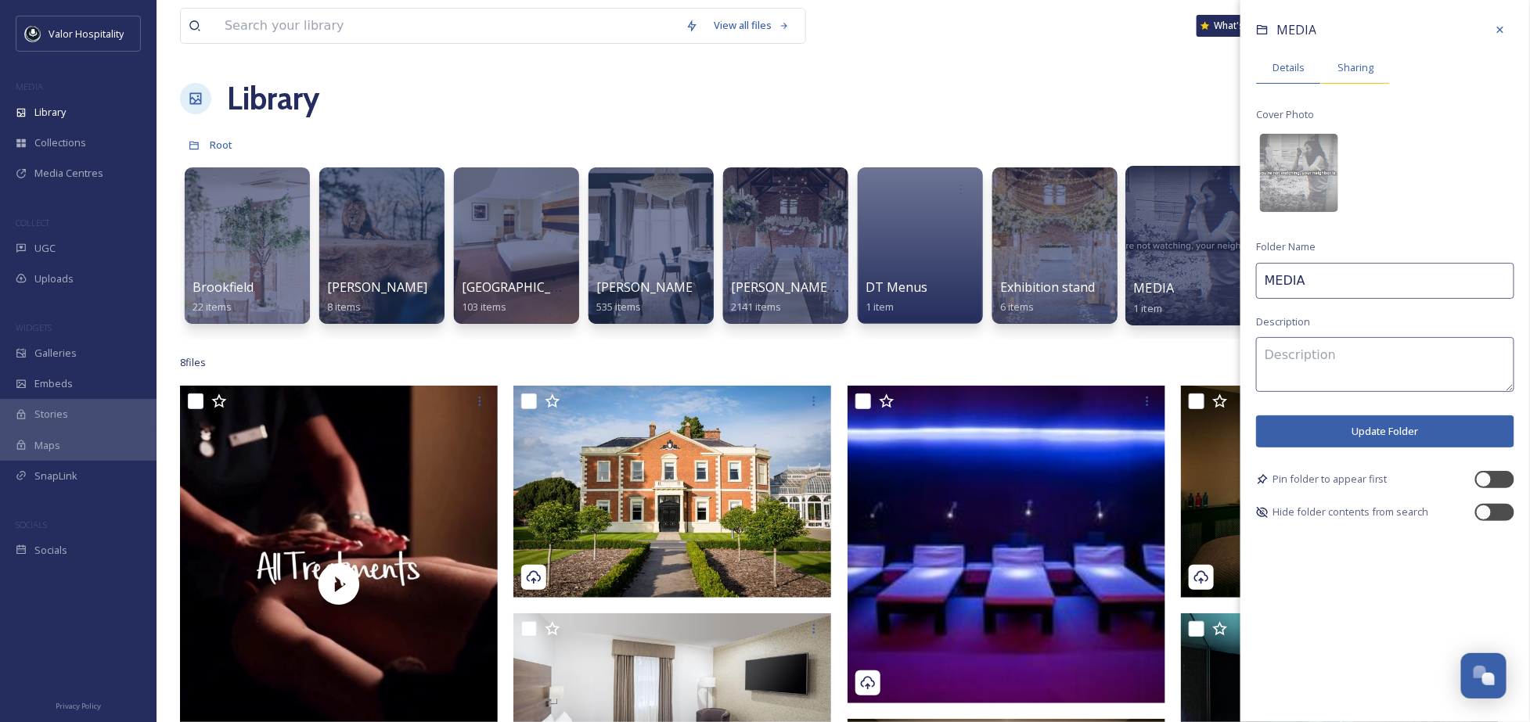
click at [1359, 68] on span "Sharing" at bounding box center [1356, 67] width 36 height 15
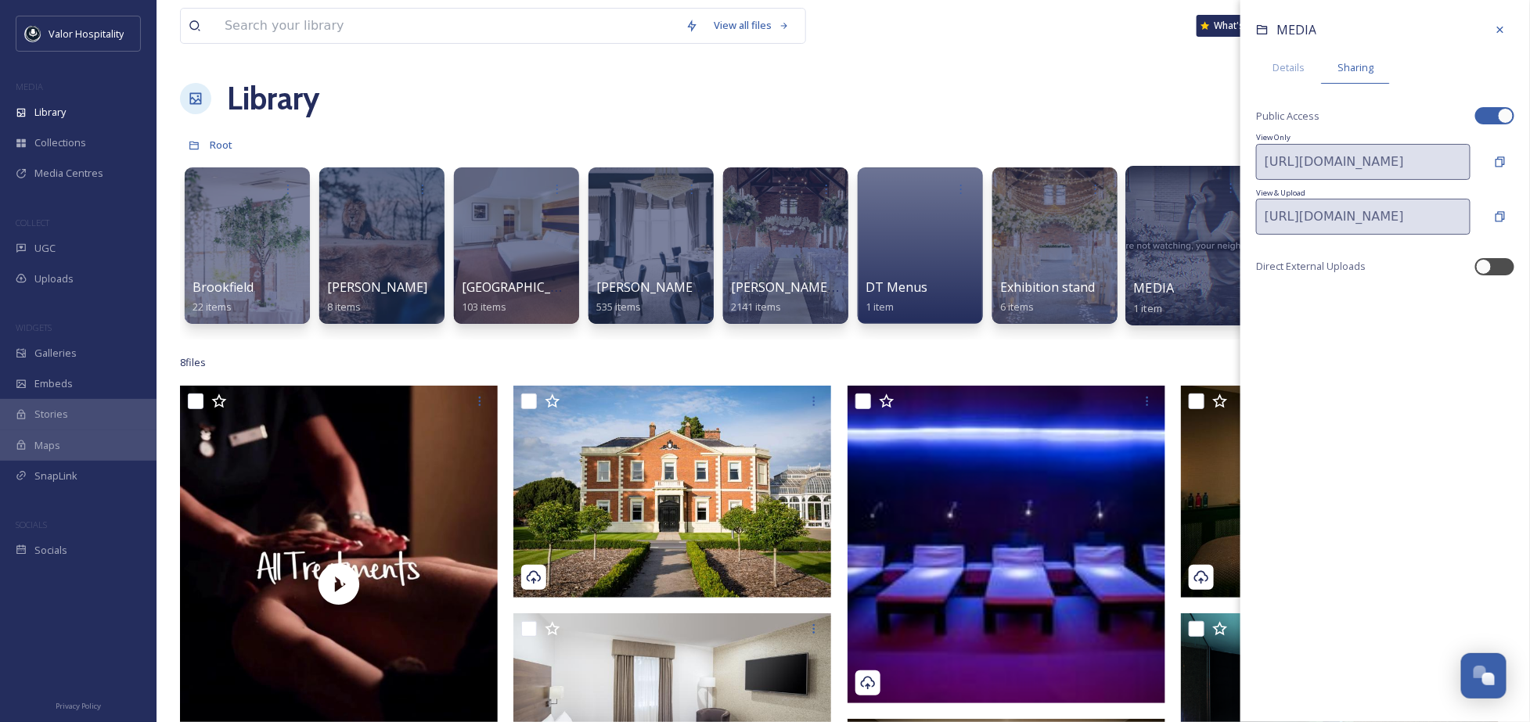
click at [801, 101] on div "Library Organise New" at bounding box center [843, 98] width 1327 height 47
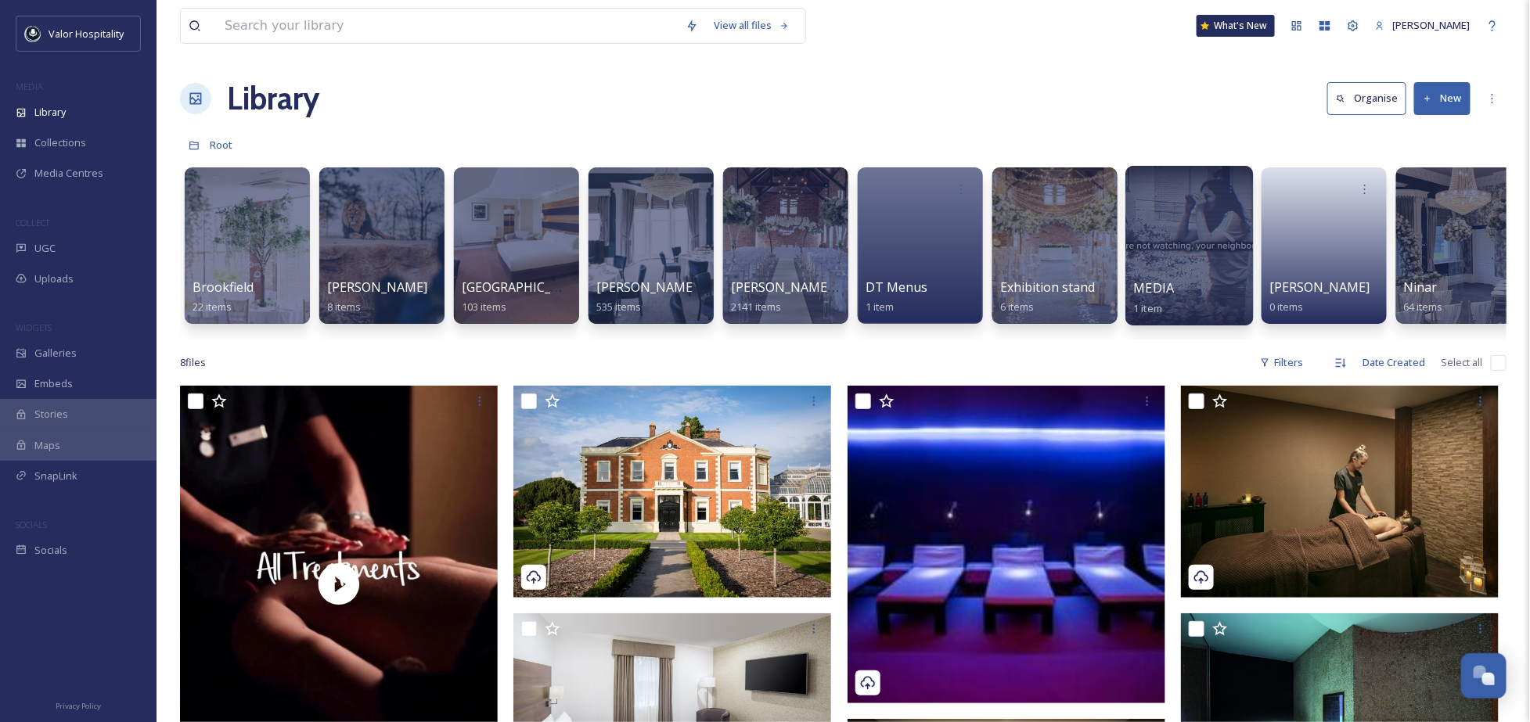
click at [944, 101] on div "Library Organise New" at bounding box center [843, 98] width 1327 height 47
click at [1186, 239] on div at bounding box center [1190, 246] width 128 height 160
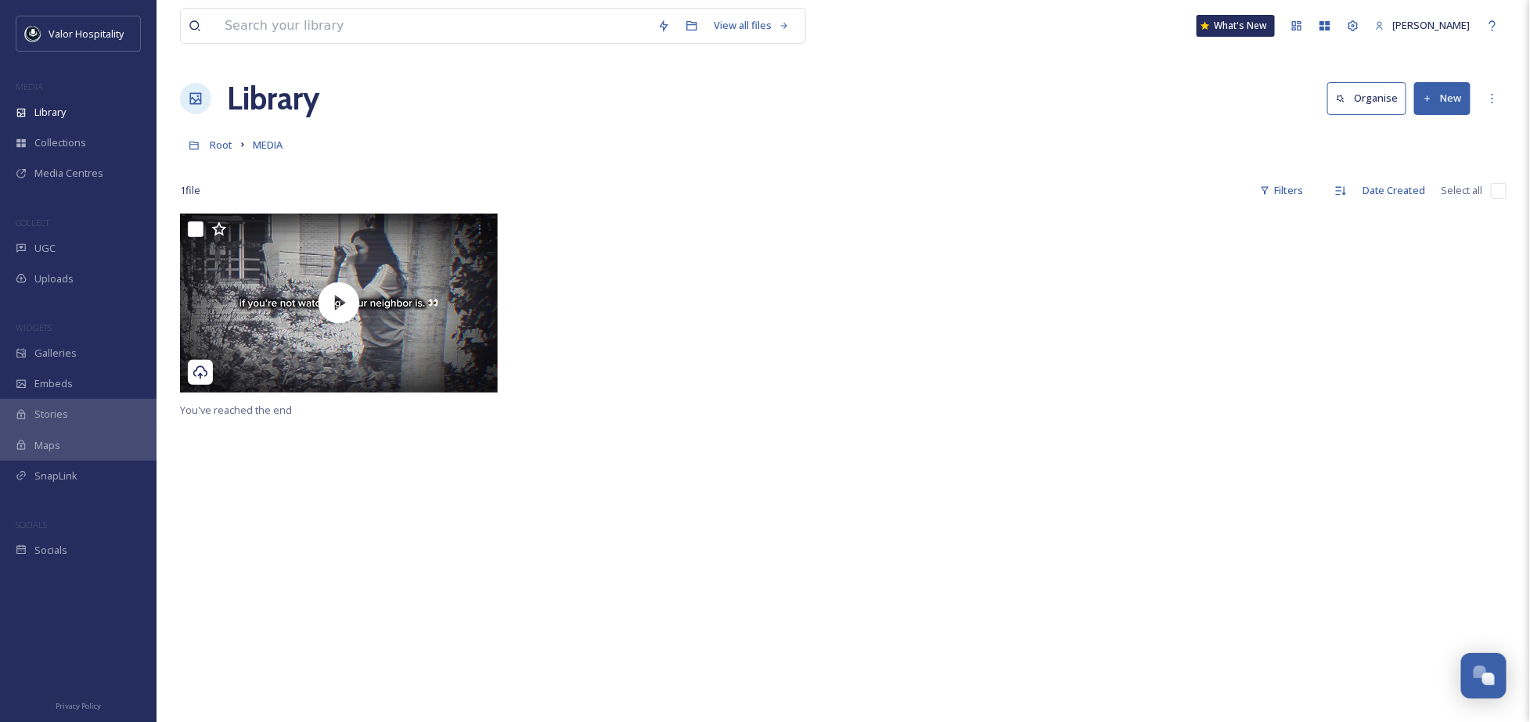
click at [614, 303] on div at bounding box center [676, 307] width 326 height 186
click at [645, 332] on div at bounding box center [676, 307] width 326 height 186
click at [301, 164] on div at bounding box center [843, 168] width 1327 height 16
click at [635, 547] on div "You've reached the end" at bounding box center [843, 575] width 1327 height 722
click at [615, 470] on div "You've reached the end" at bounding box center [843, 575] width 1327 height 722
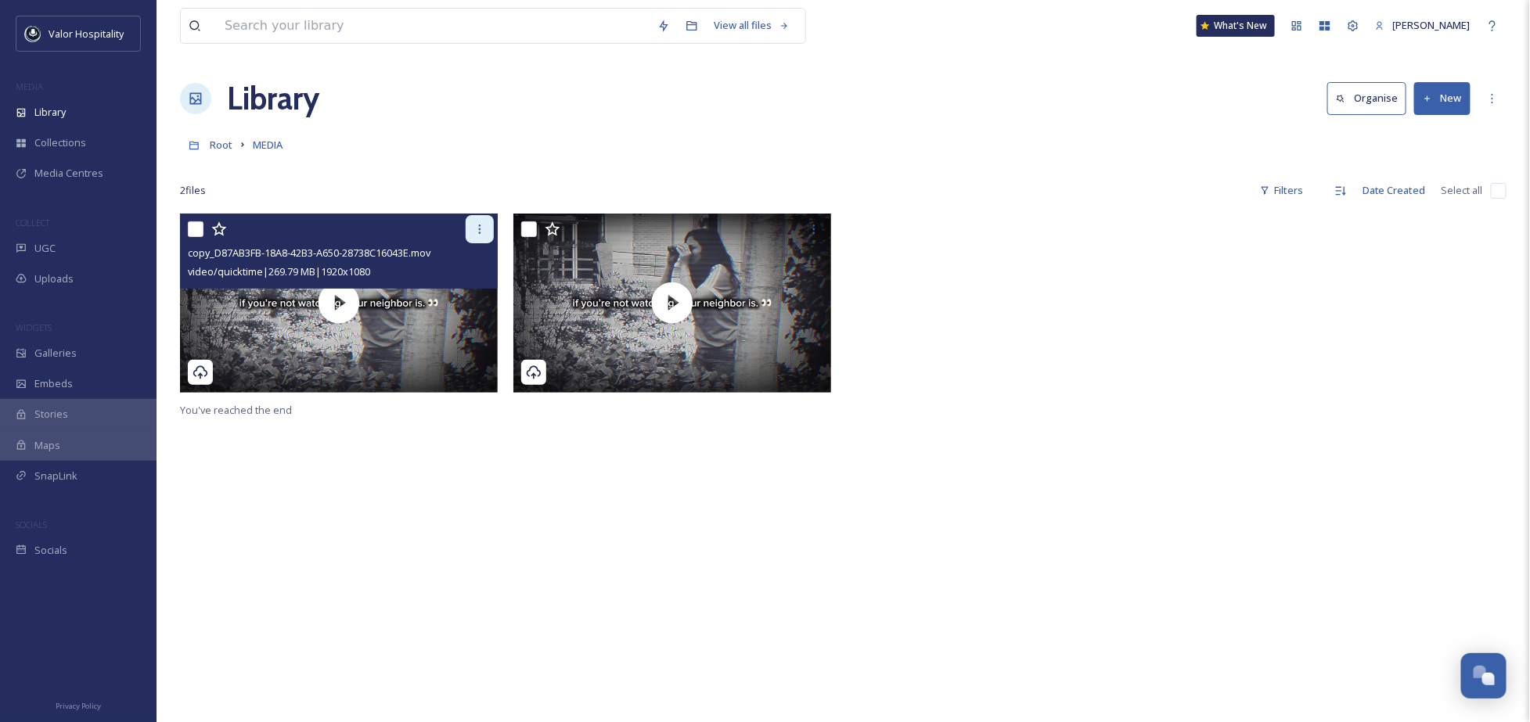
click at [482, 229] on icon at bounding box center [480, 229] width 13 height 13
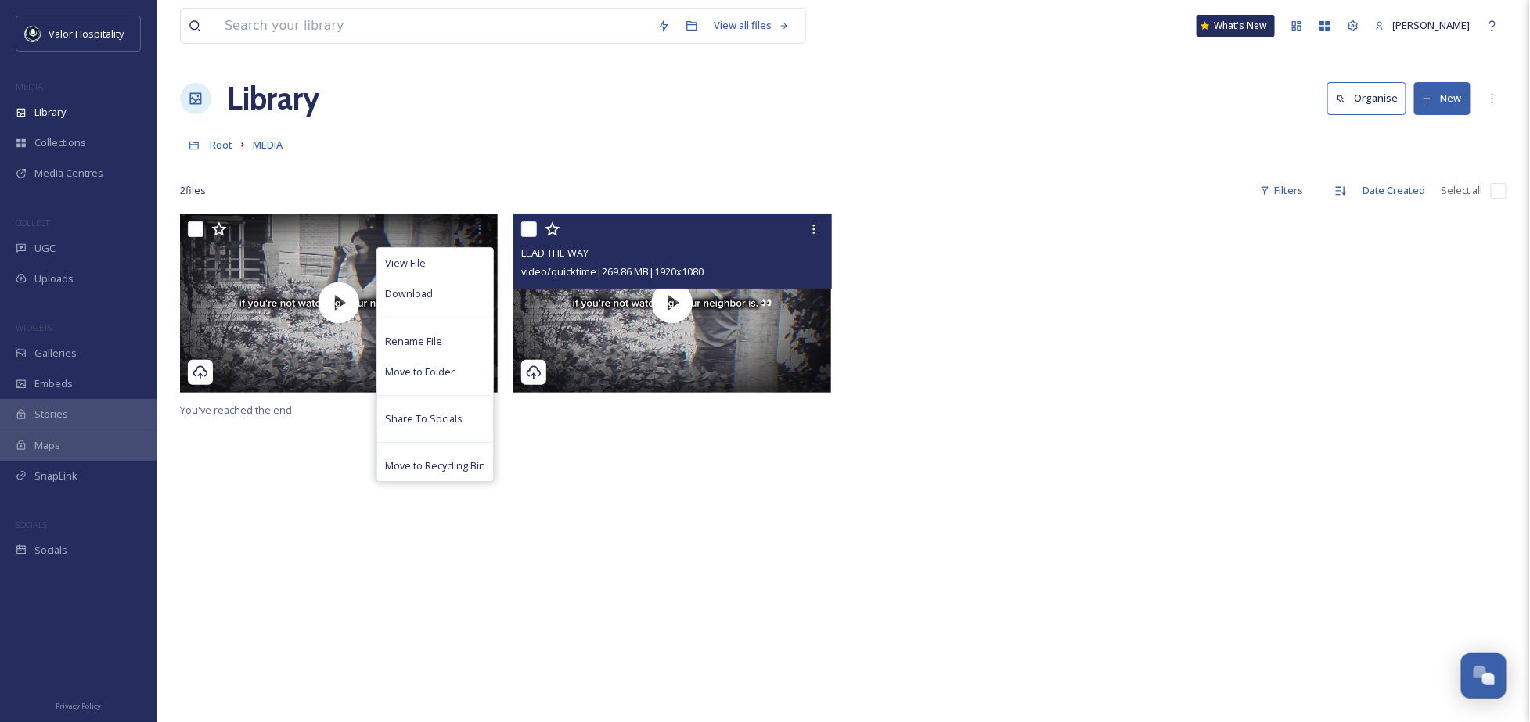
click at [537, 225] on input "checkbox" at bounding box center [529, 230] width 16 height 16
checkbox input "true"
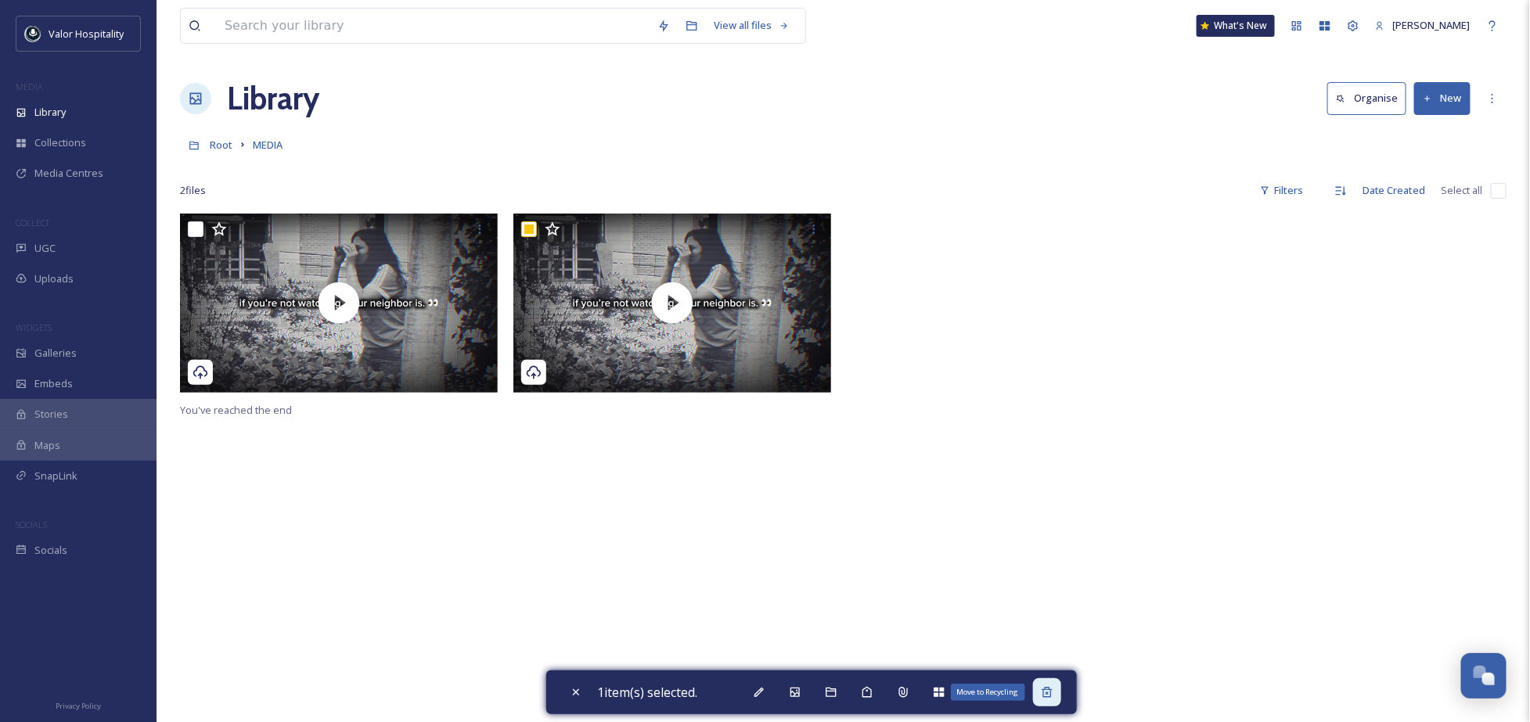
click at [1060, 694] on div "Move to Recycling" at bounding box center [1047, 693] width 28 height 28
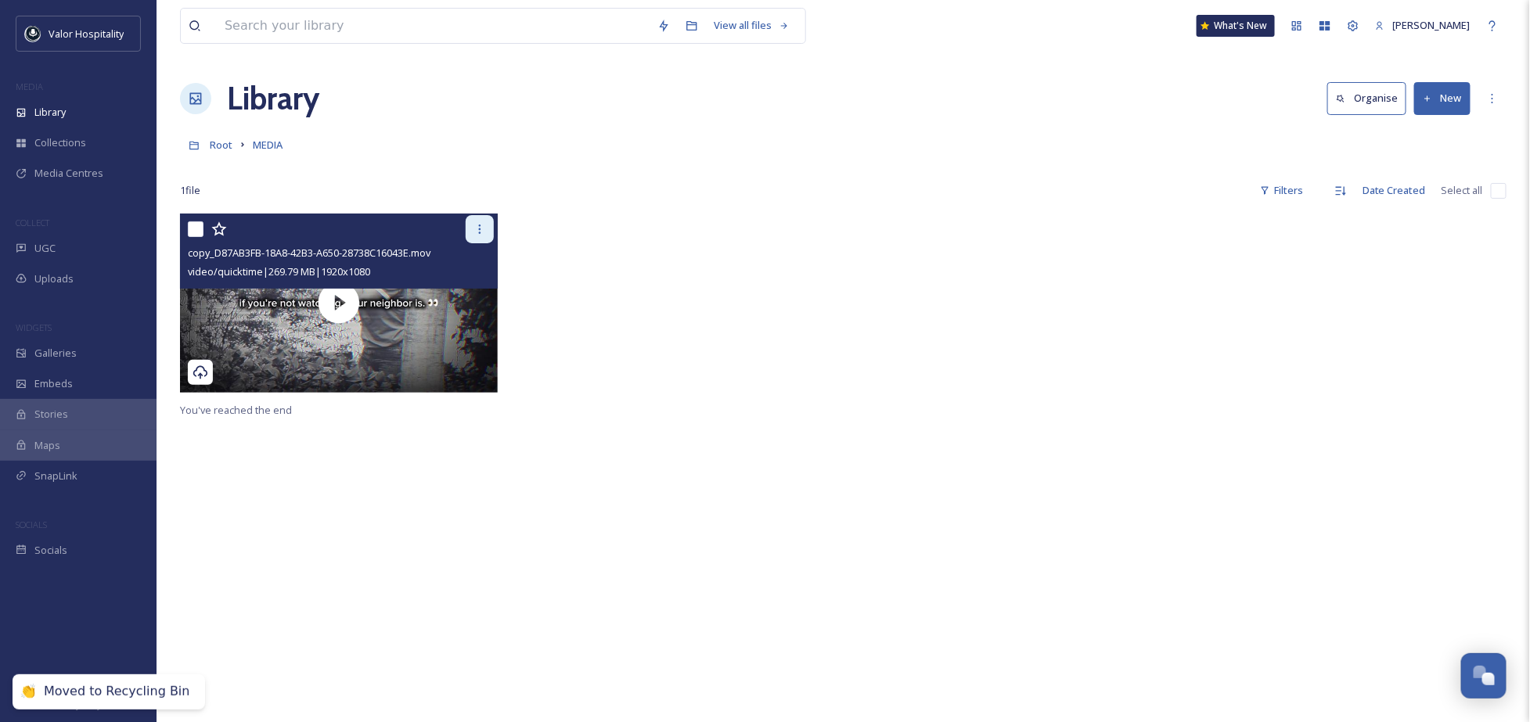
click at [484, 226] on icon at bounding box center [480, 229] width 13 height 13
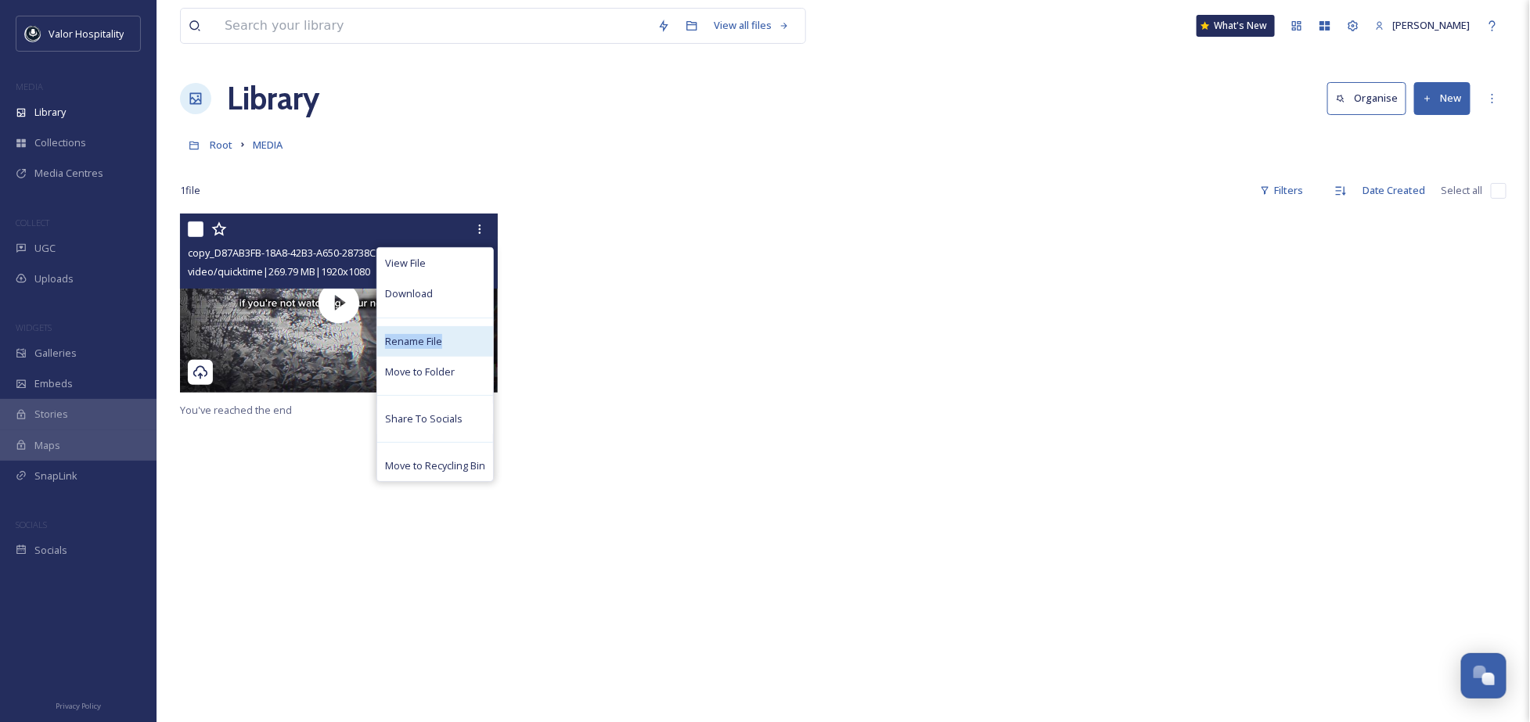
drag, startPoint x: 466, startPoint y: 290, endPoint x: 464, endPoint y: 341, distance: 51.7
click at [464, 341] on div "View File Download Rename File Move to Folder Share To Socials Move to Recyclin…" at bounding box center [434, 364] width 117 height 235
click at [464, 341] on div "Rename File" at bounding box center [435, 341] width 116 height 31
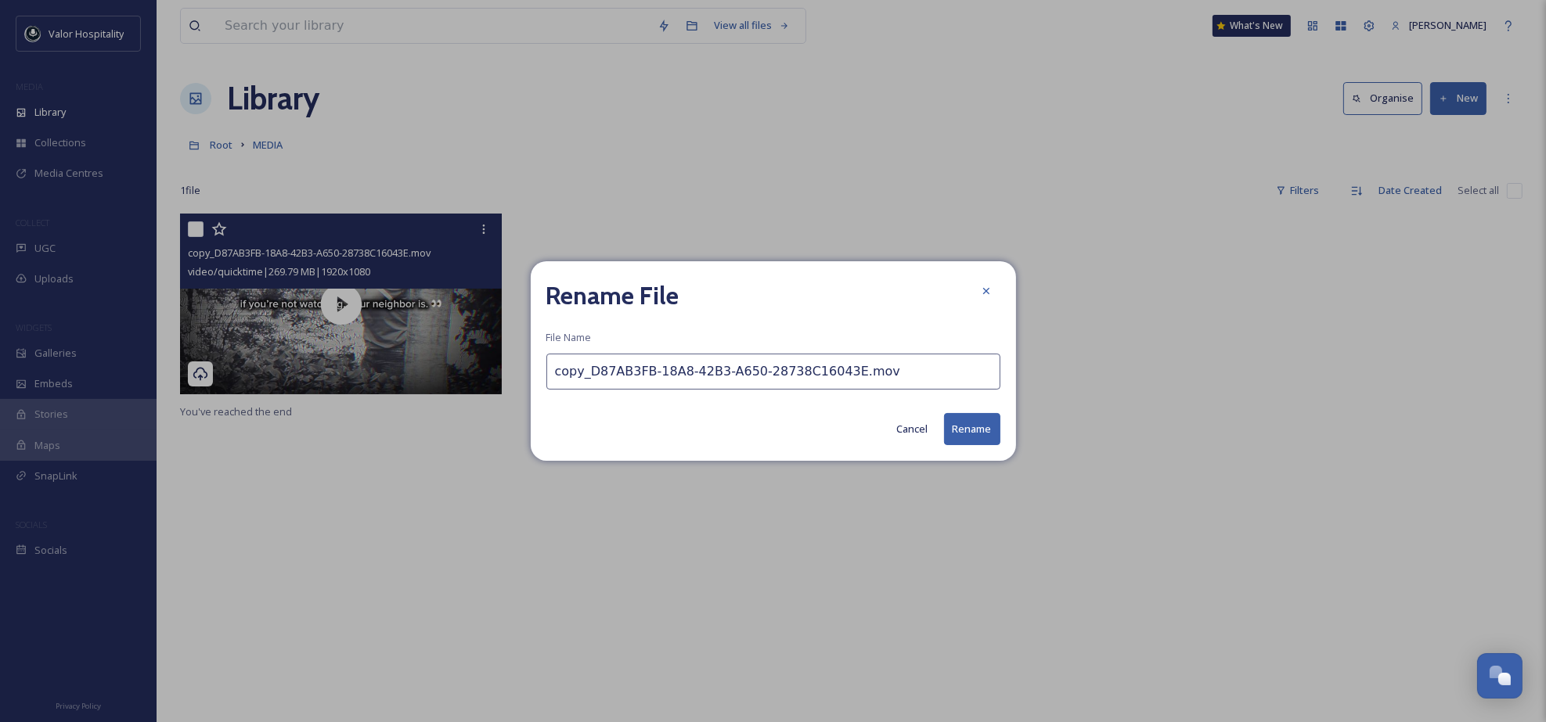
click at [866, 370] on input "copy_D87AB3FB-18A8-42B3-A650-28738C16043E.mov" at bounding box center [773, 372] width 454 height 36
type input "LEAD THE WAY"
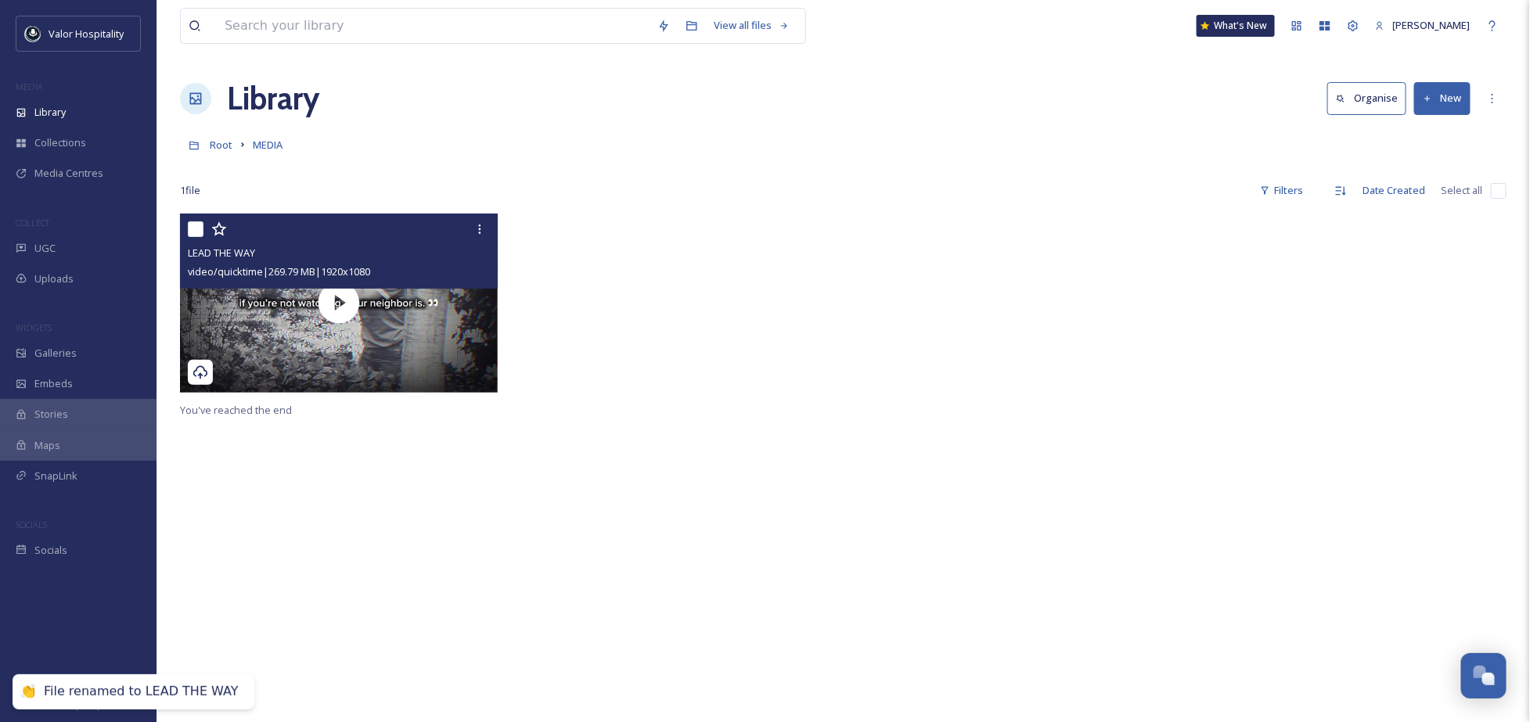
drag, startPoint x: 796, startPoint y: 572, endPoint x: 246, endPoint y: 405, distance: 575.2
click at [792, 569] on div "LEAD THE WAY video/quicktime | 269.79 MB | 1920 x 1080 You've reached the end" at bounding box center [843, 575] width 1327 height 722
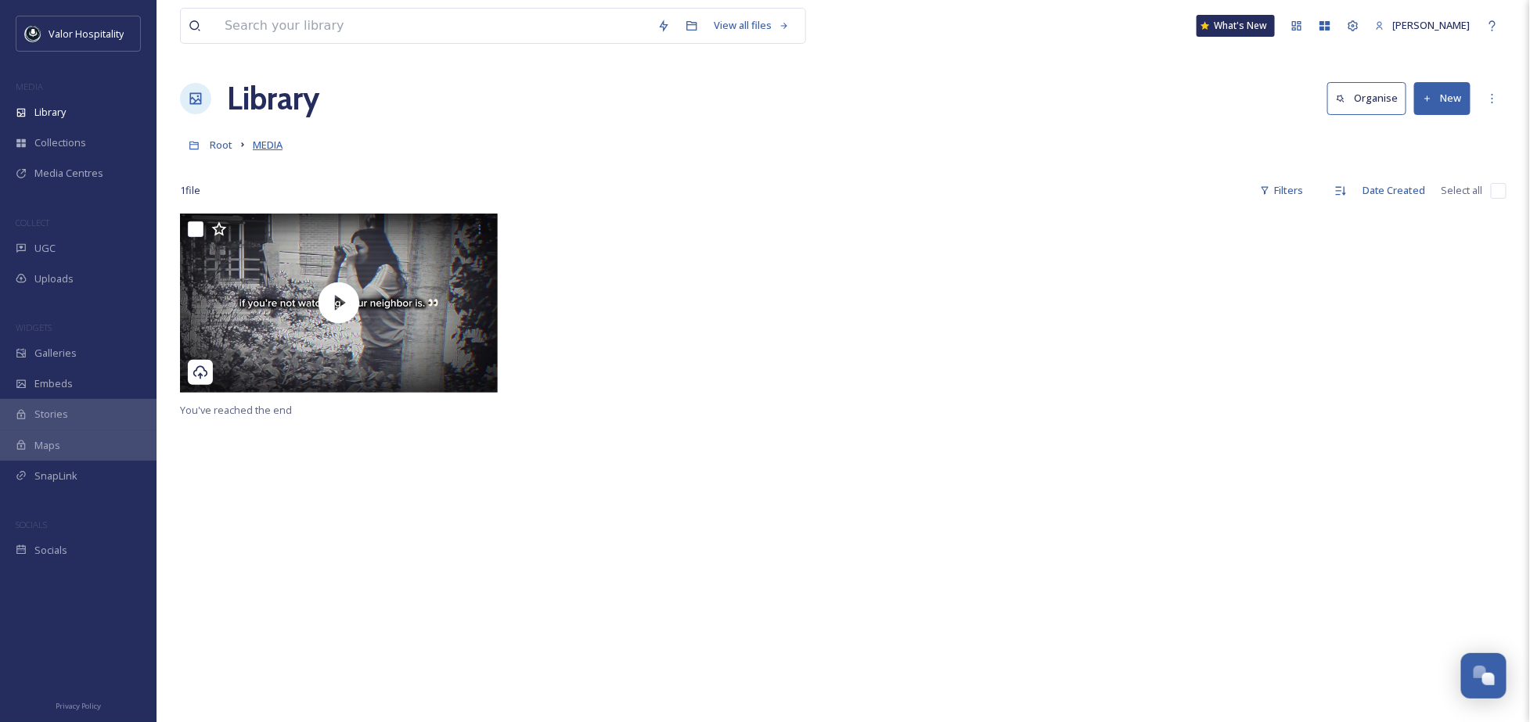
click at [279, 147] on span "MEDIA" at bounding box center [268, 145] width 30 height 14
click at [218, 143] on span "Root" at bounding box center [221, 145] width 23 height 14
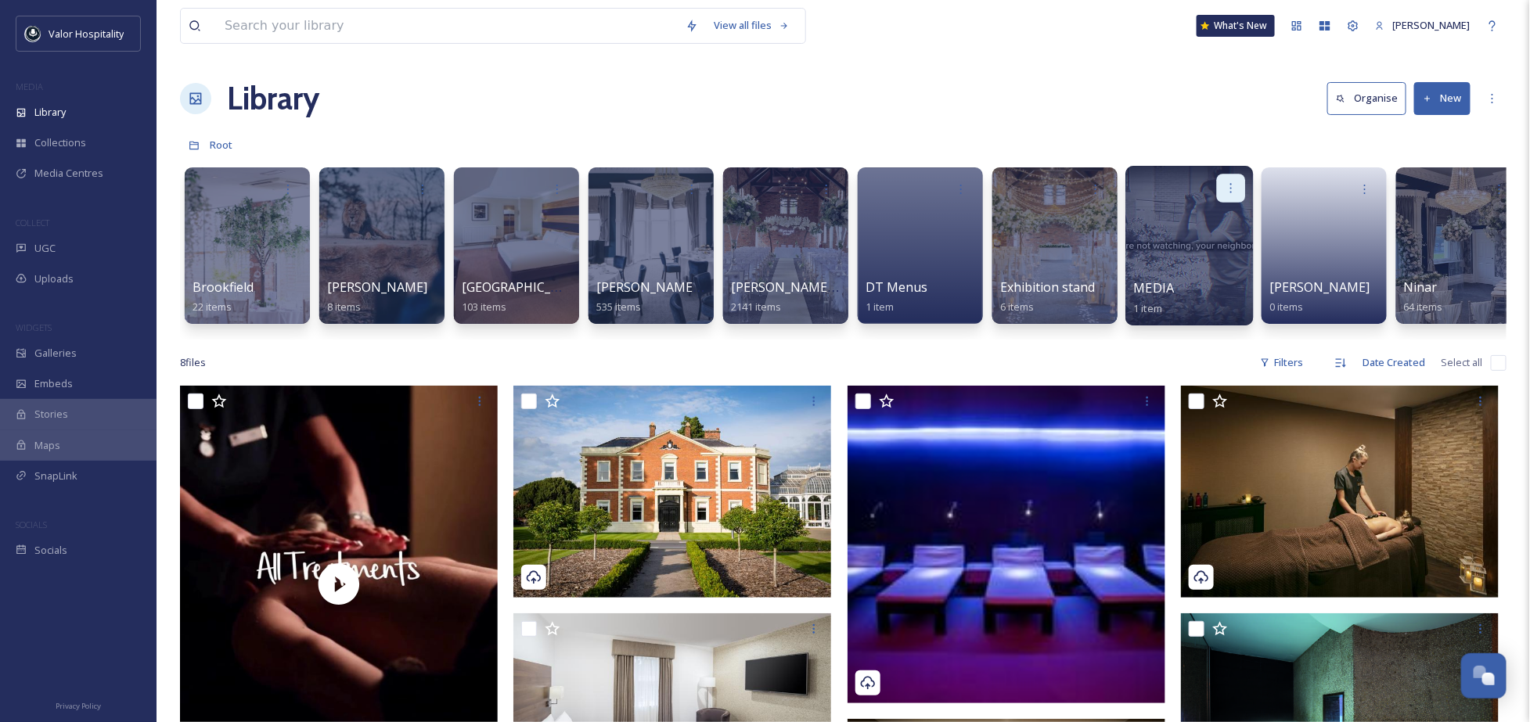
click at [1225, 189] on icon at bounding box center [1231, 188] width 13 height 13
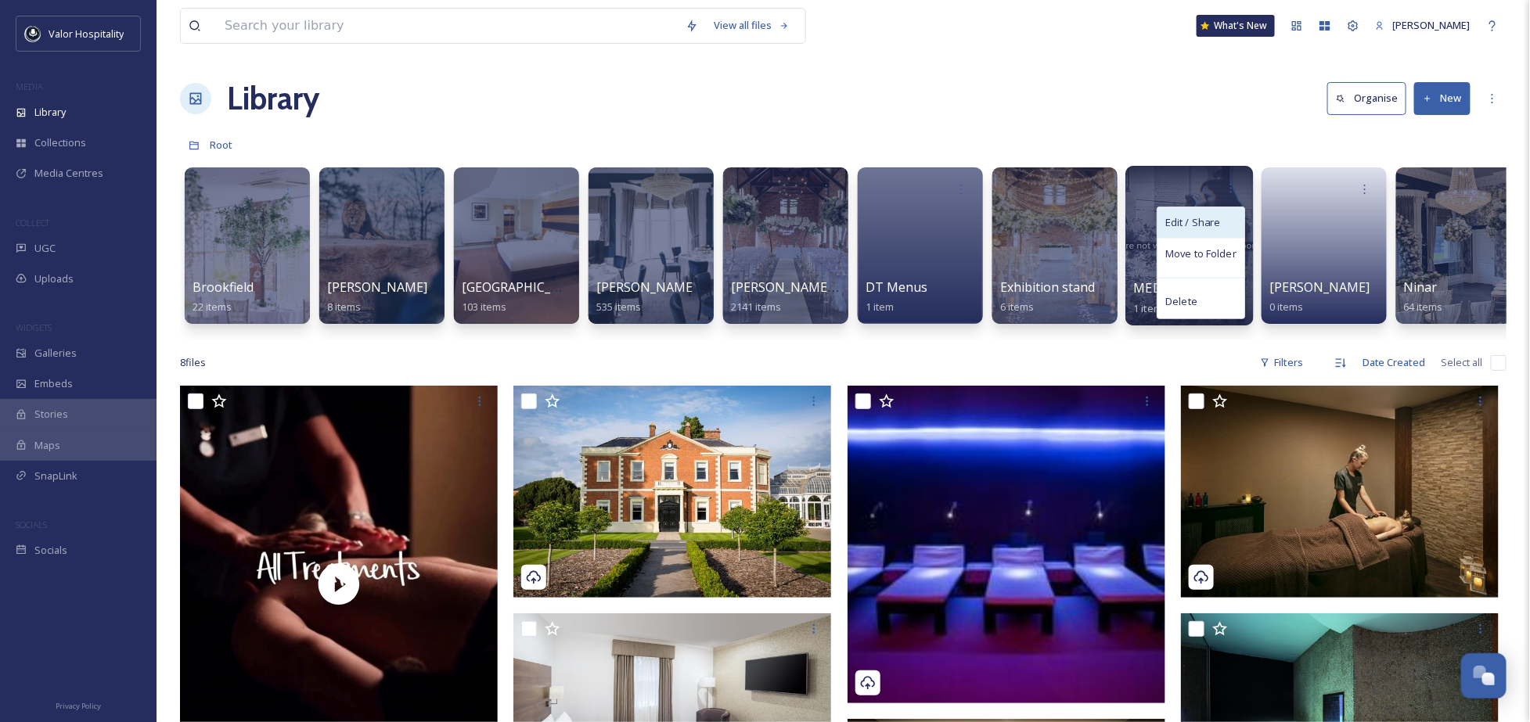
click at [1230, 215] on div "Edit / Share" at bounding box center [1201, 222] width 87 height 31
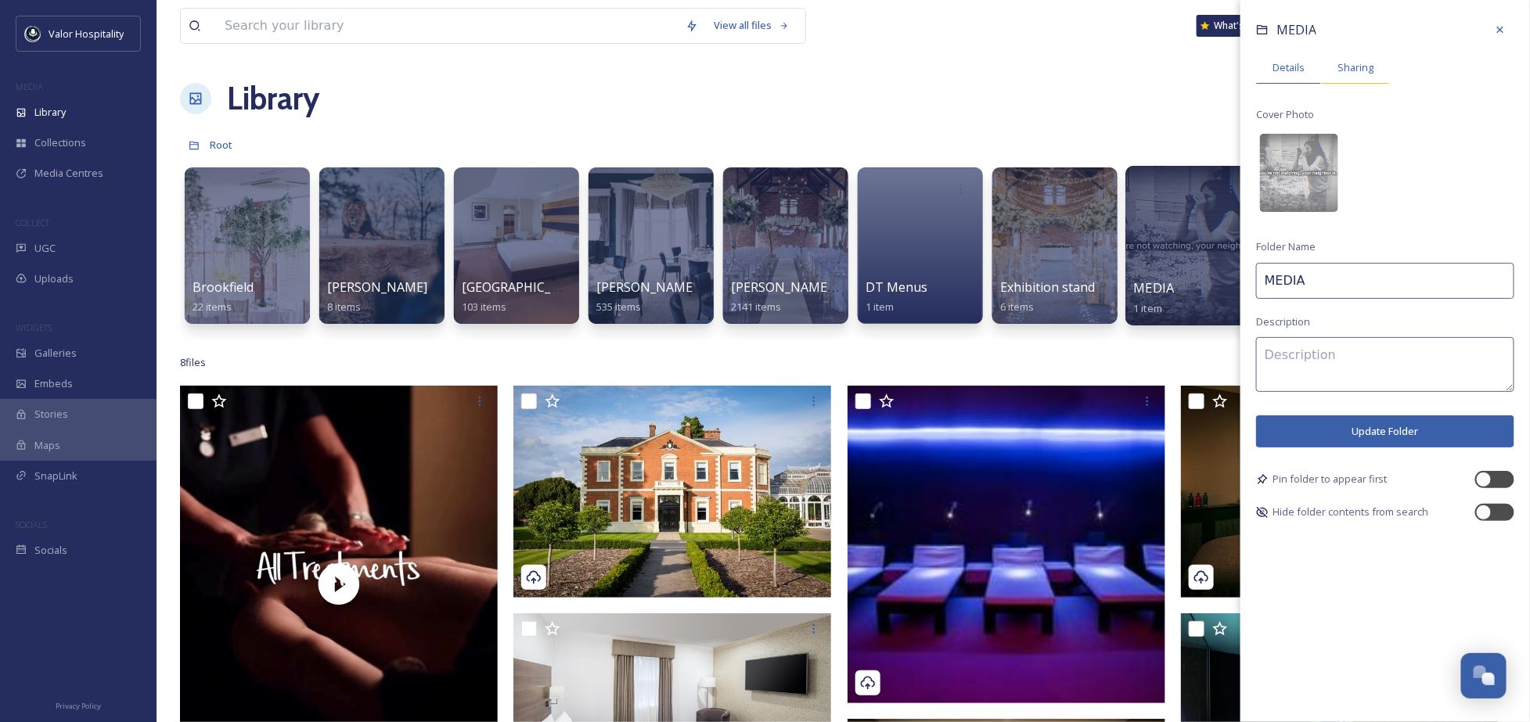
click at [1353, 75] on div "Sharing" at bounding box center [1355, 68] width 69 height 32
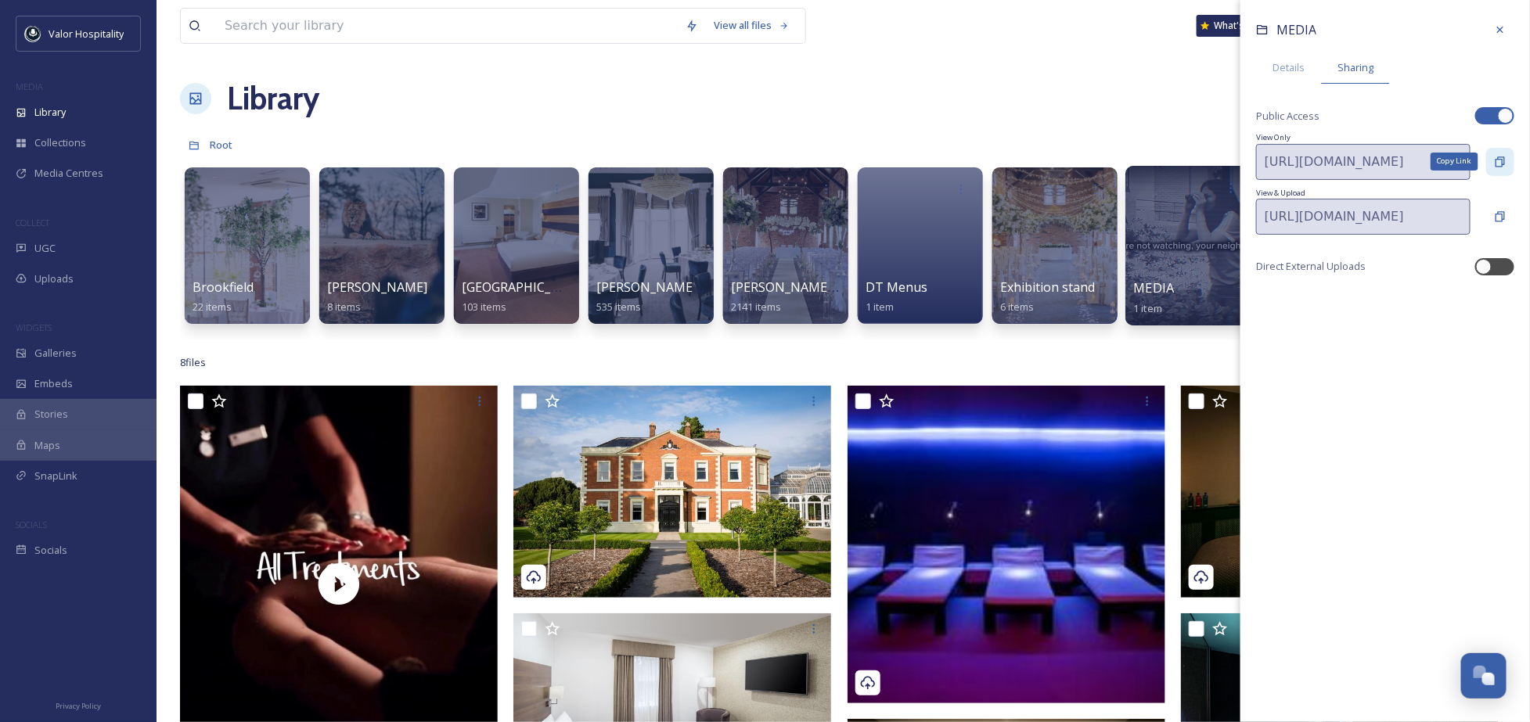
click at [1504, 159] on icon at bounding box center [1500, 162] width 13 height 13
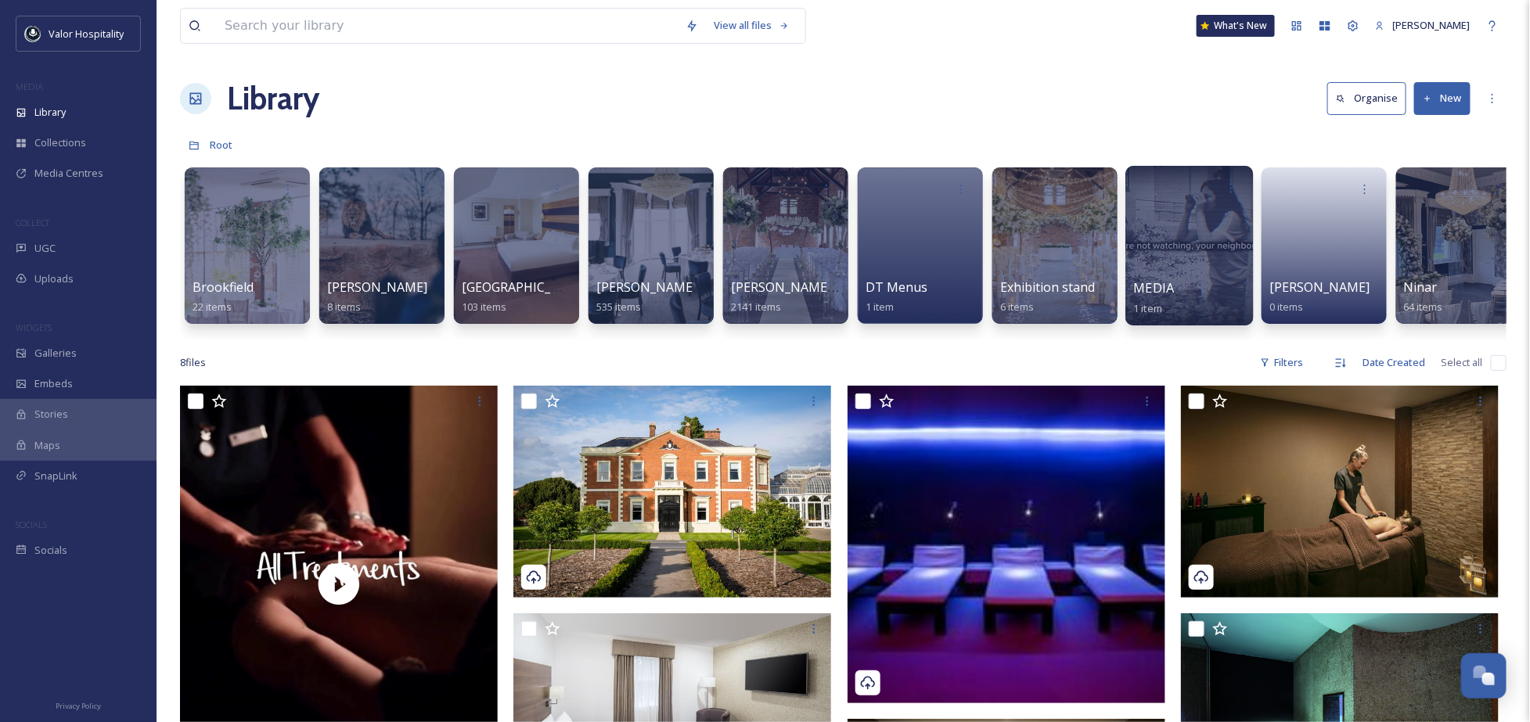
click at [571, 81] on div "Library Organise New" at bounding box center [843, 98] width 1327 height 47
click at [1164, 222] on div at bounding box center [1190, 246] width 128 height 160
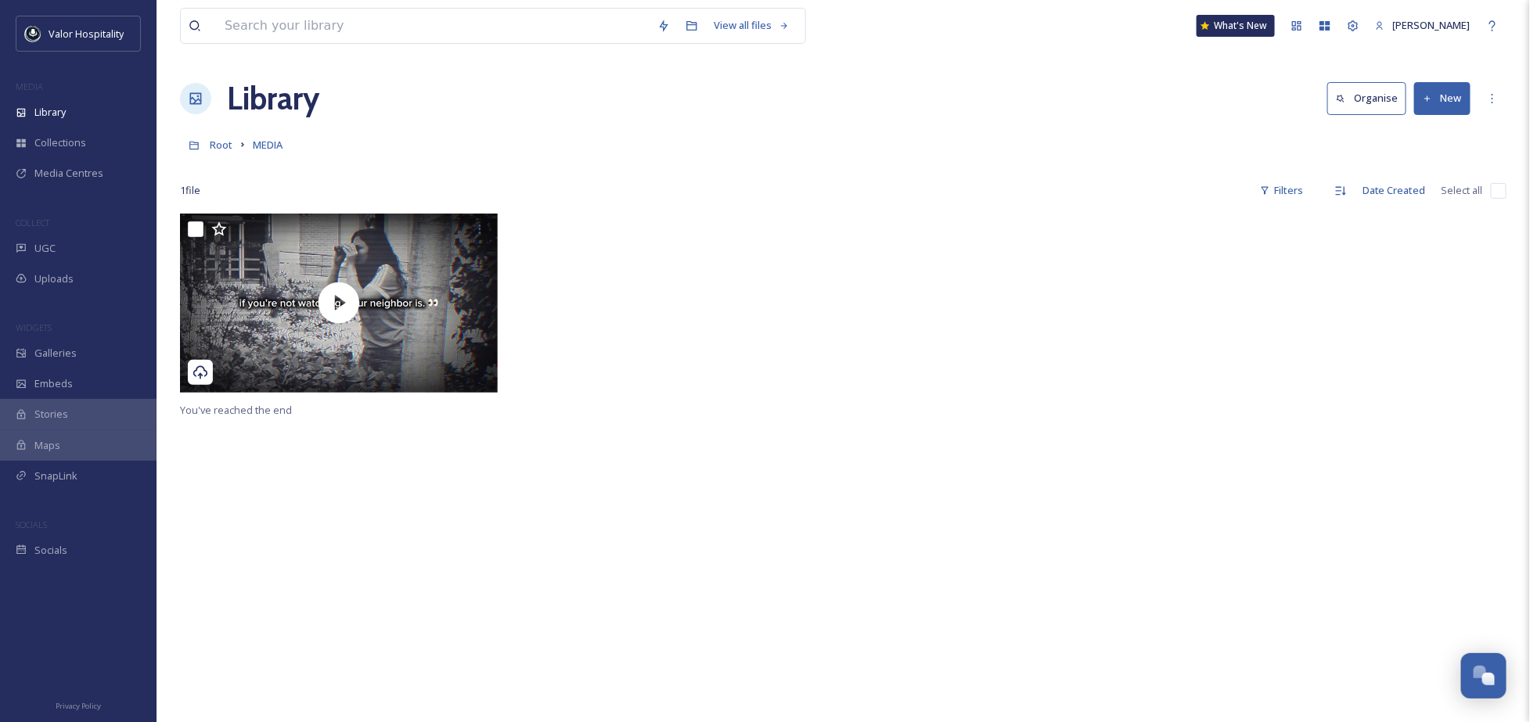
click at [831, 438] on div "You've reached the end" at bounding box center [843, 575] width 1327 height 722
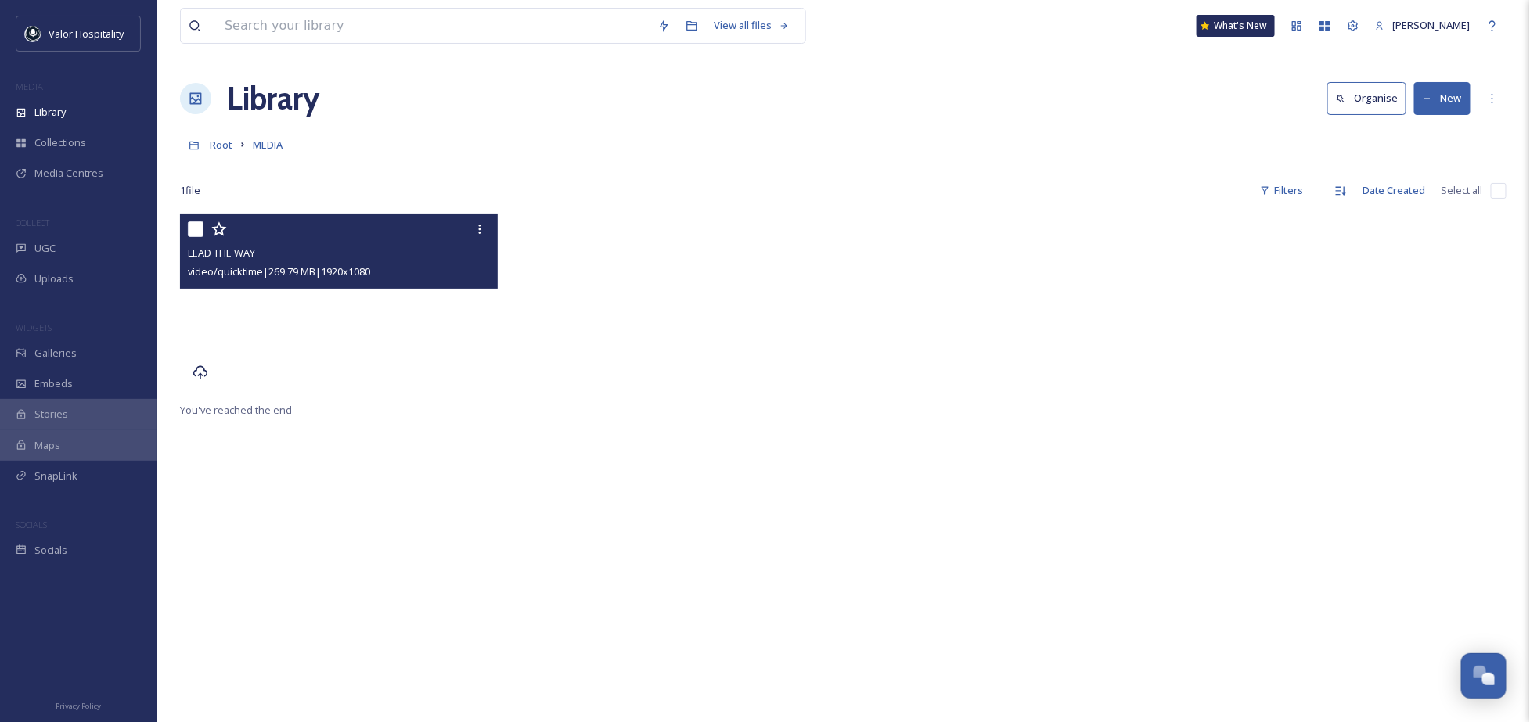
click at [401, 319] on video "LEAD THE WAY" at bounding box center [339, 303] width 318 height 178
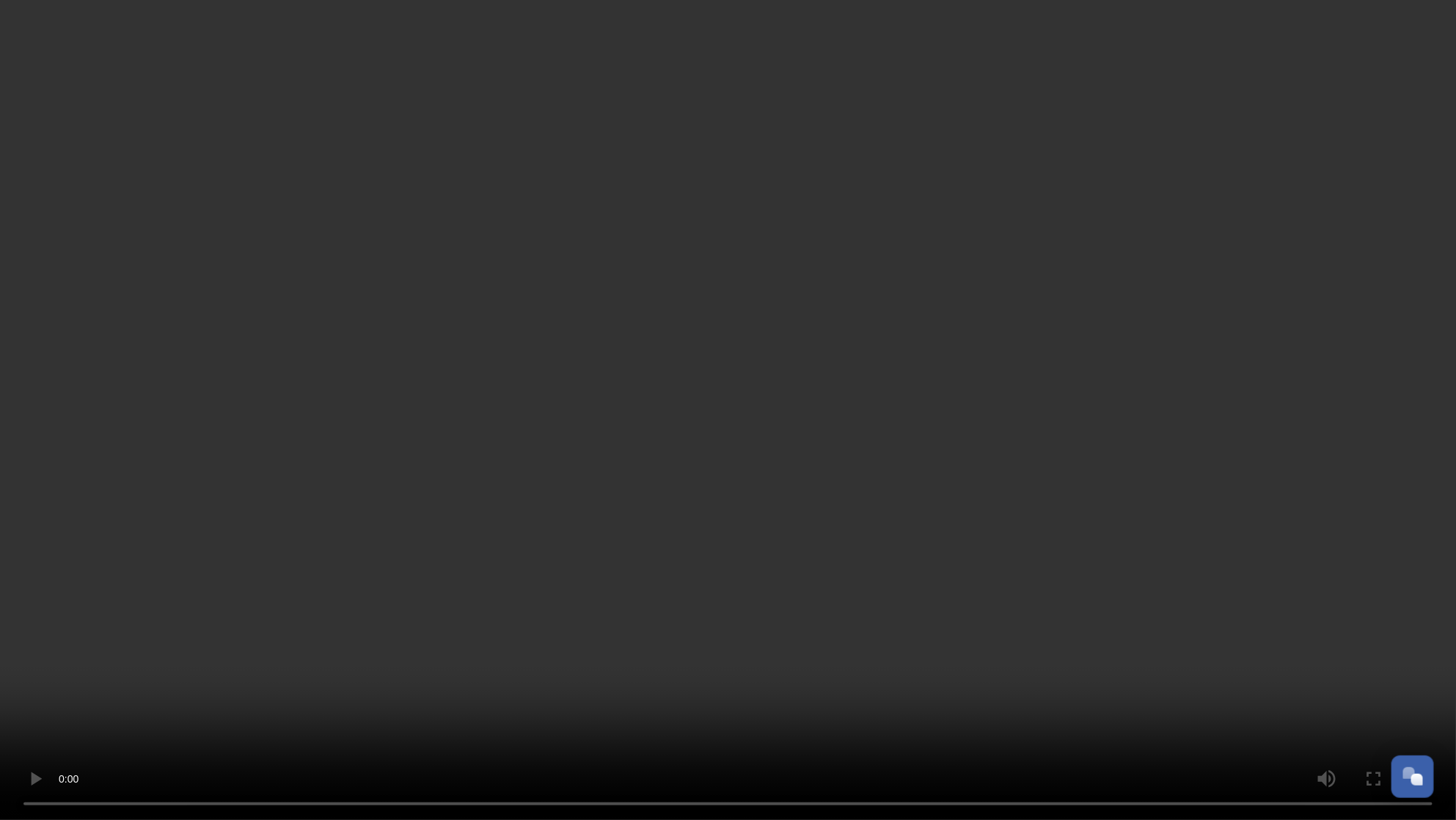
click at [400, 576] on video at bounding box center [728, 410] width 1456 height 820
click at [674, 493] on video at bounding box center [728, 410] width 1456 height 820
click at [467, 521] on video at bounding box center [728, 410] width 1456 height 820
click at [667, 458] on video at bounding box center [728, 410] width 1456 height 820
click at [386, 605] on video at bounding box center [728, 410] width 1456 height 820
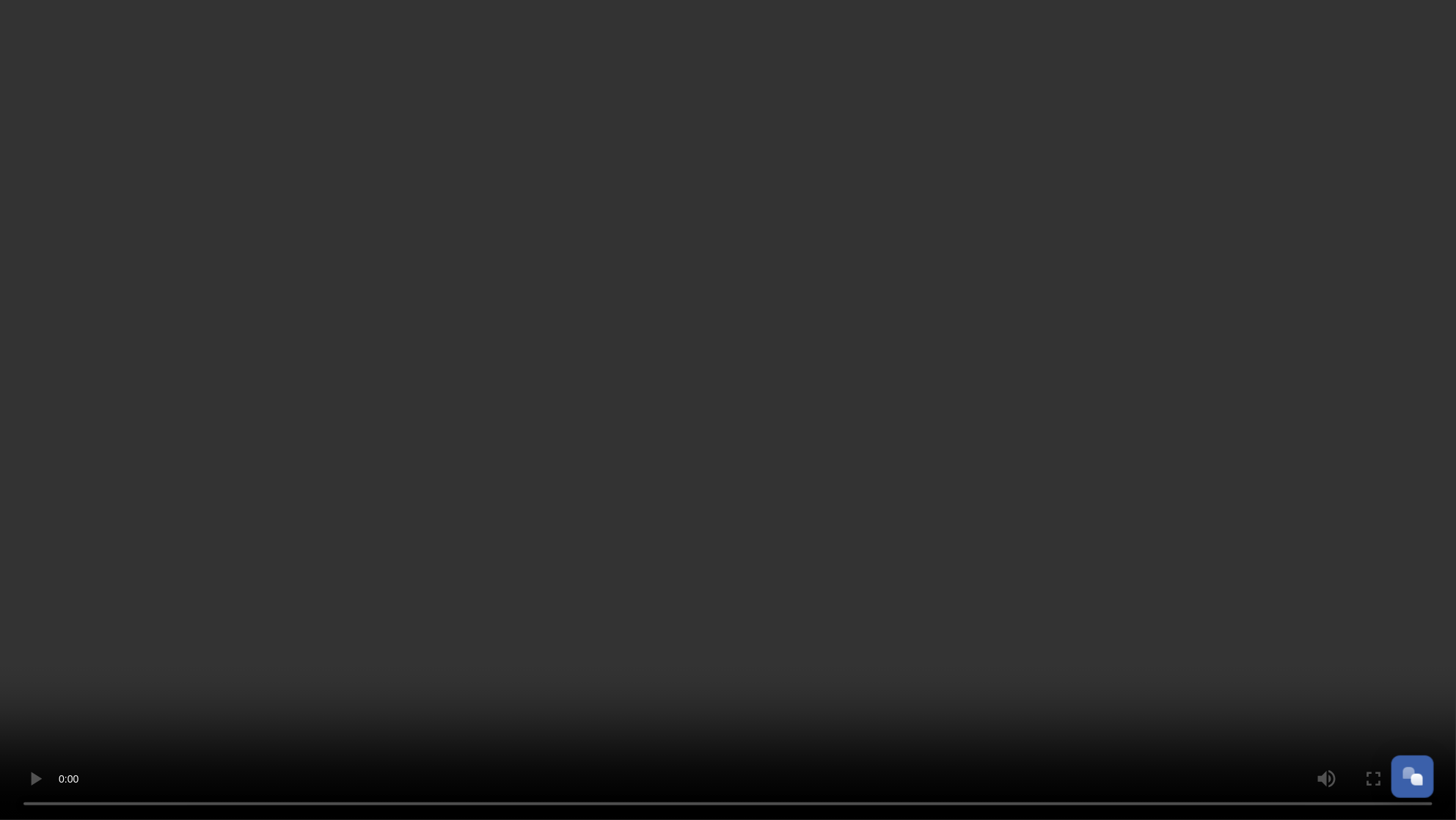
click at [208, 645] on video at bounding box center [728, 410] width 1456 height 820
click at [344, 563] on video at bounding box center [728, 410] width 1456 height 820
click at [394, 633] on video at bounding box center [728, 410] width 1456 height 820
click at [423, 659] on video at bounding box center [728, 410] width 1456 height 820
click at [423, 625] on video at bounding box center [728, 410] width 1456 height 820
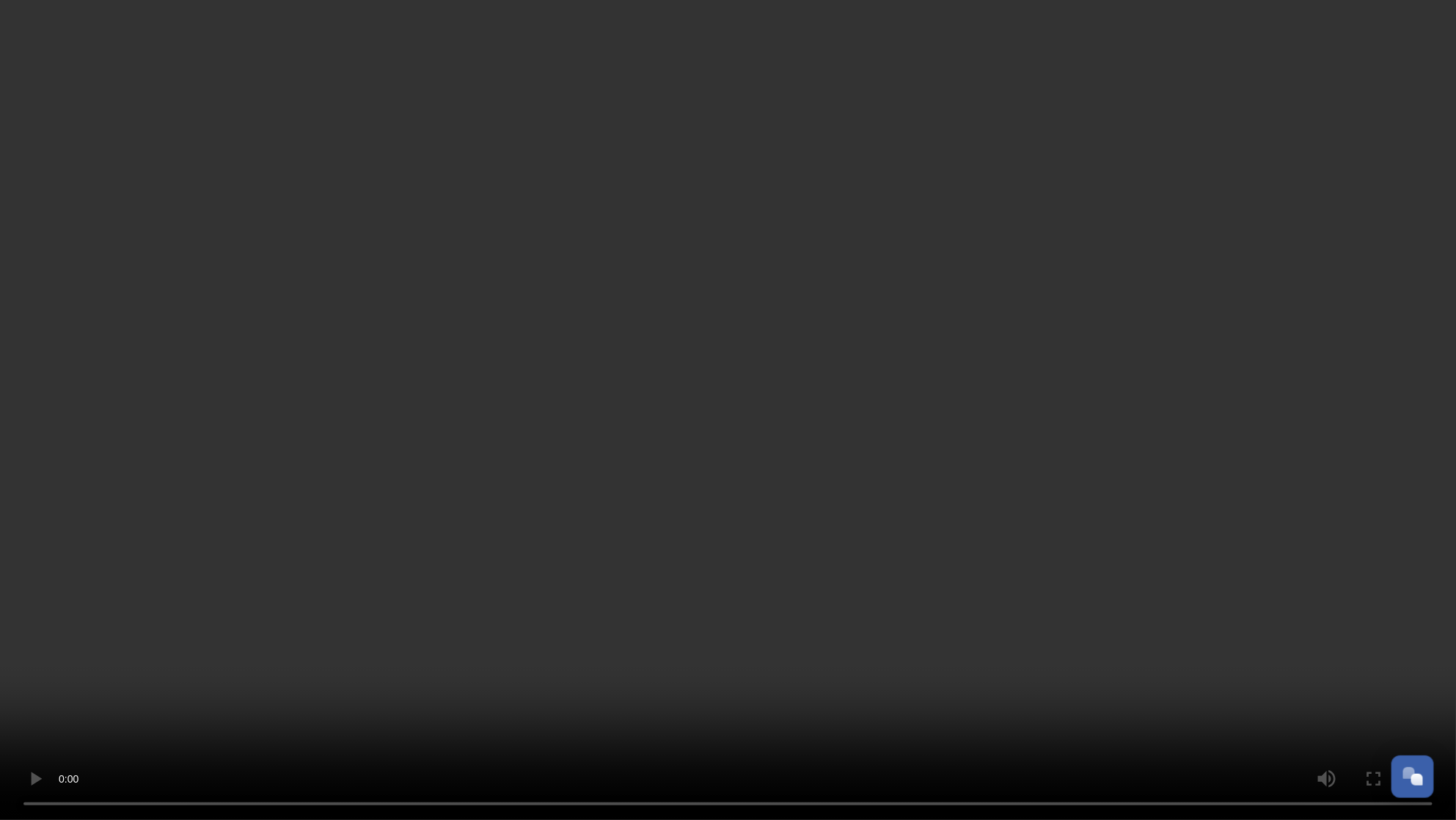
click at [435, 570] on video at bounding box center [728, 410] width 1456 height 820
click at [261, 545] on video at bounding box center [728, 410] width 1456 height 820
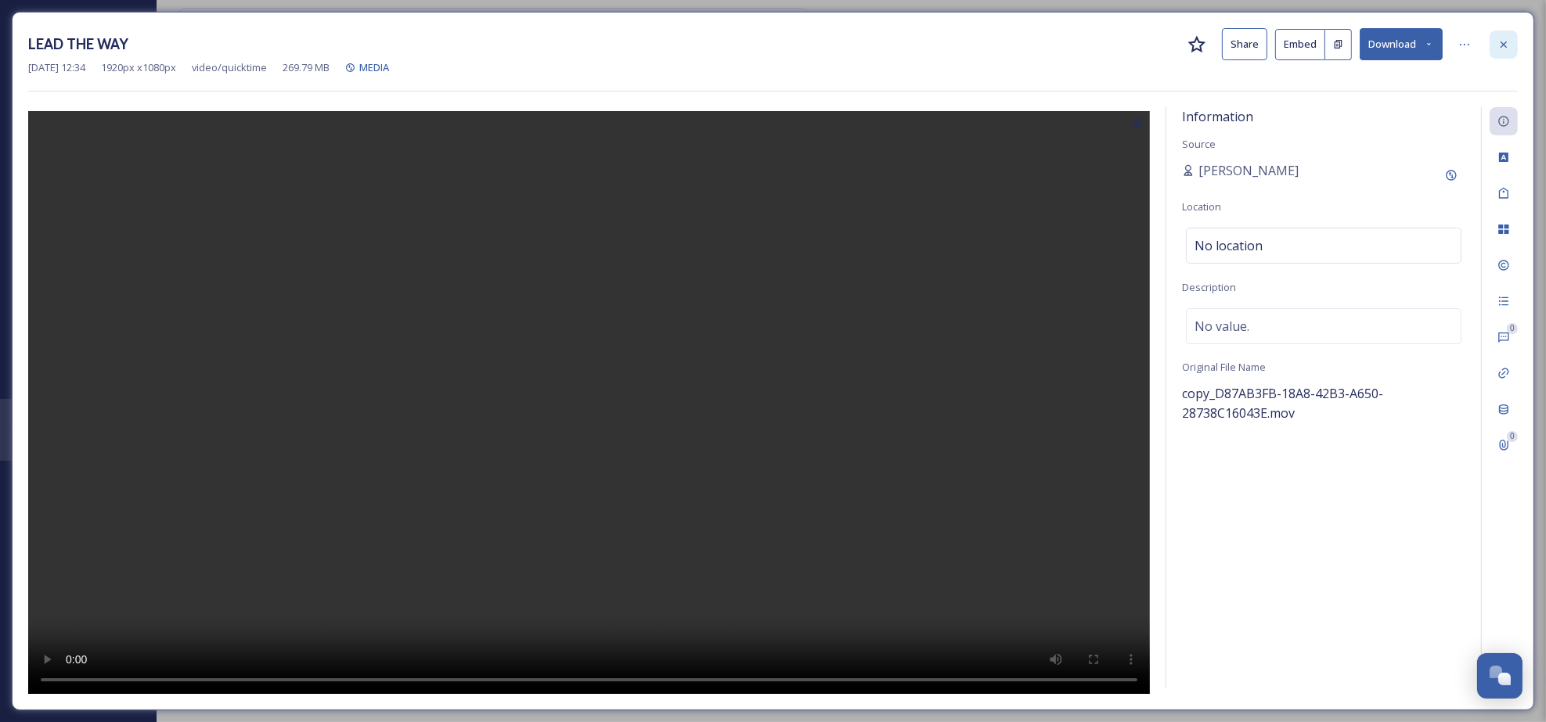
click at [1508, 38] on icon at bounding box center [1503, 44] width 13 height 13
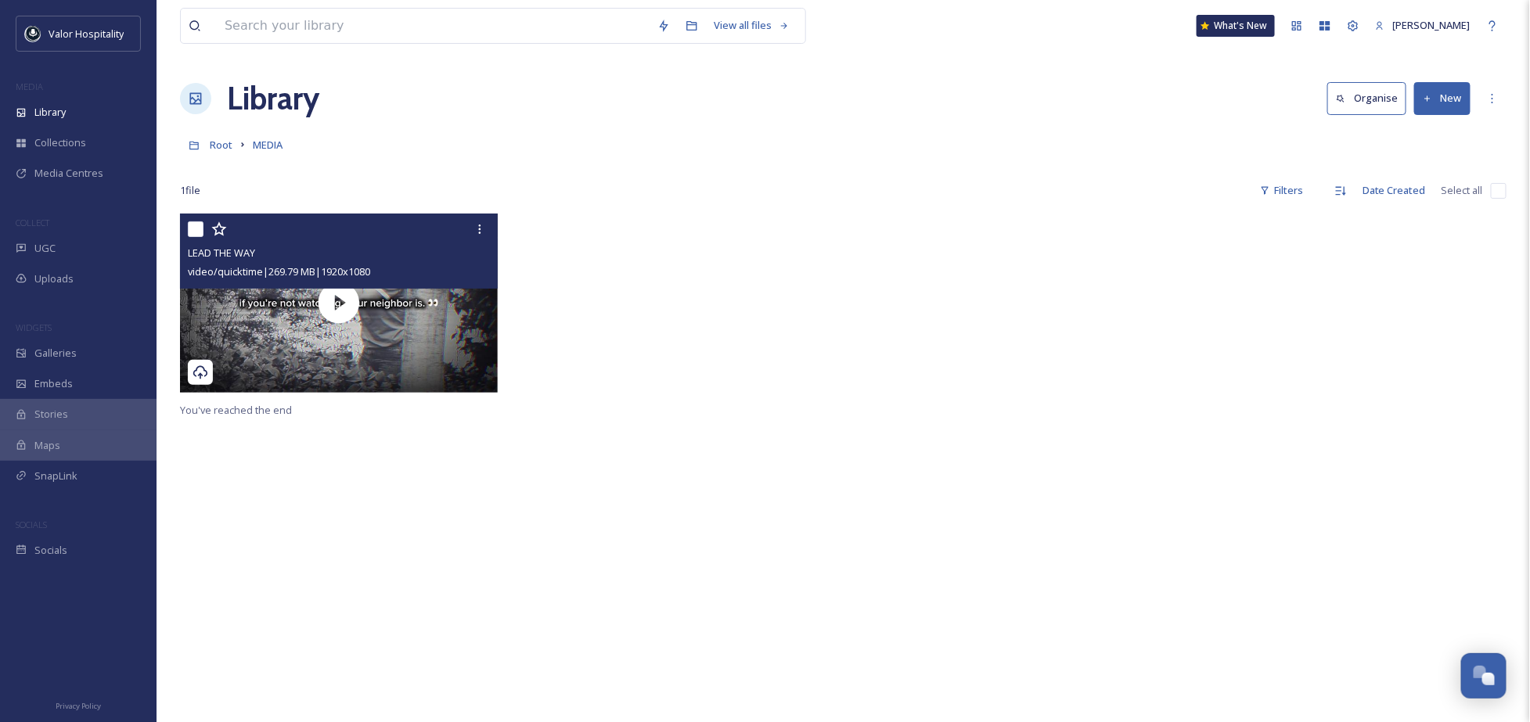
click at [521, 206] on div "View all files What's New [PERSON_NAME] Library Organise New Root MEDIA Your Se…" at bounding box center [844, 468] width 1374 height 936
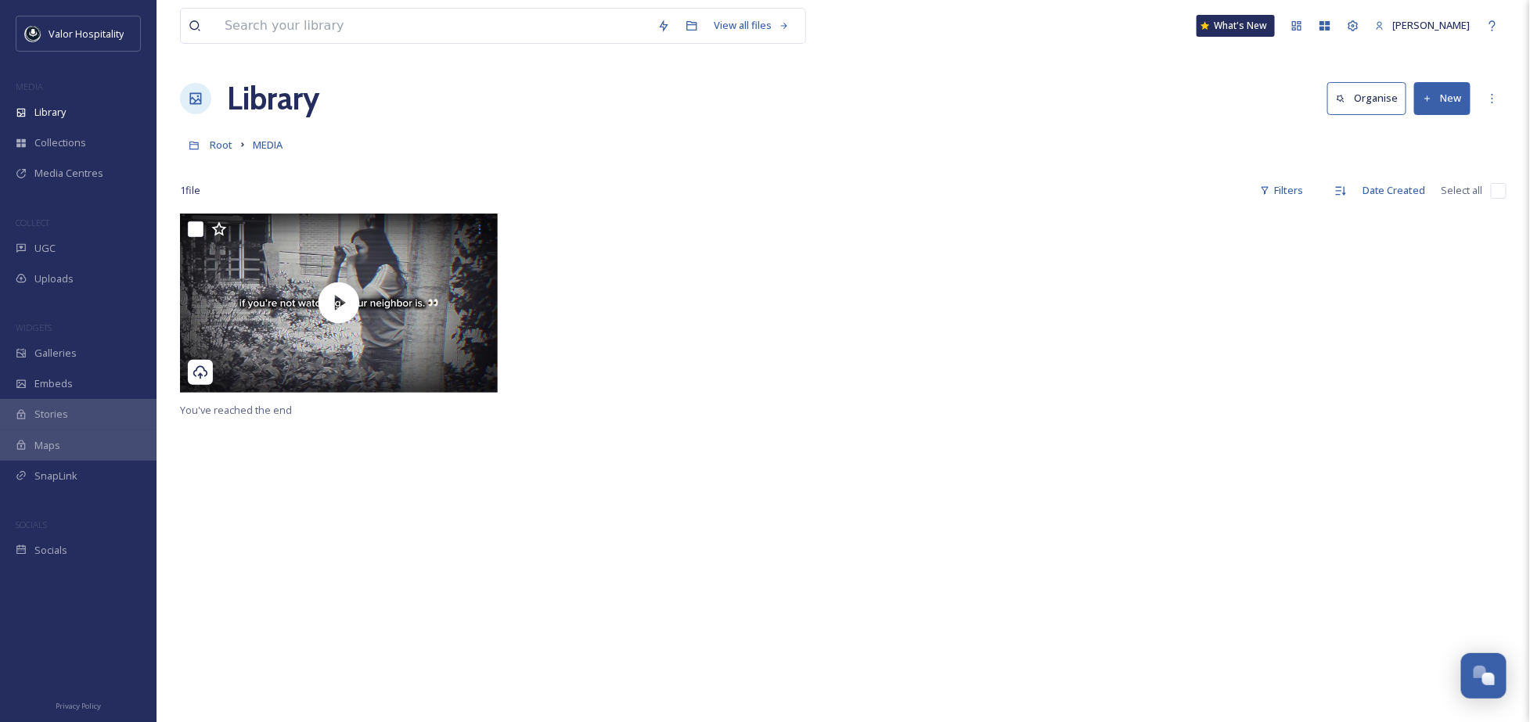
click at [779, 337] on div at bounding box center [676, 307] width 326 height 186
click at [865, 276] on div at bounding box center [1011, 307] width 326 height 186
